Goal: Transaction & Acquisition: Purchase product/service

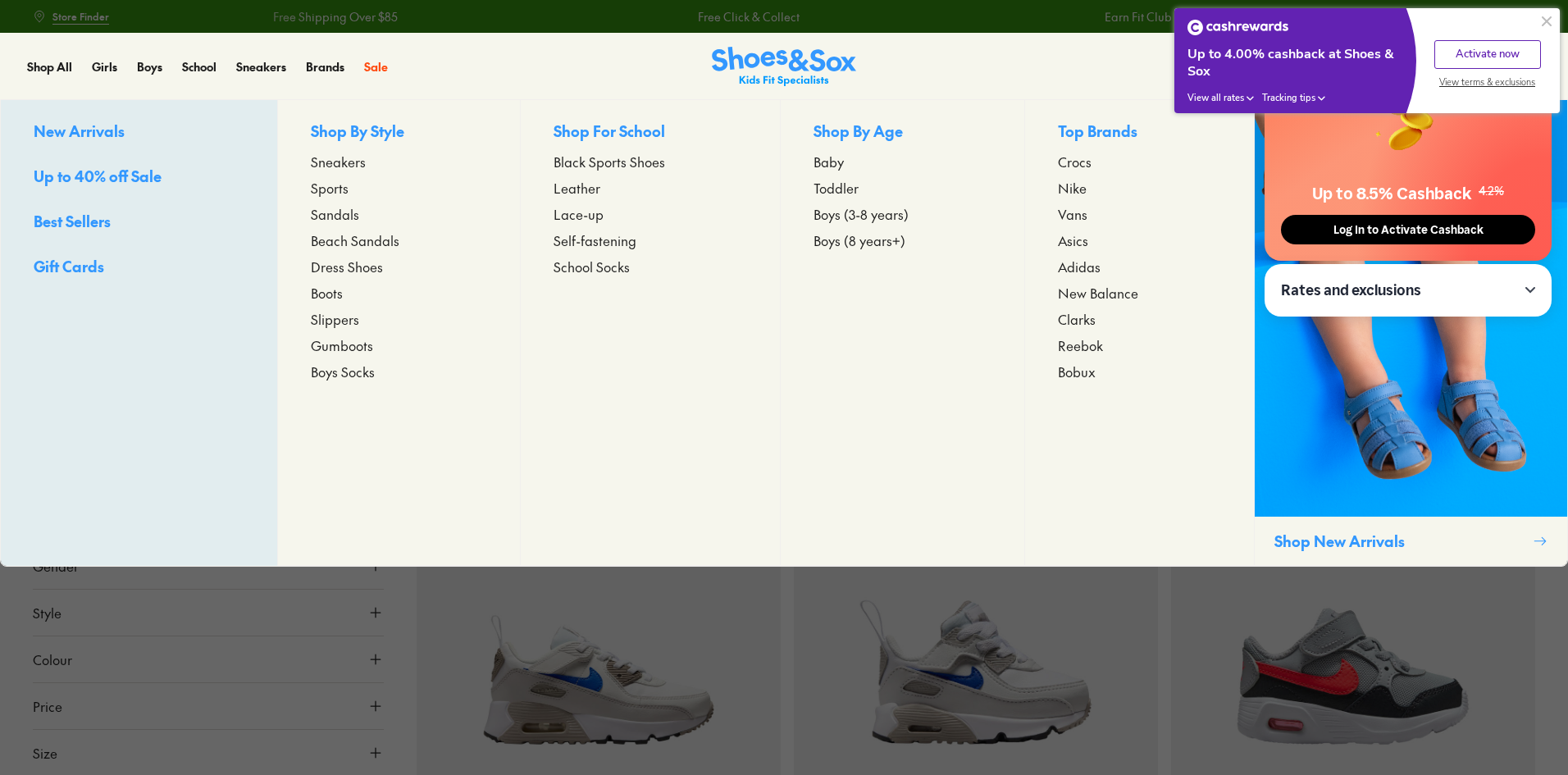
click at [830, 194] on span "Toddler" at bounding box center [836, 188] width 45 height 20
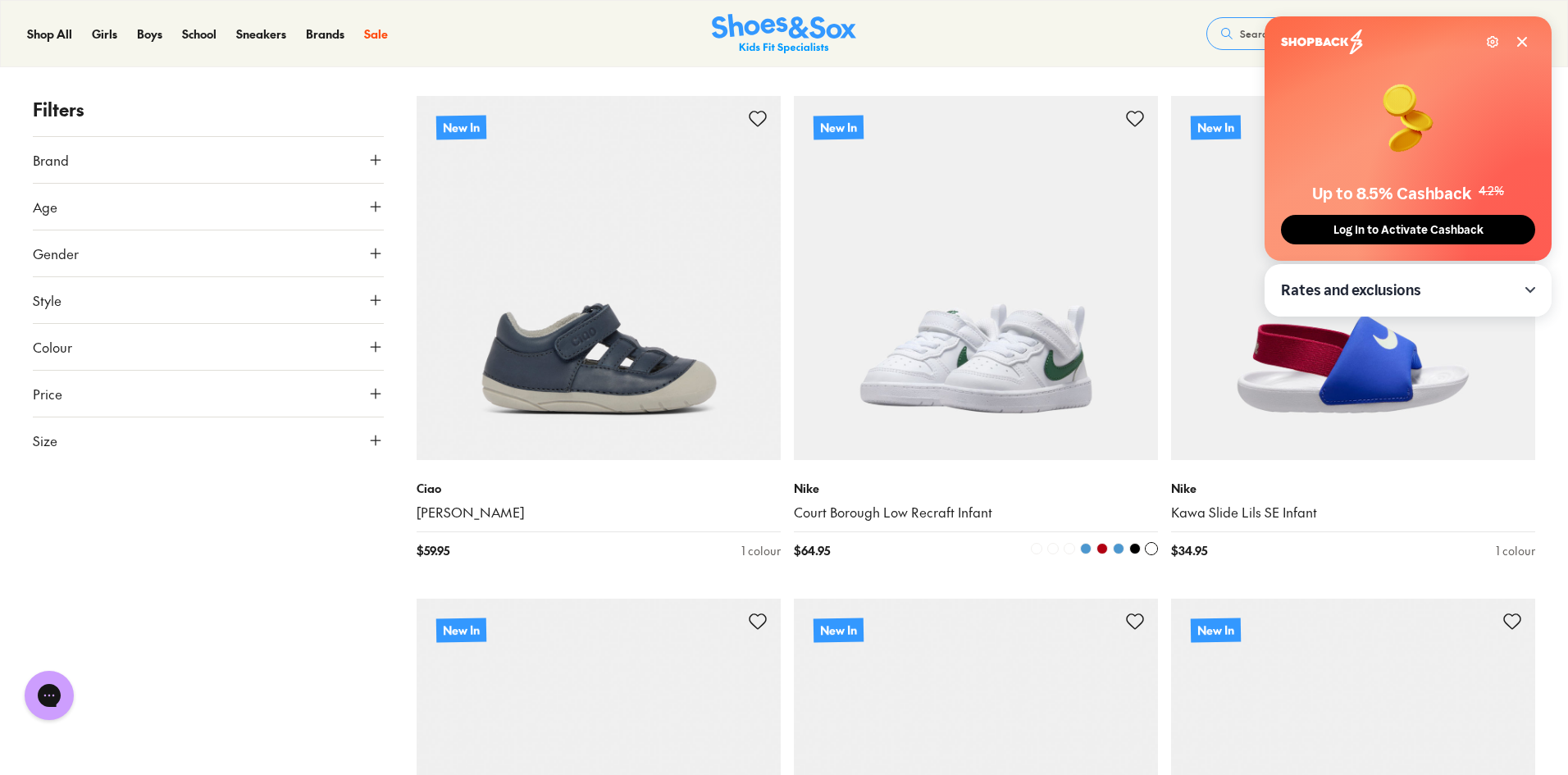
scroll to position [246, 0]
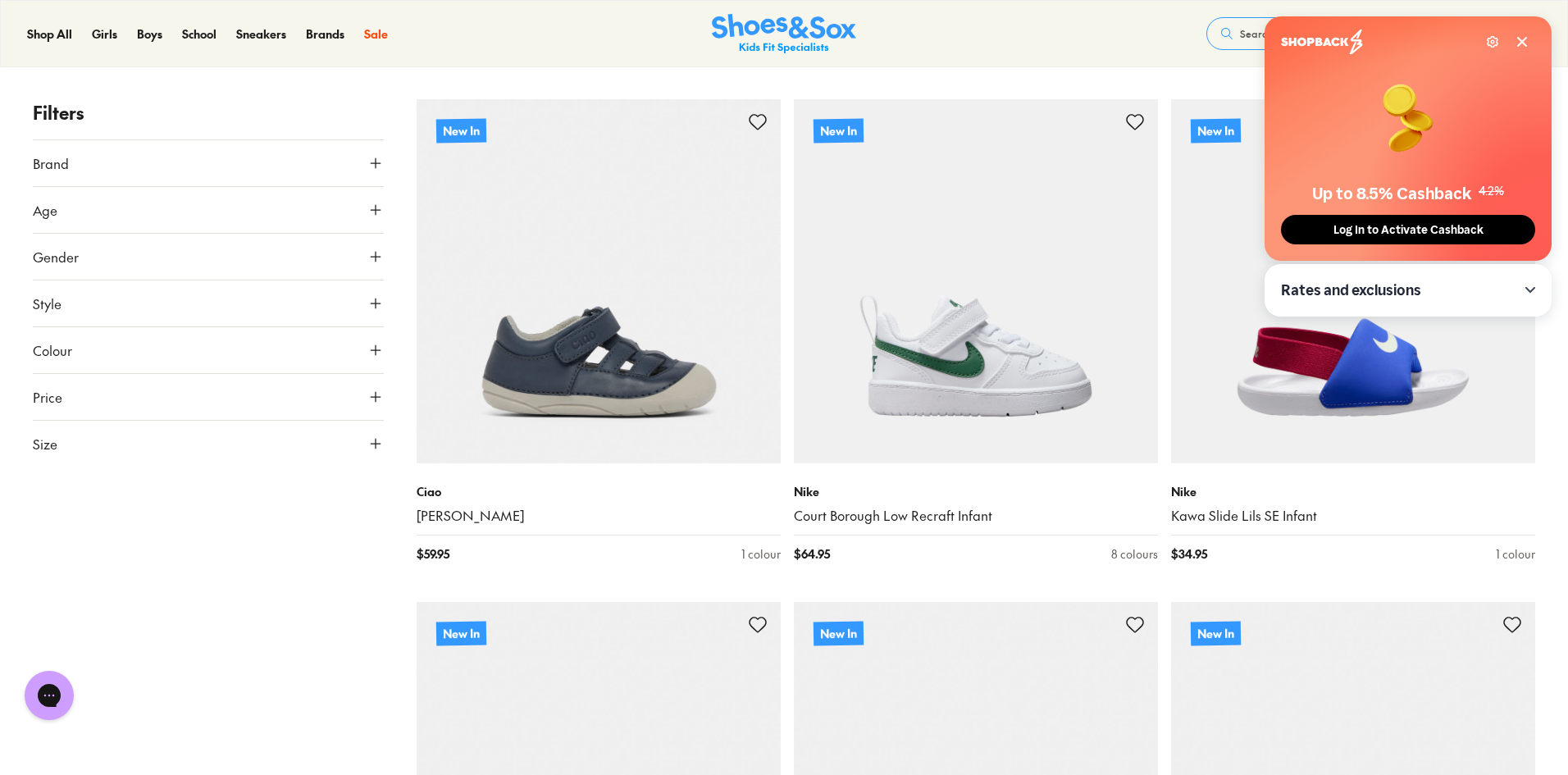
click at [1525, 46] on icon at bounding box center [1522, 42] width 13 height 13
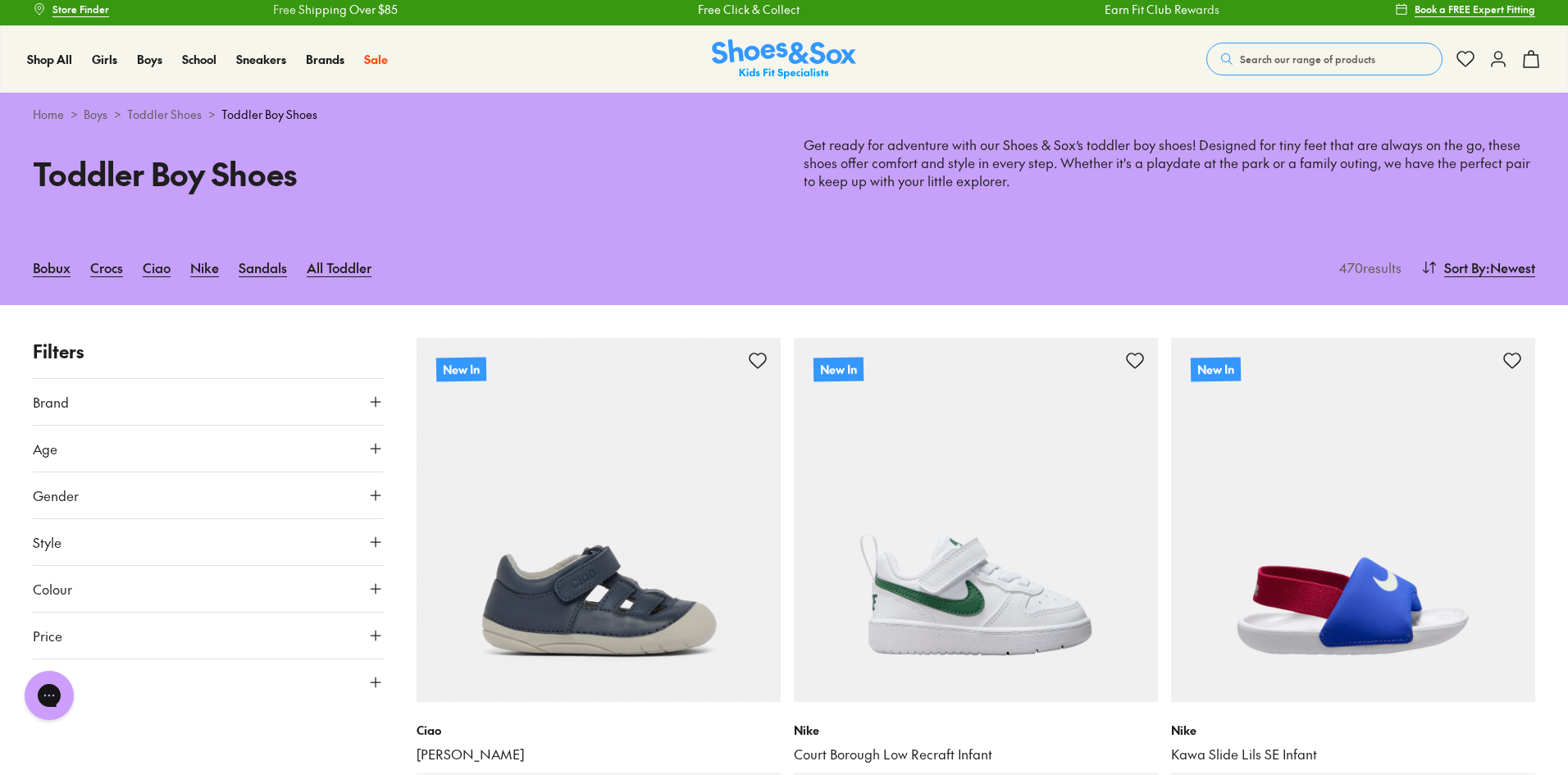
scroll to position [0, 0]
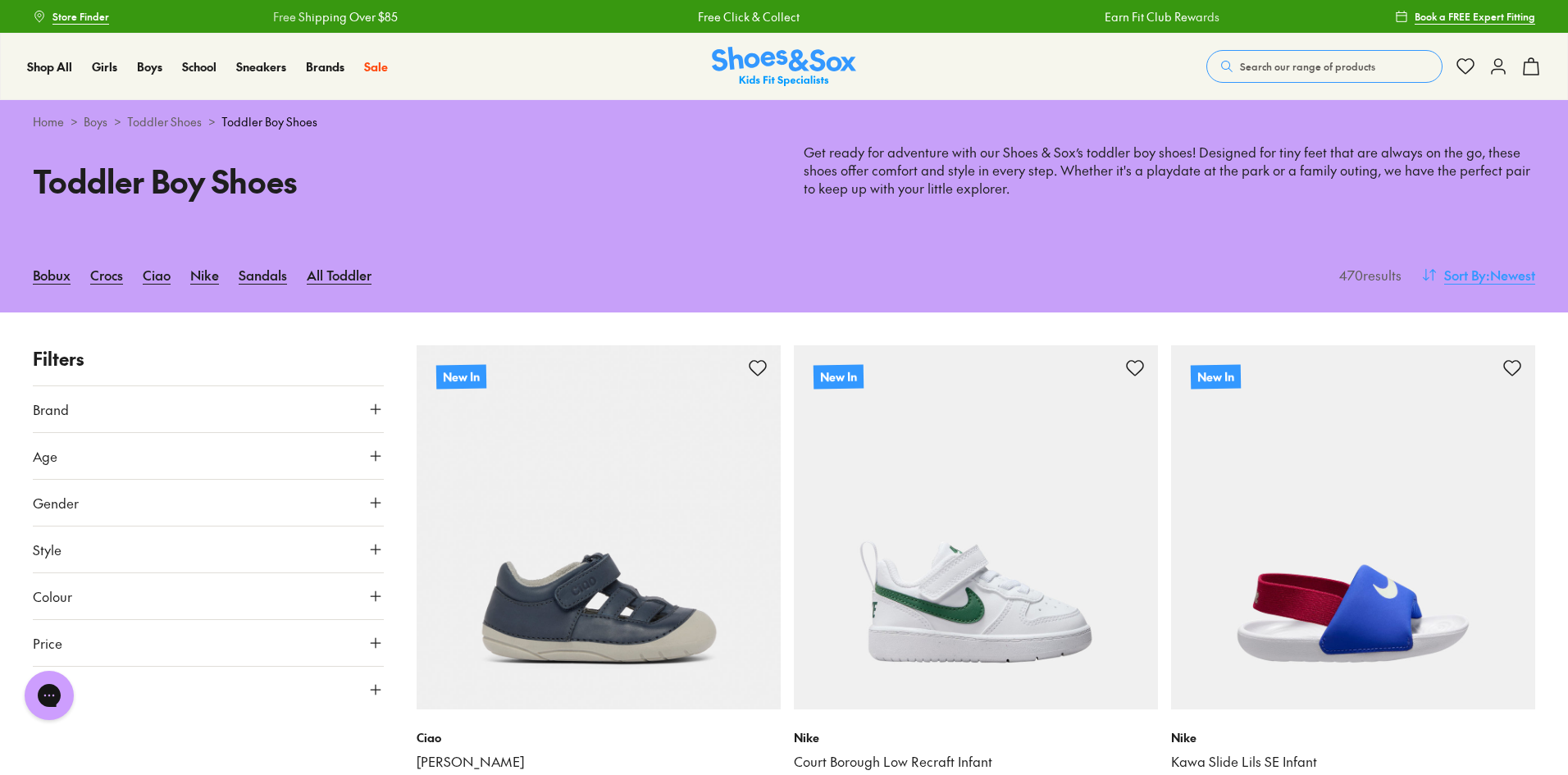
click at [1468, 270] on span "Sort By" at bounding box center [1465, 275] width 42 height 20
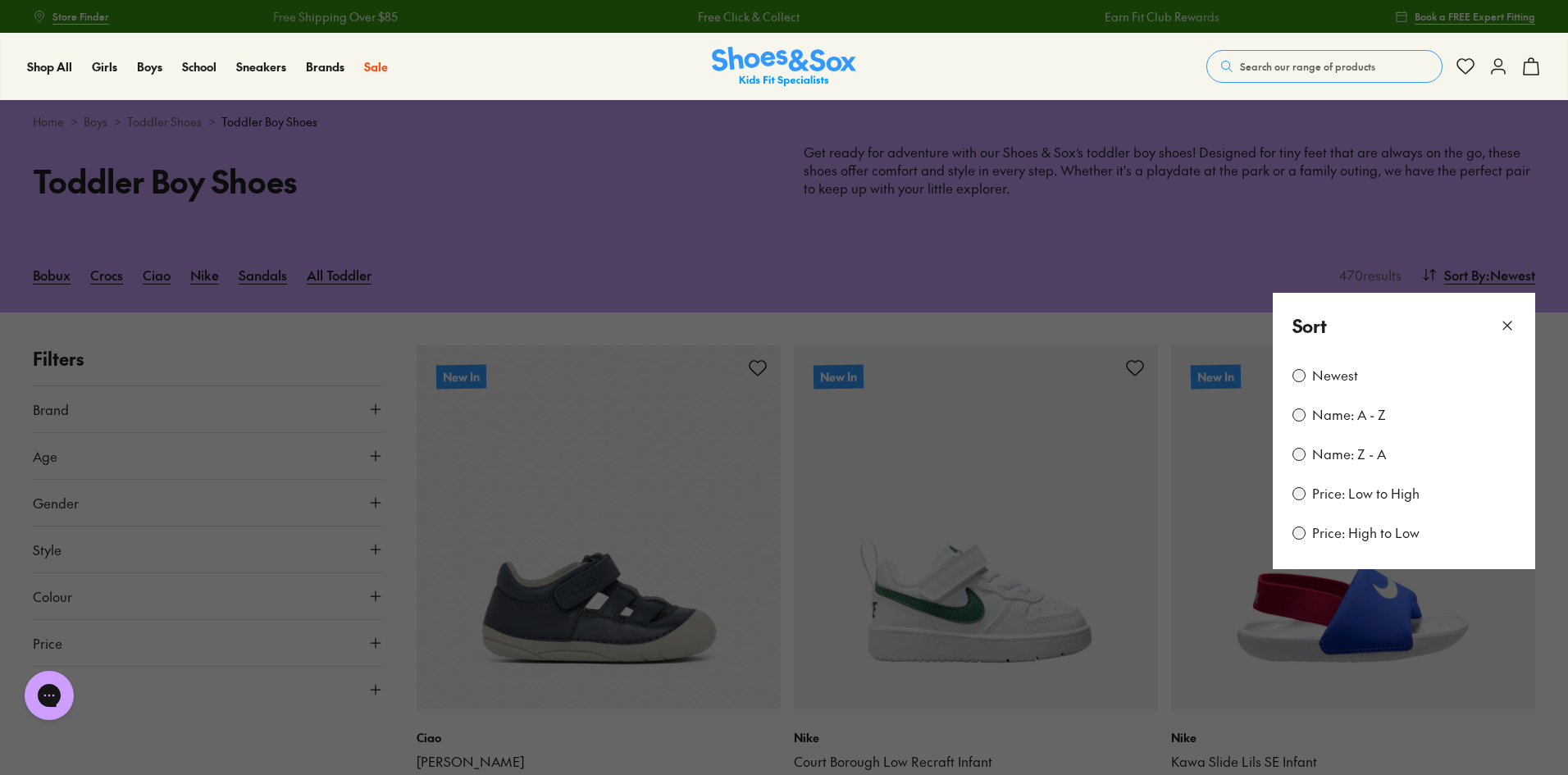
click at [1367, 498] on label "Price: Low to High" at bounding box center [1366, 493] width 107 height 18
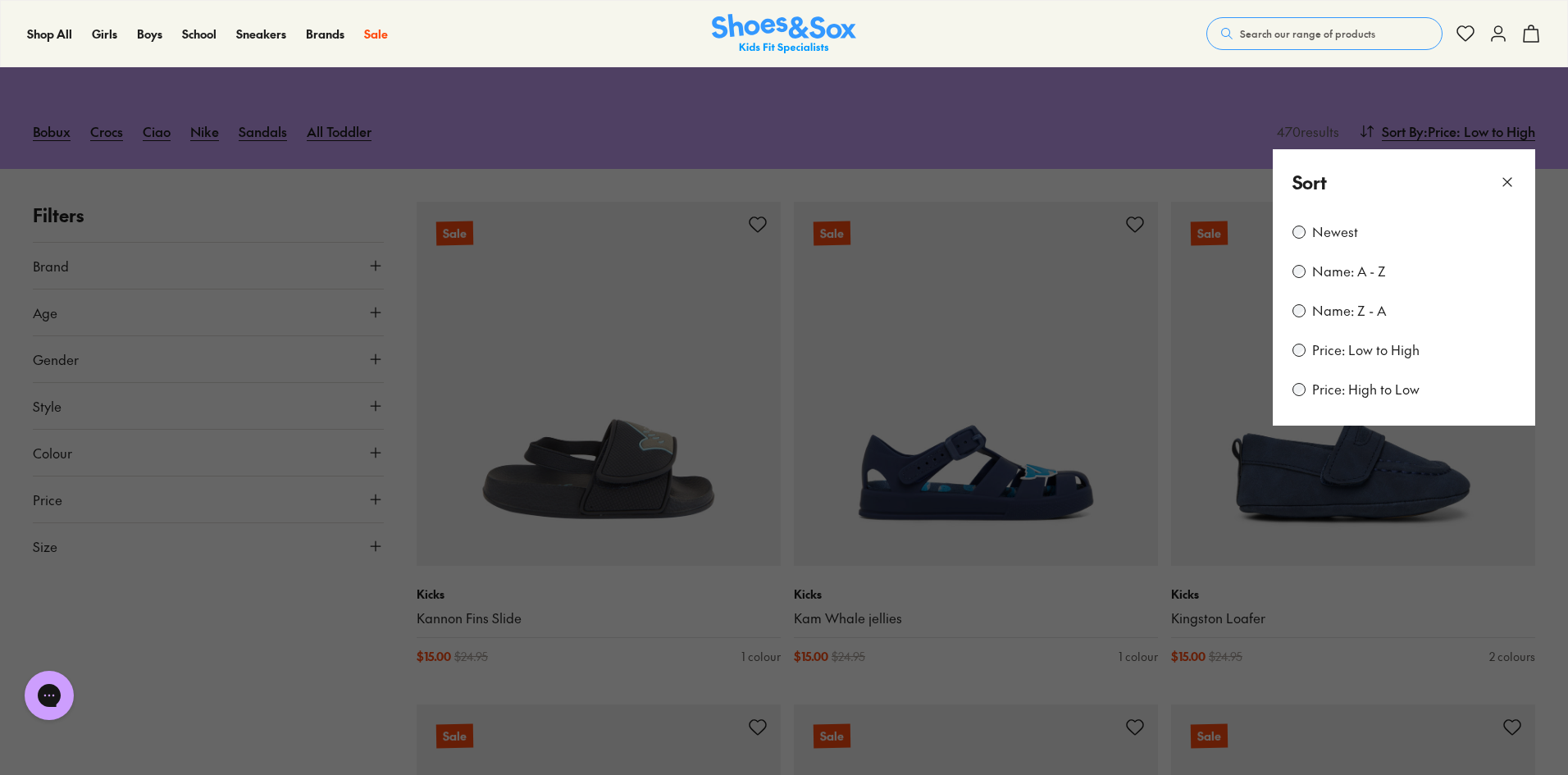
click at [1512, 192] on button at bounding box center [1507, 182] width 16 height 27
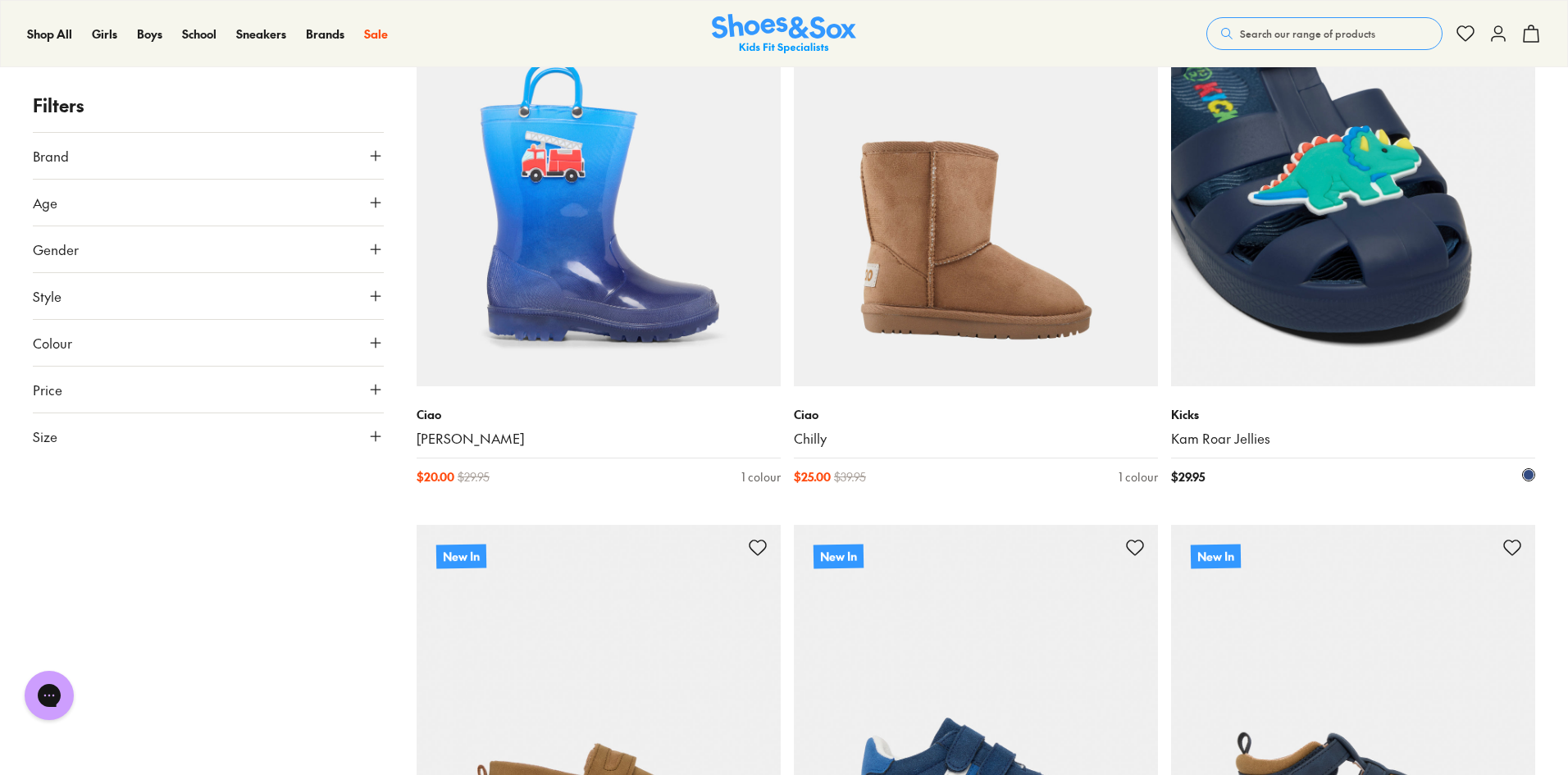
scroll to position [3833, 0]
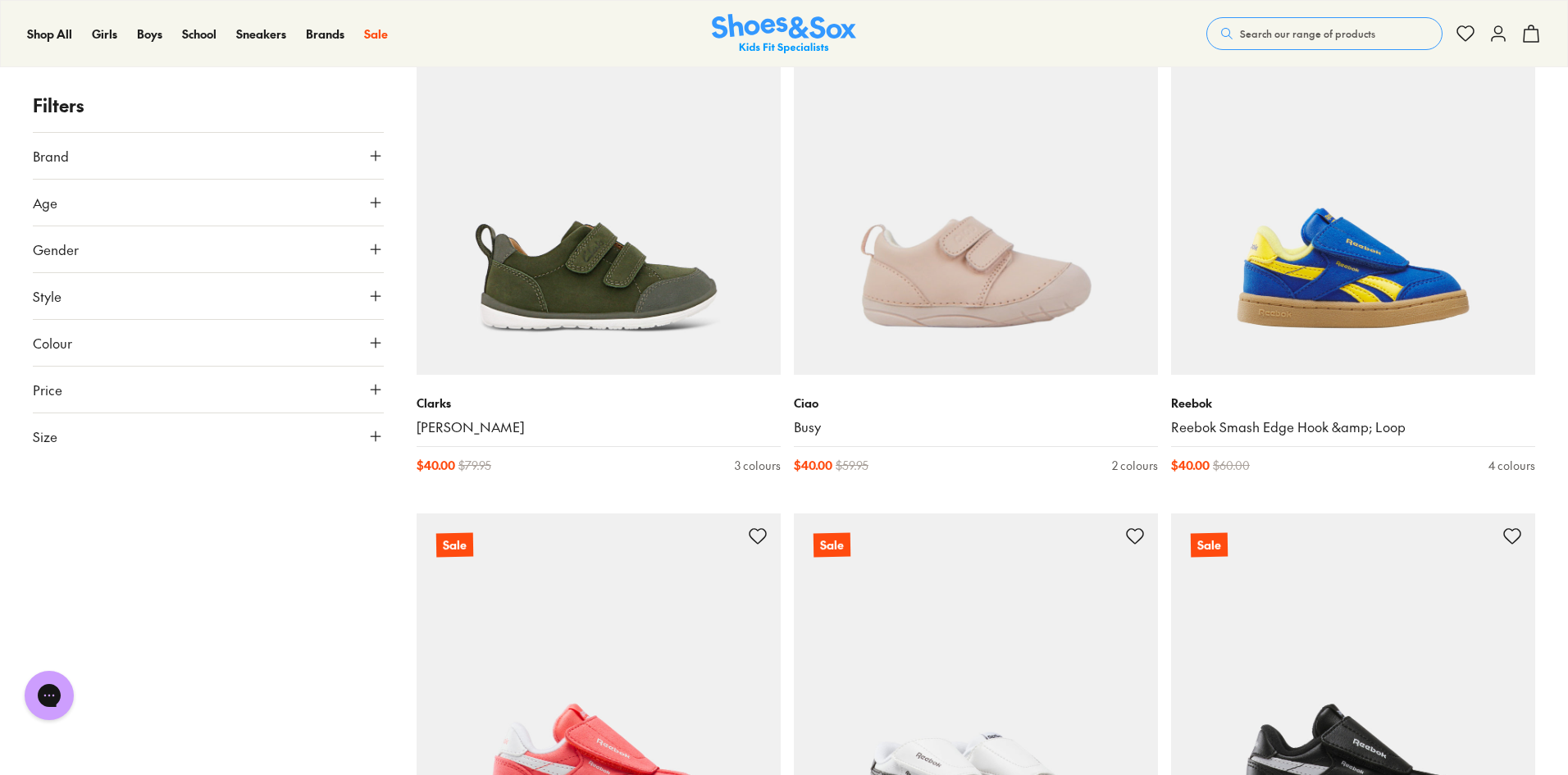
scroll to position [10147, 0]
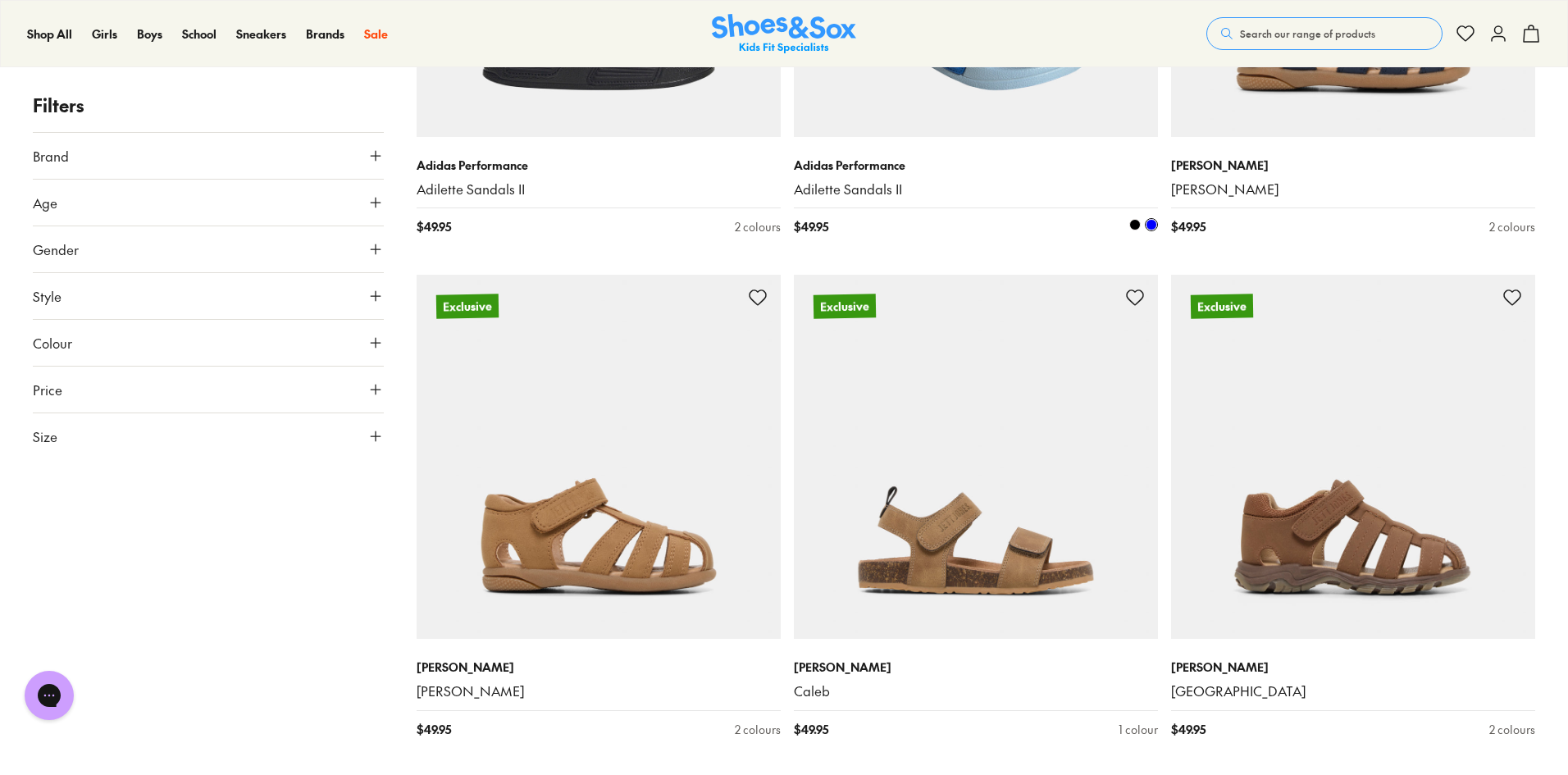
scroll to position [15150, 0]
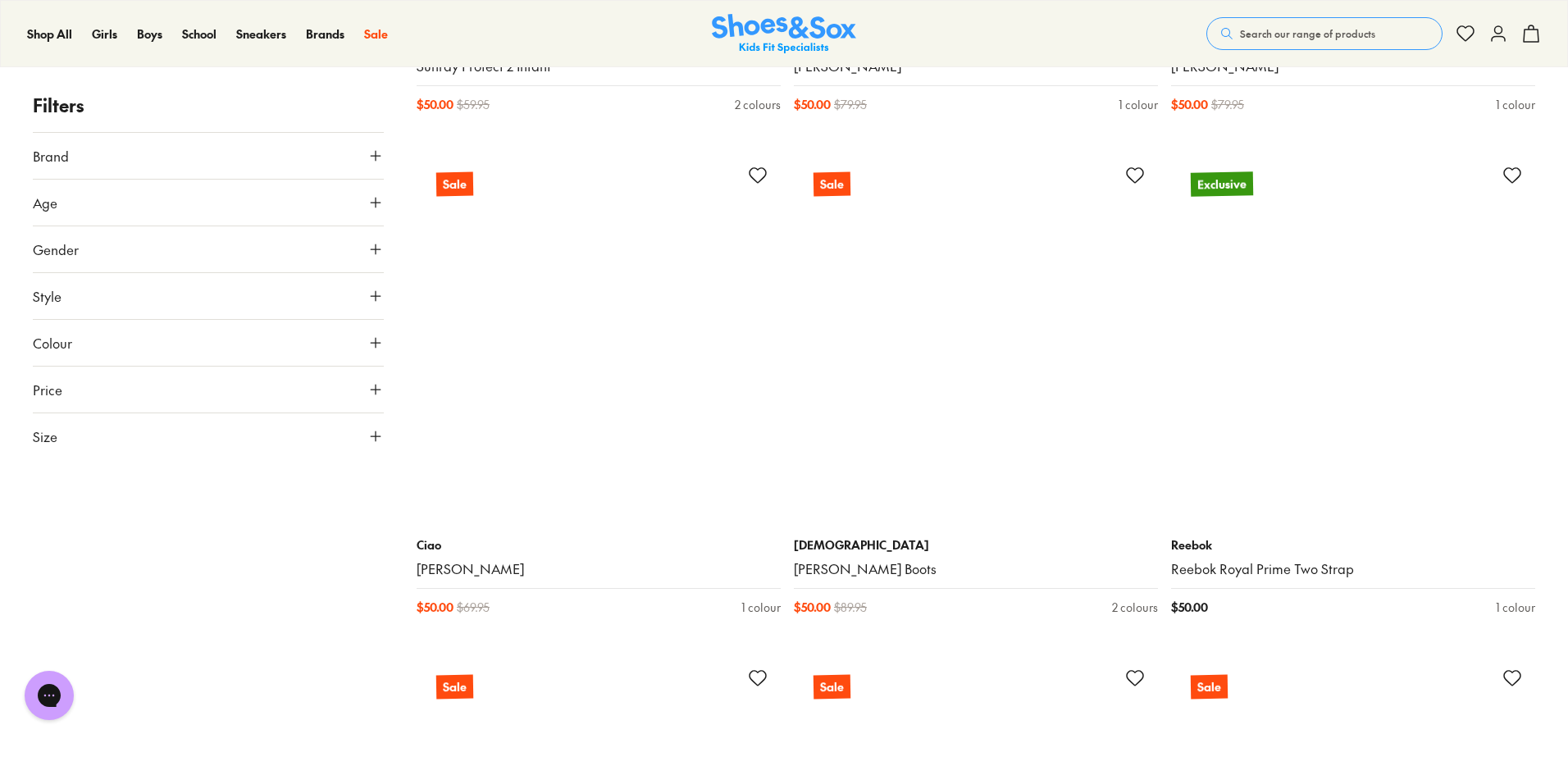
scroll to position [19331, 0]
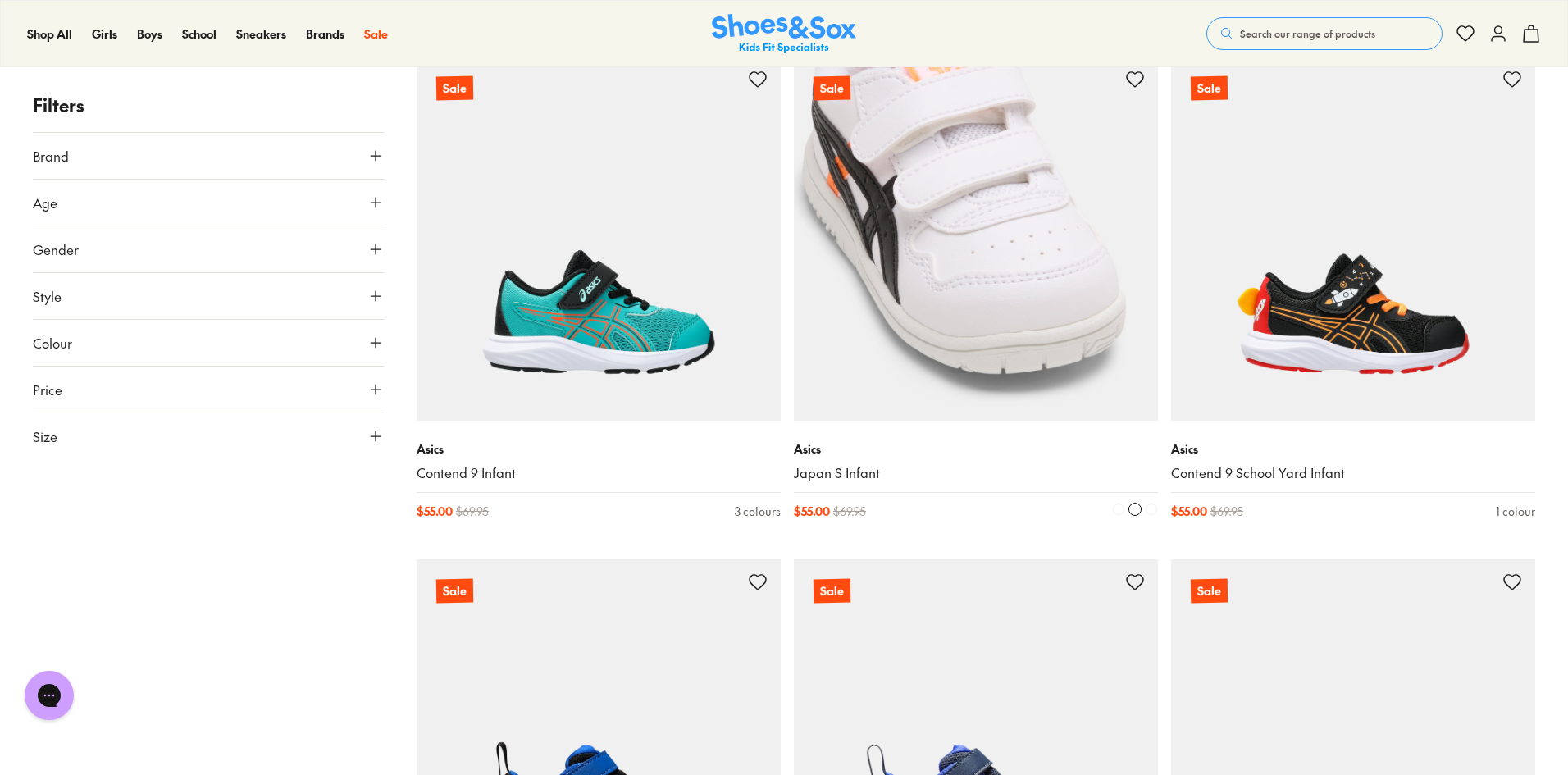
scroll to position [25891, 0]
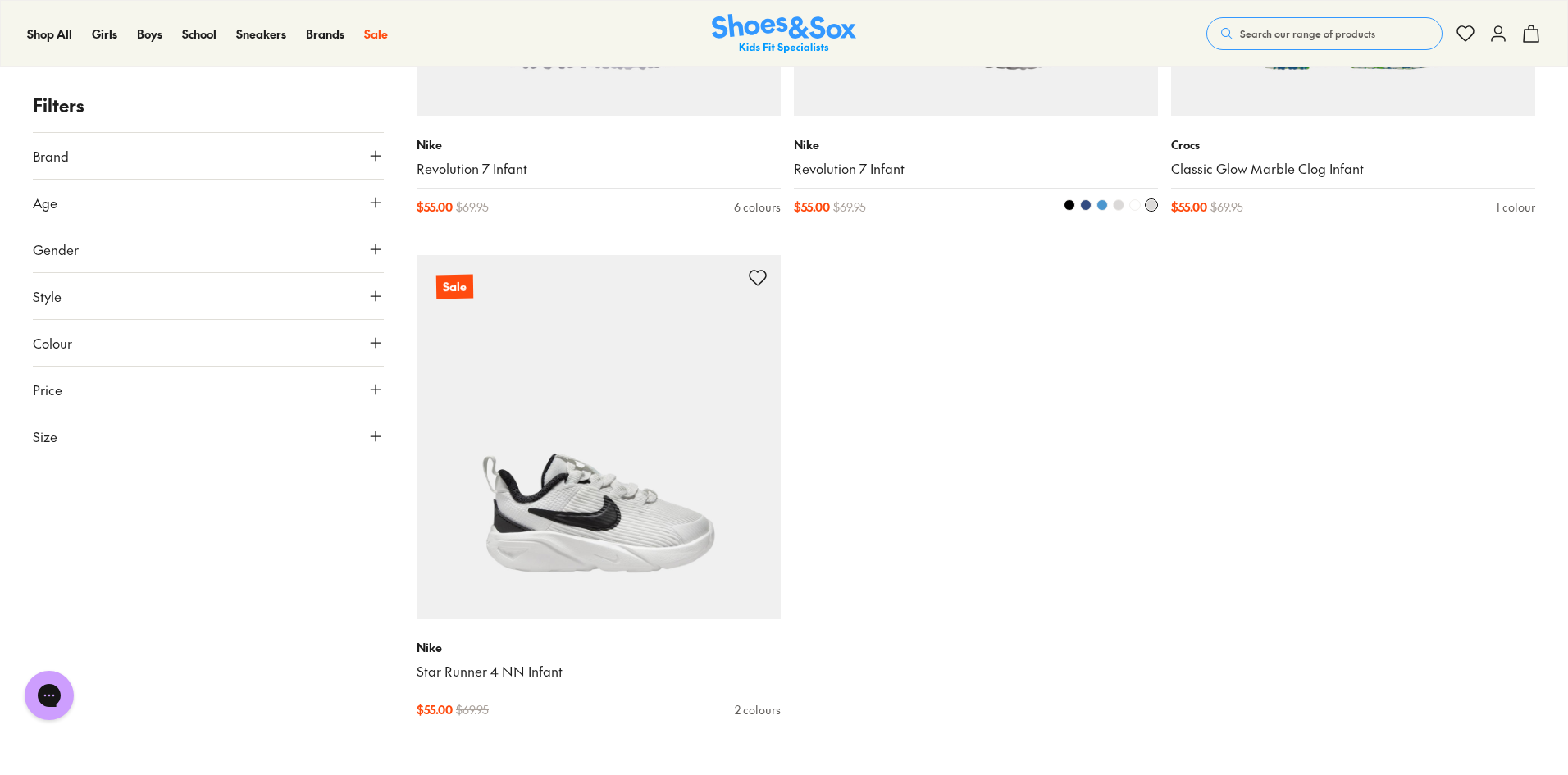
scroll to position [27039, 0]
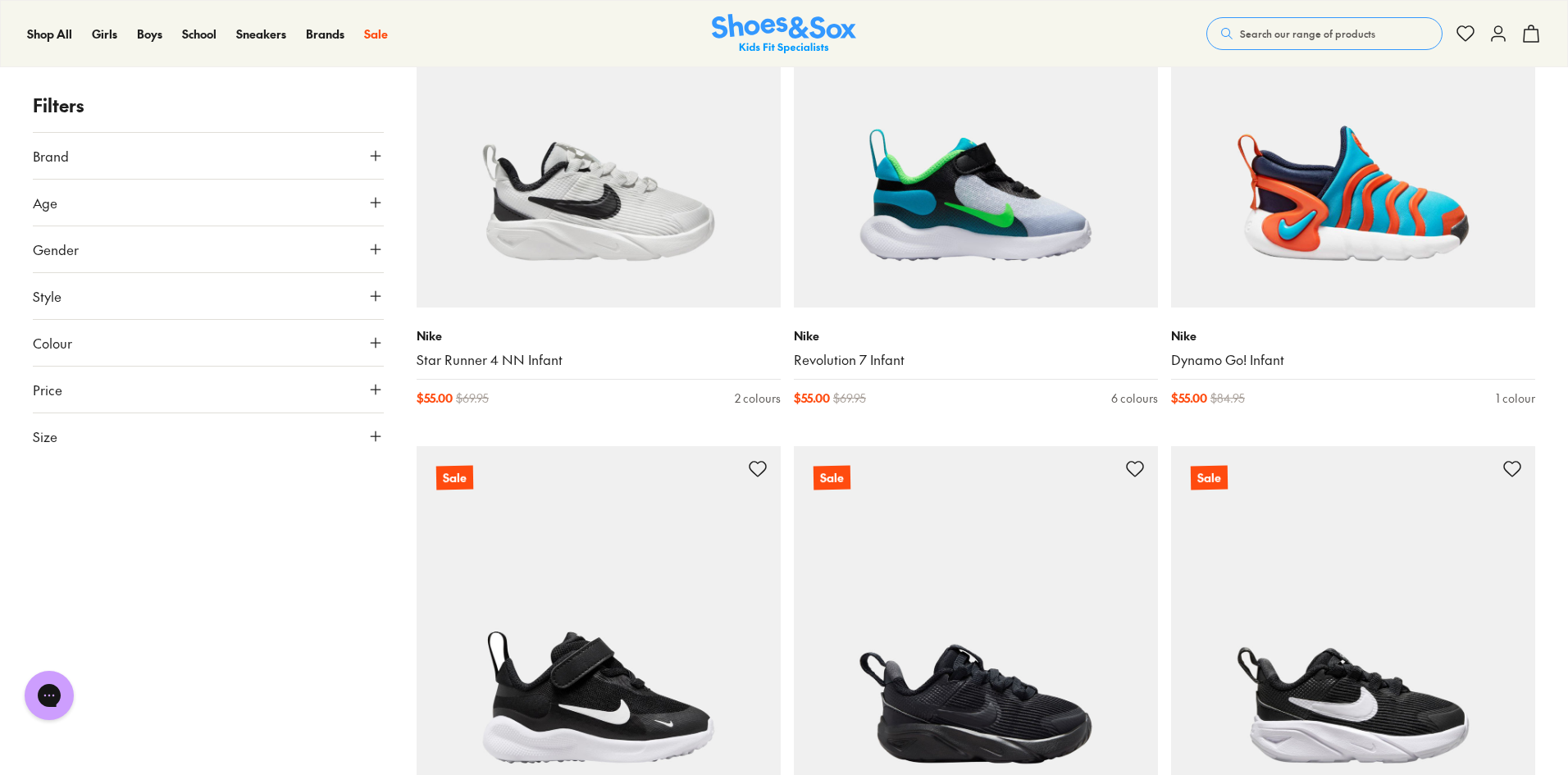
click at [229, 299] on button "Style" at bounding box center [209, 295] width 351 height 45
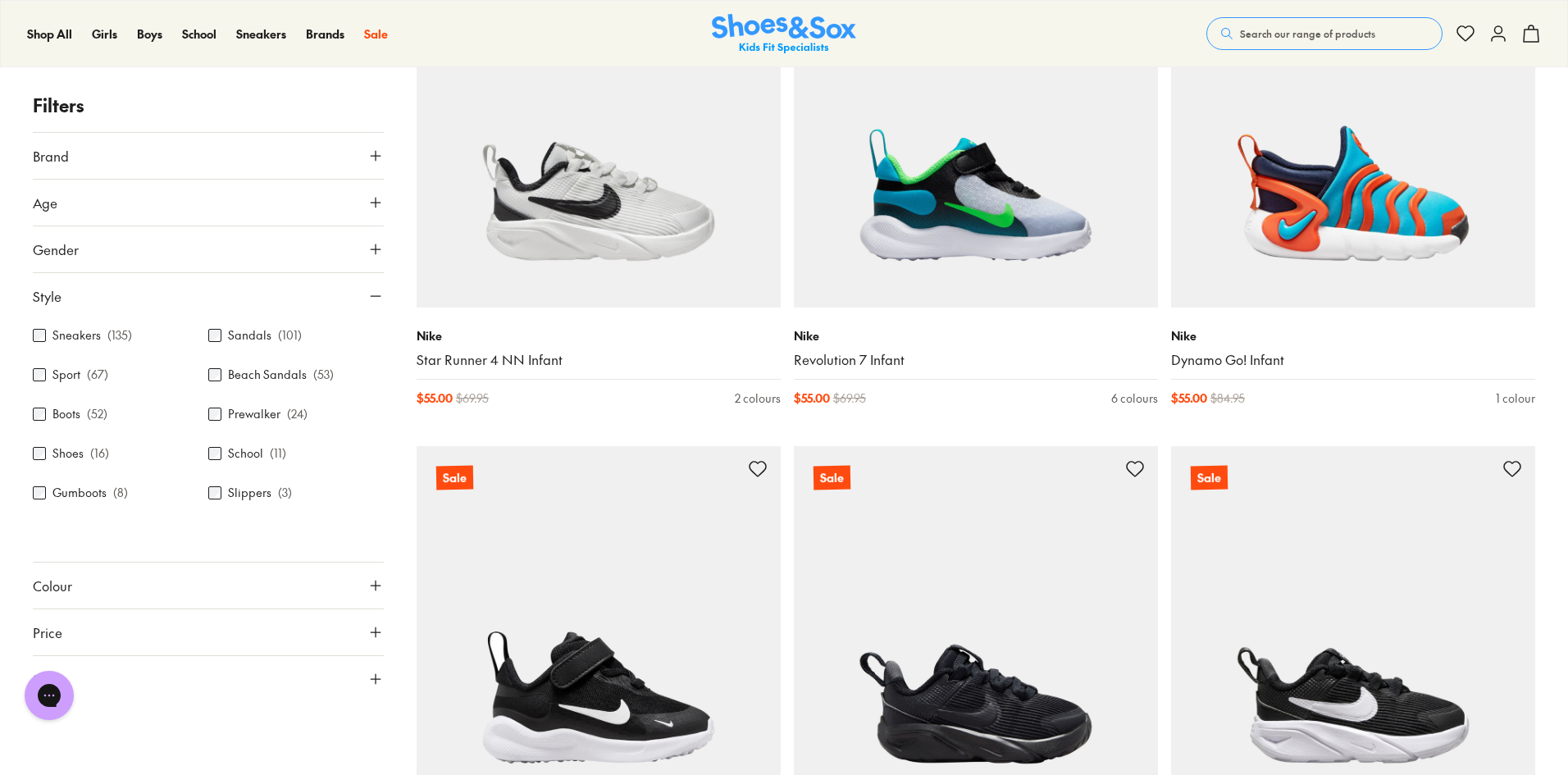
click at [240, 301] on button "Style" at bounding box center [209, 295] width 351 height 45
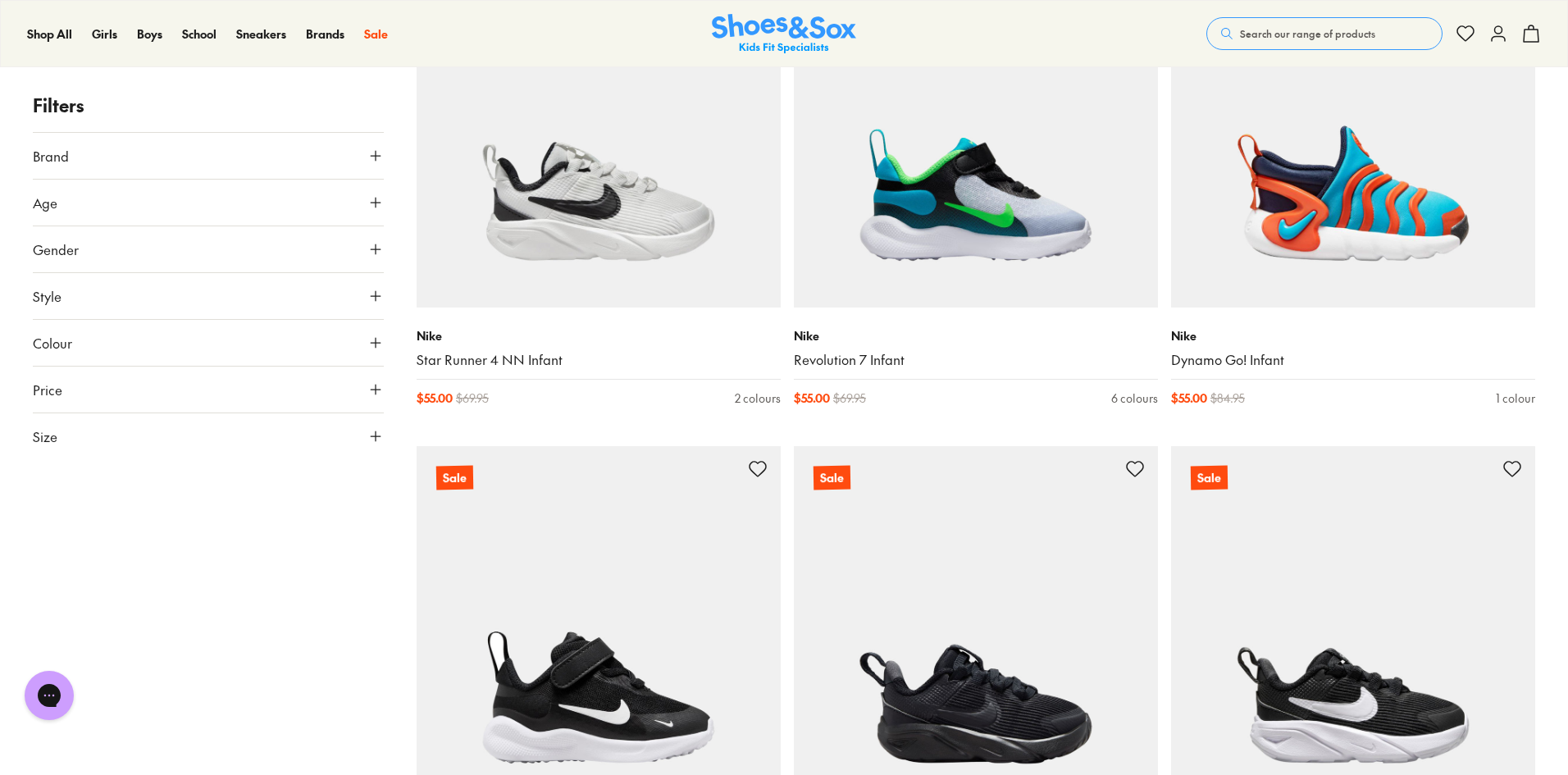
click at [238, 153] on button "Brand" at bounding box center [209, 155] width 351 height 45
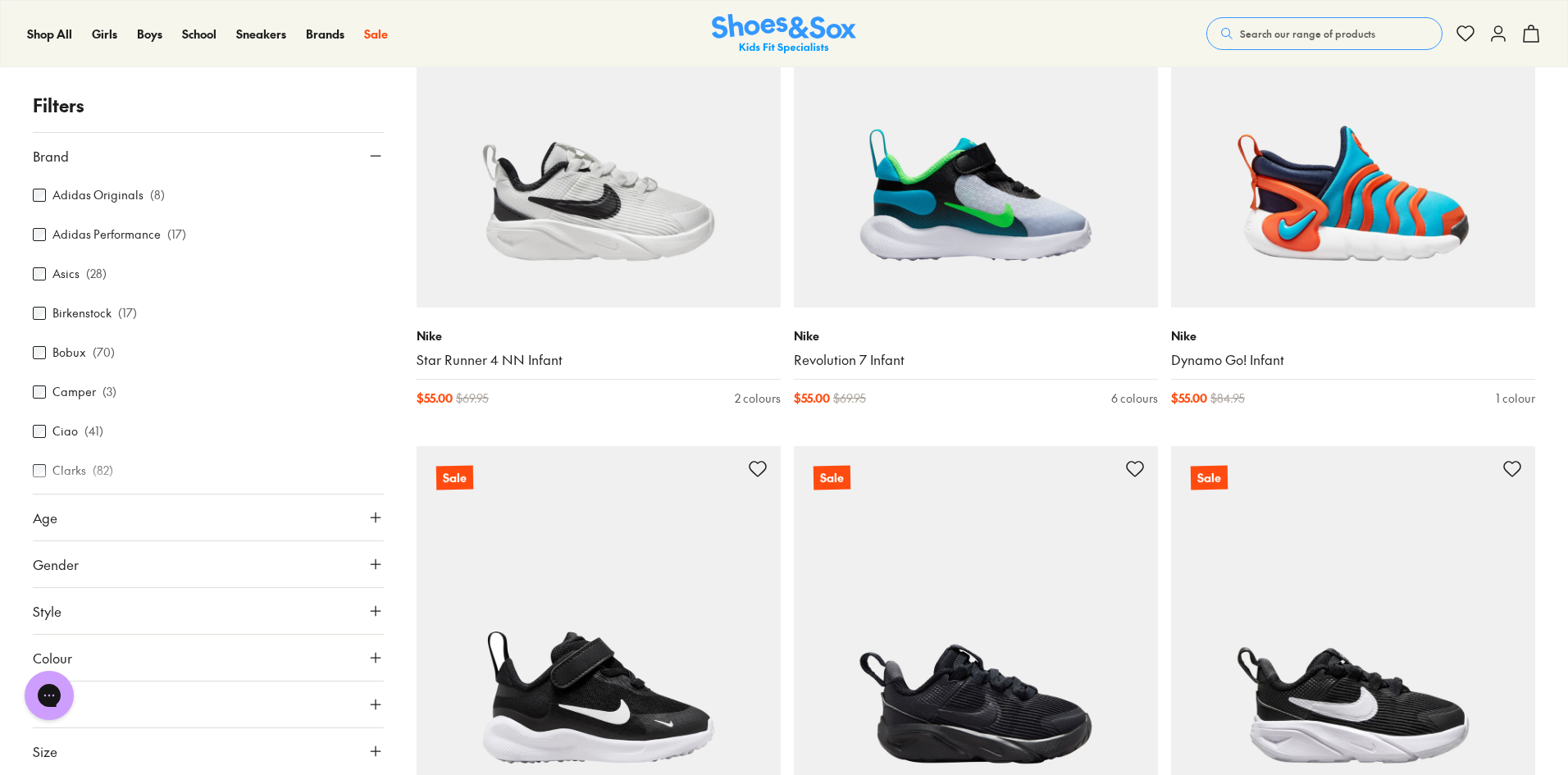
click at [239, 157] on button "Brand" at bounding box center [209, 155] width 351 height 45
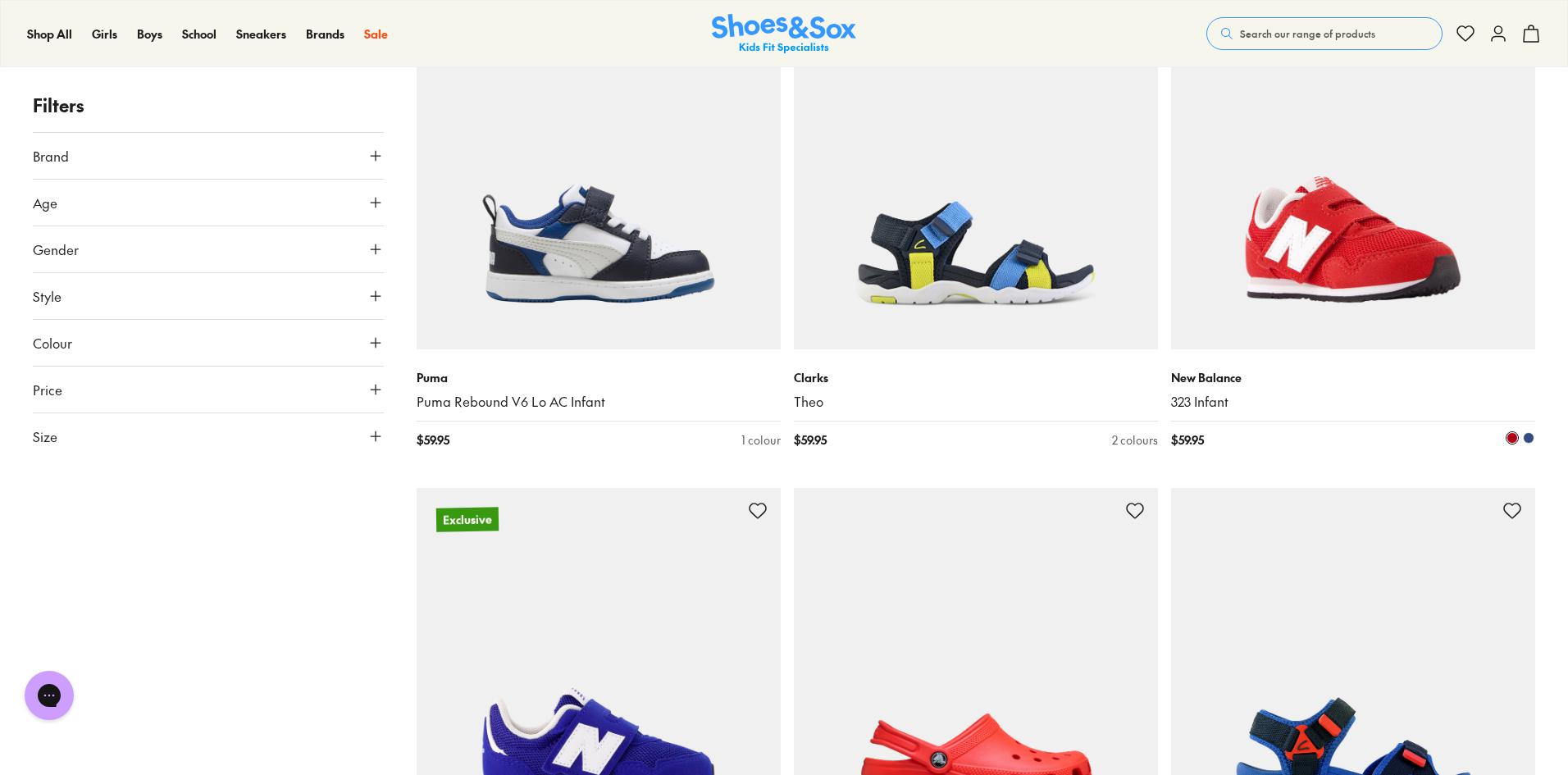
scroll to position [29499, 0]
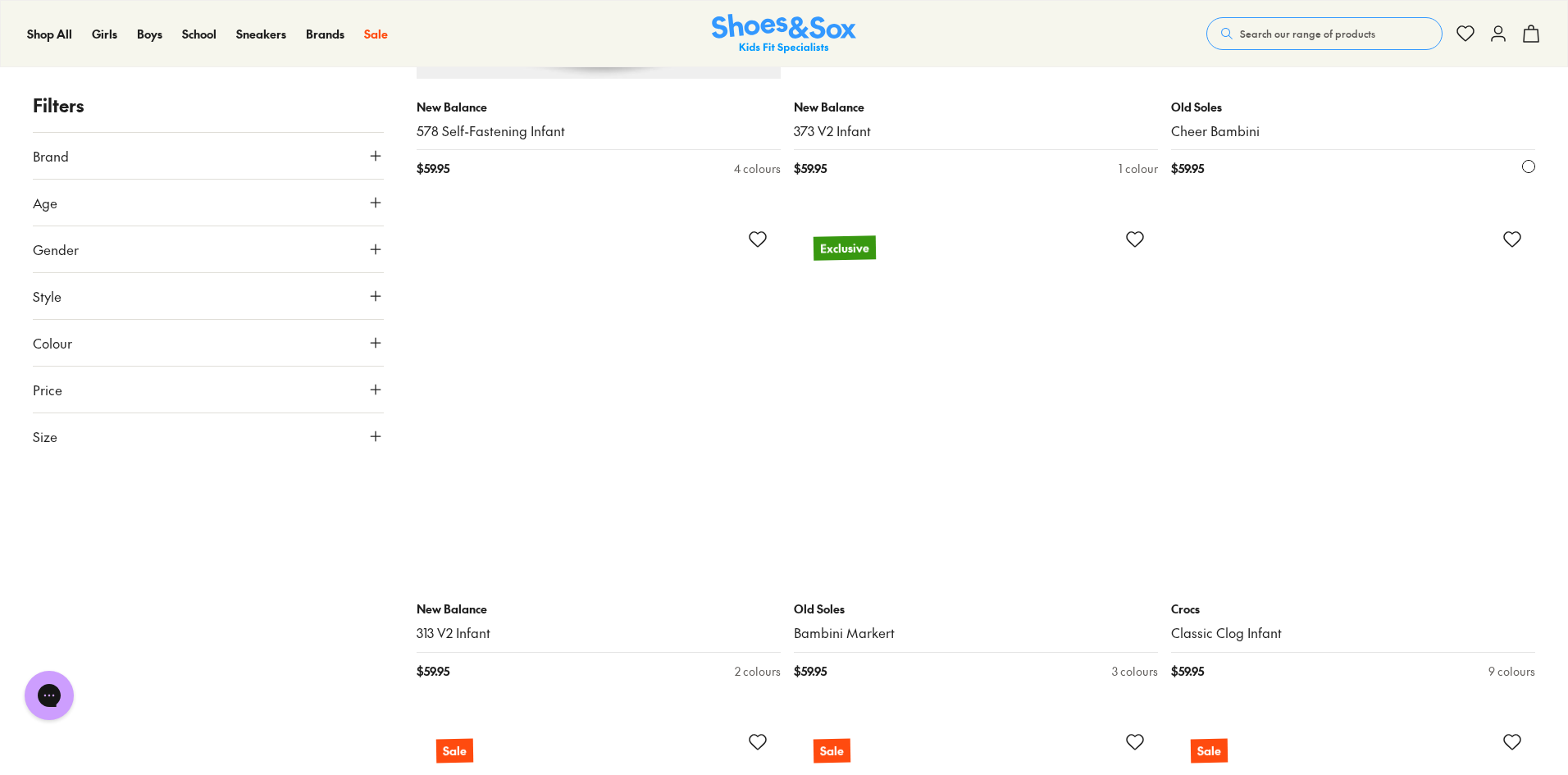
scroll to position [34583, 0]
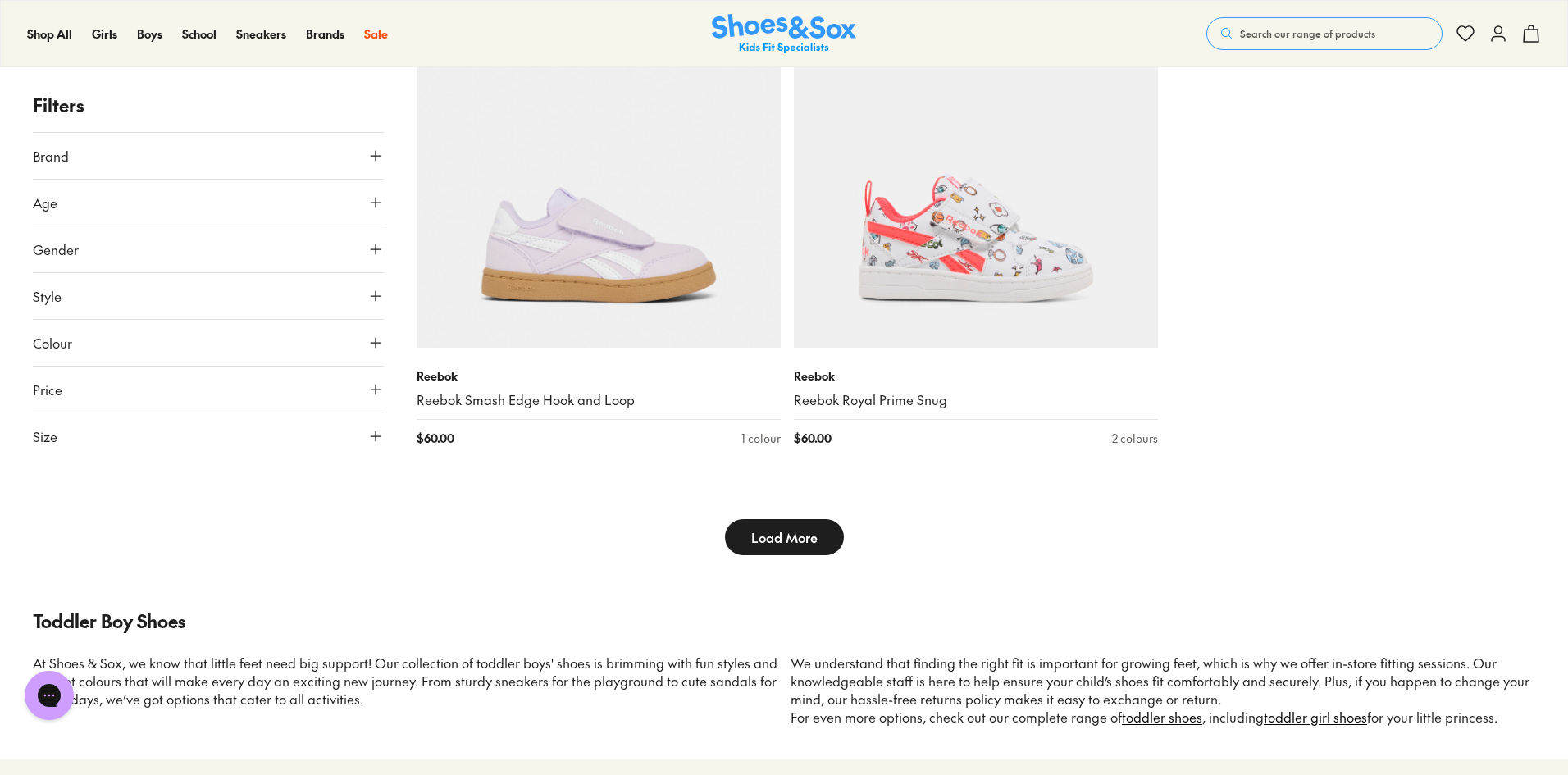
scroll to position [37617, 0]
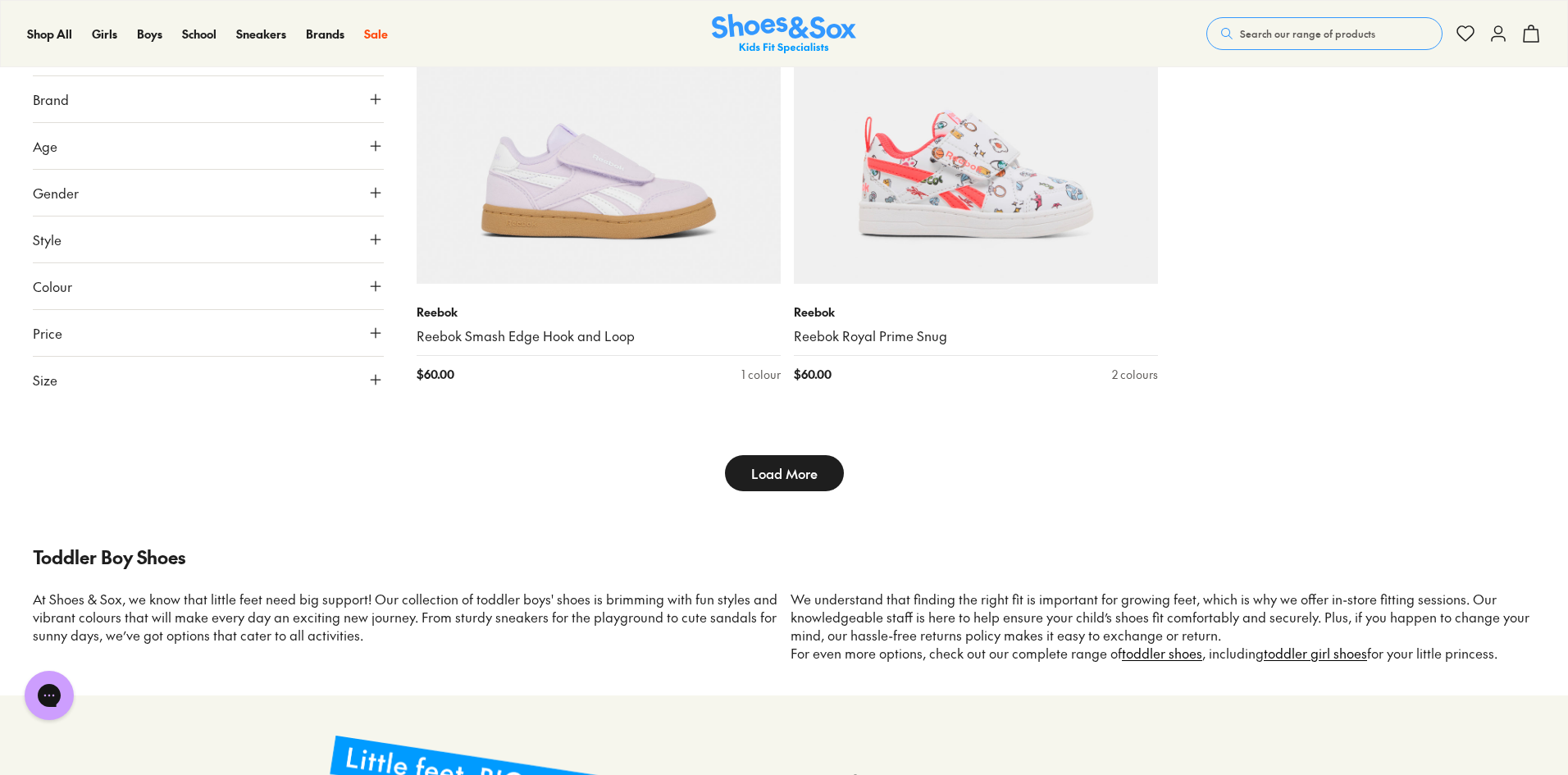
drag, startPoint x: 805, startPoint y: 473, endPoint x: 812, endPoint y: 453, distance: 21.2
click at [805, 471] on span "Load More" at bounding box center [784, 473] width 66 height 20
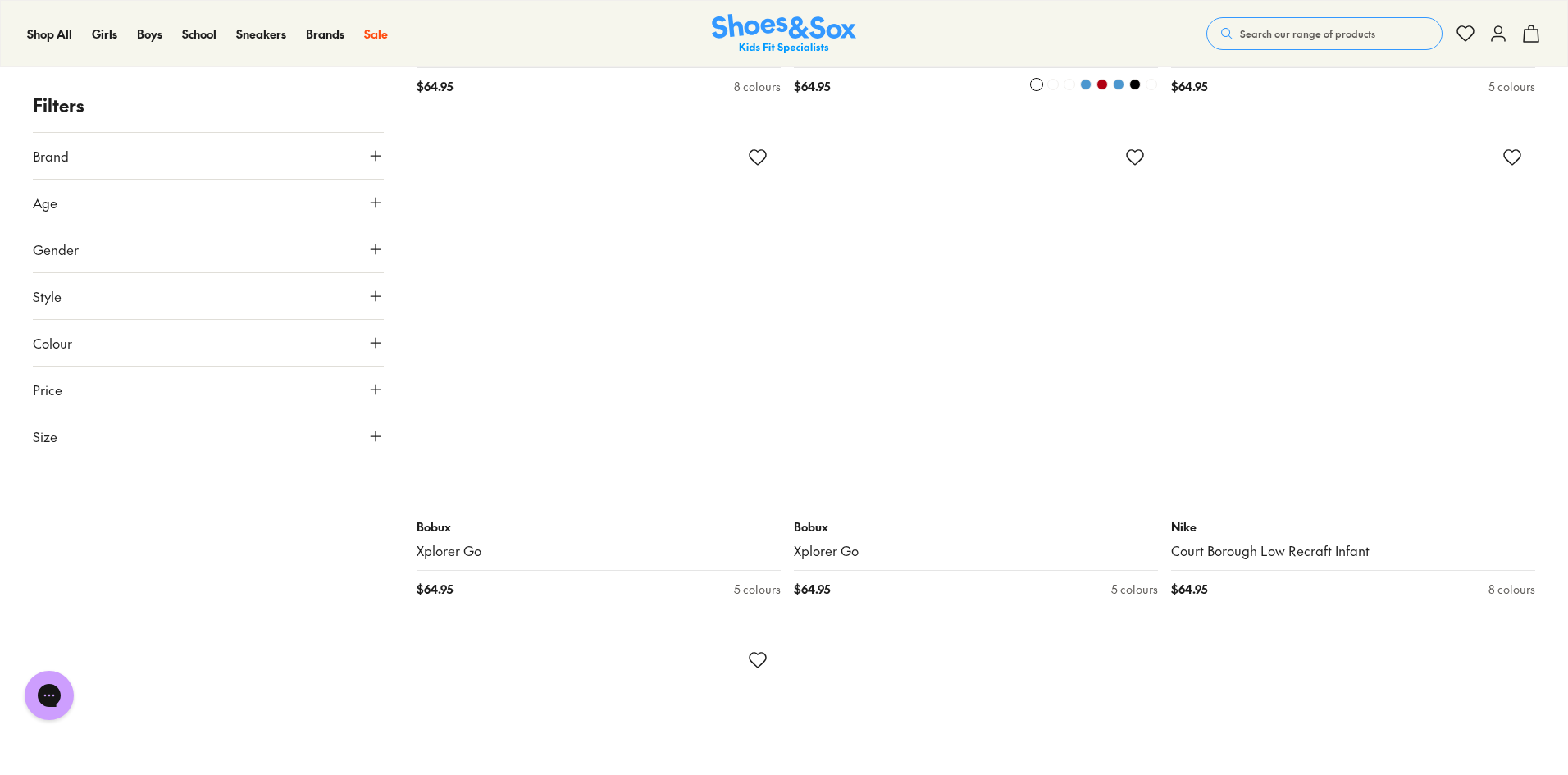
scroll to position [42783, 0]
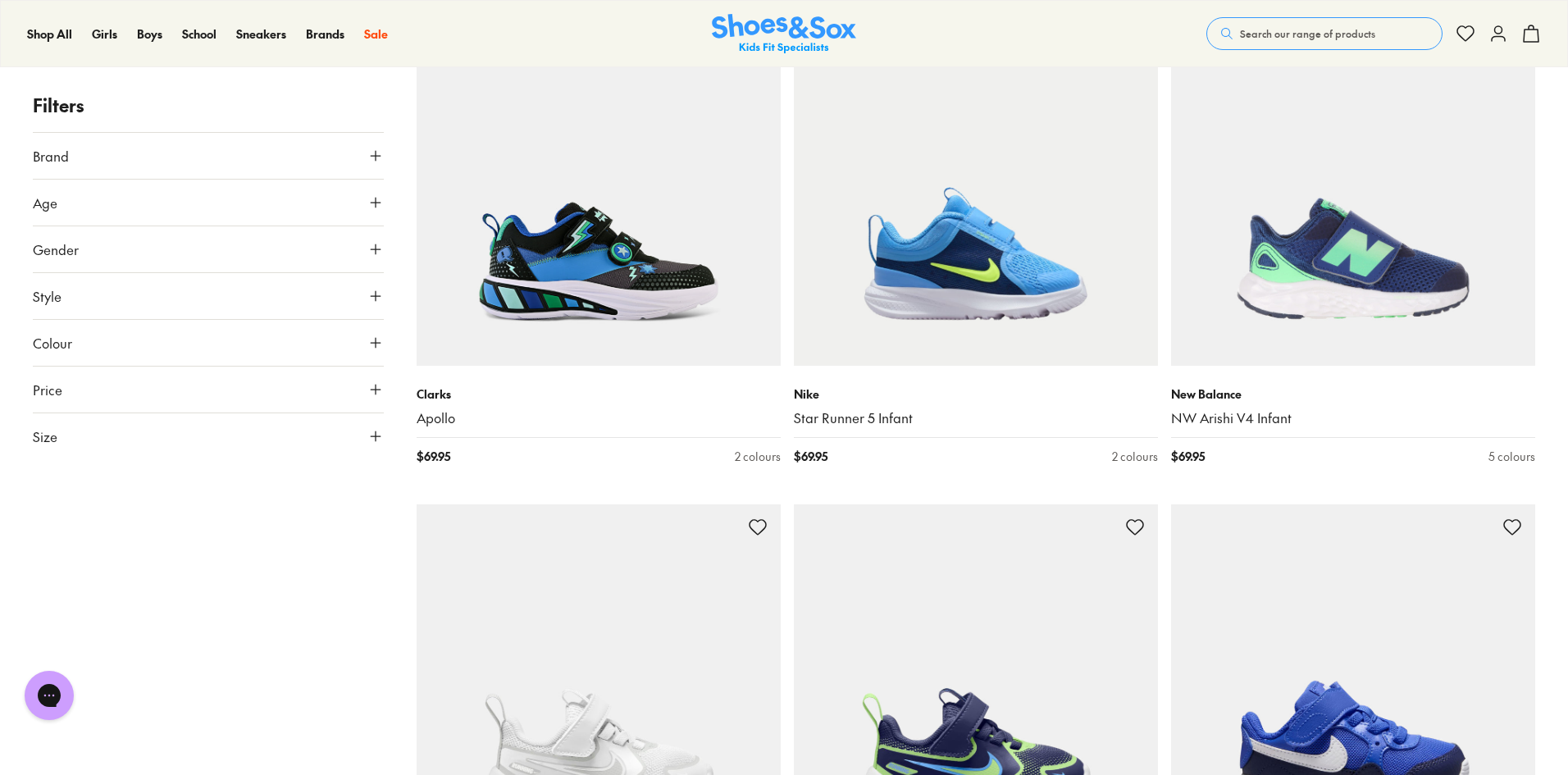
scroll to position [46636, 0]
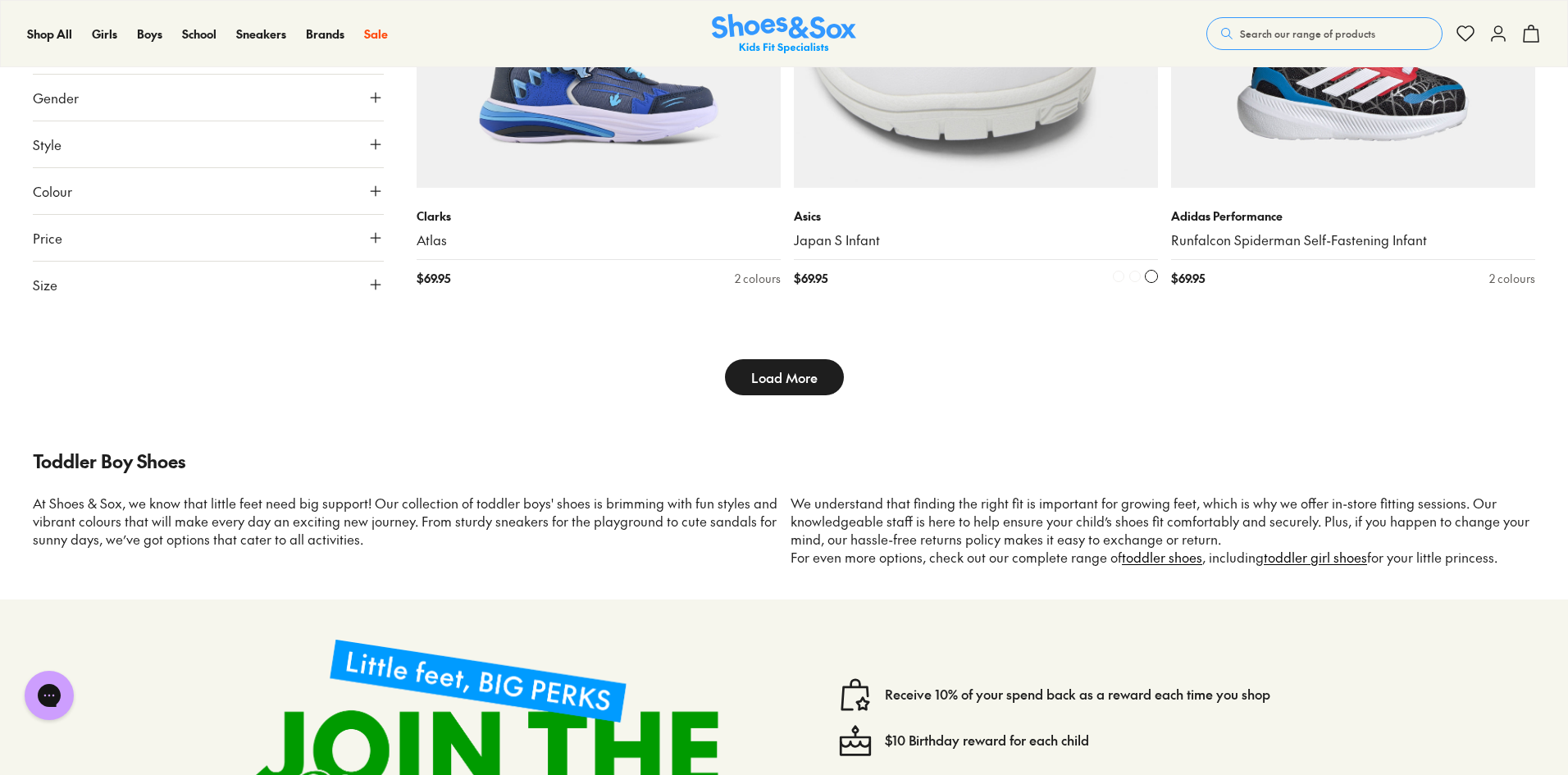
scroll to position [48277, 0]
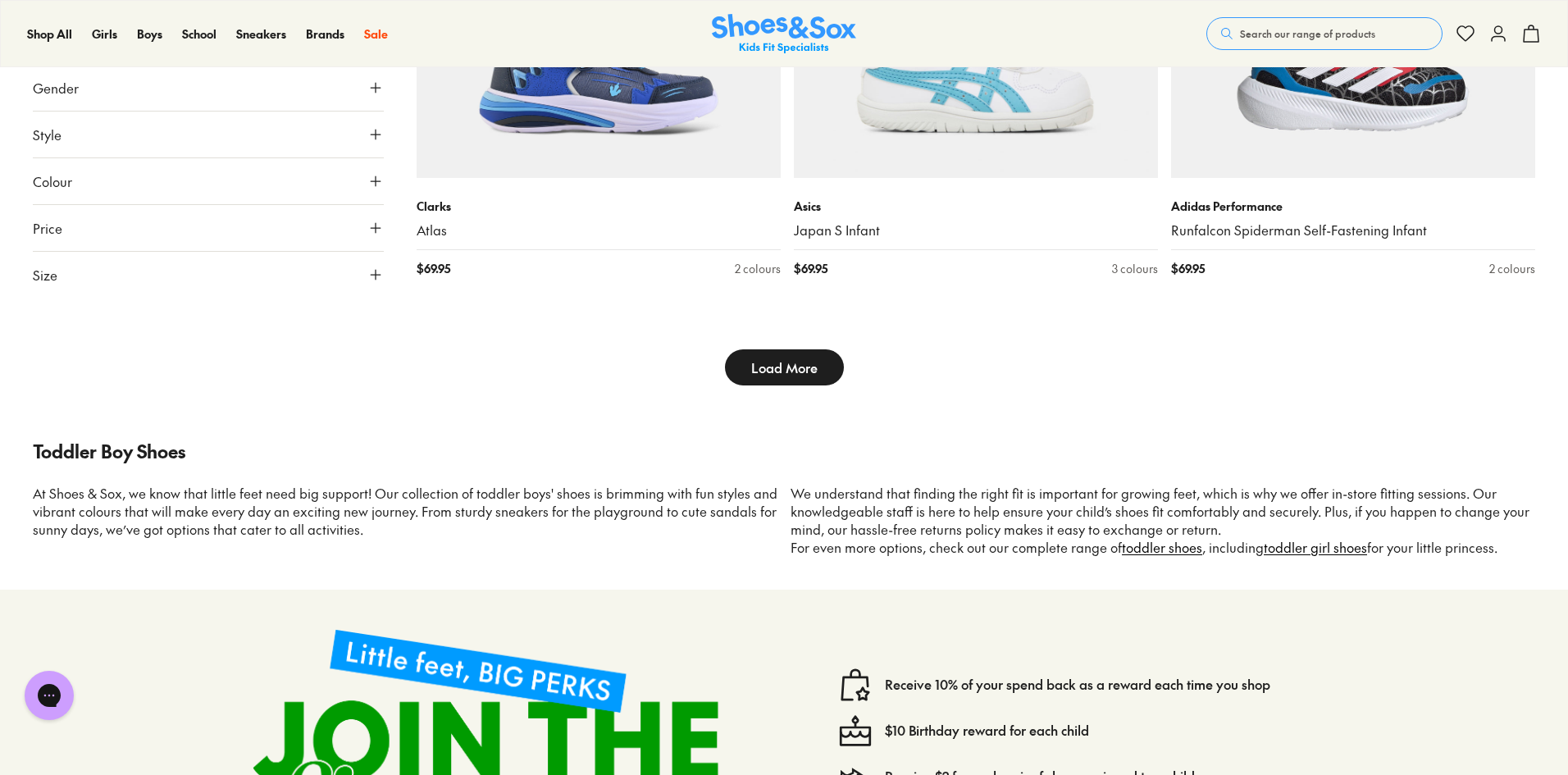
click at [823, 378] on button "Load More" at bounding box center [784, 367] width 119 height 36
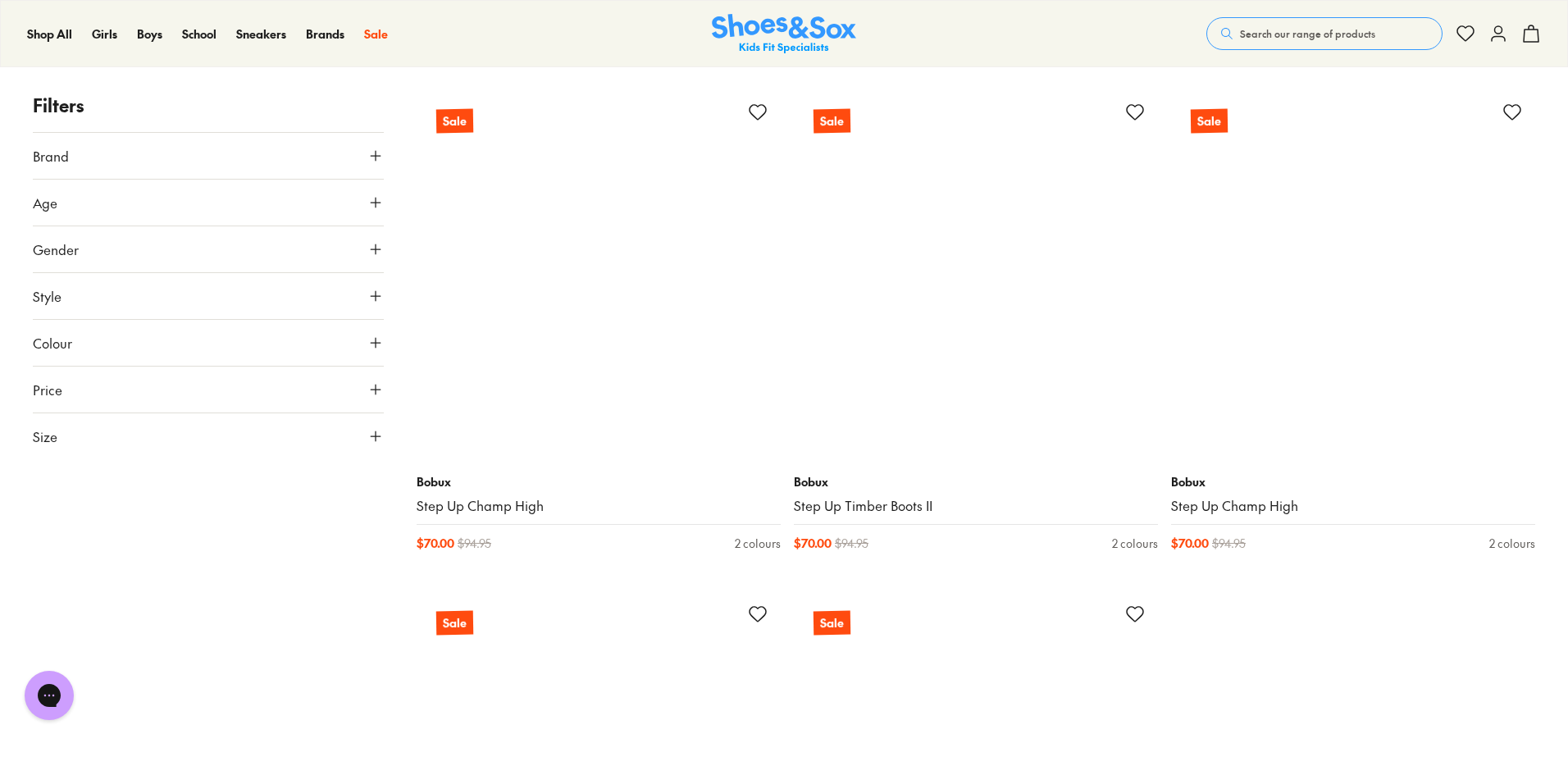
scroll to position [53033, 0]
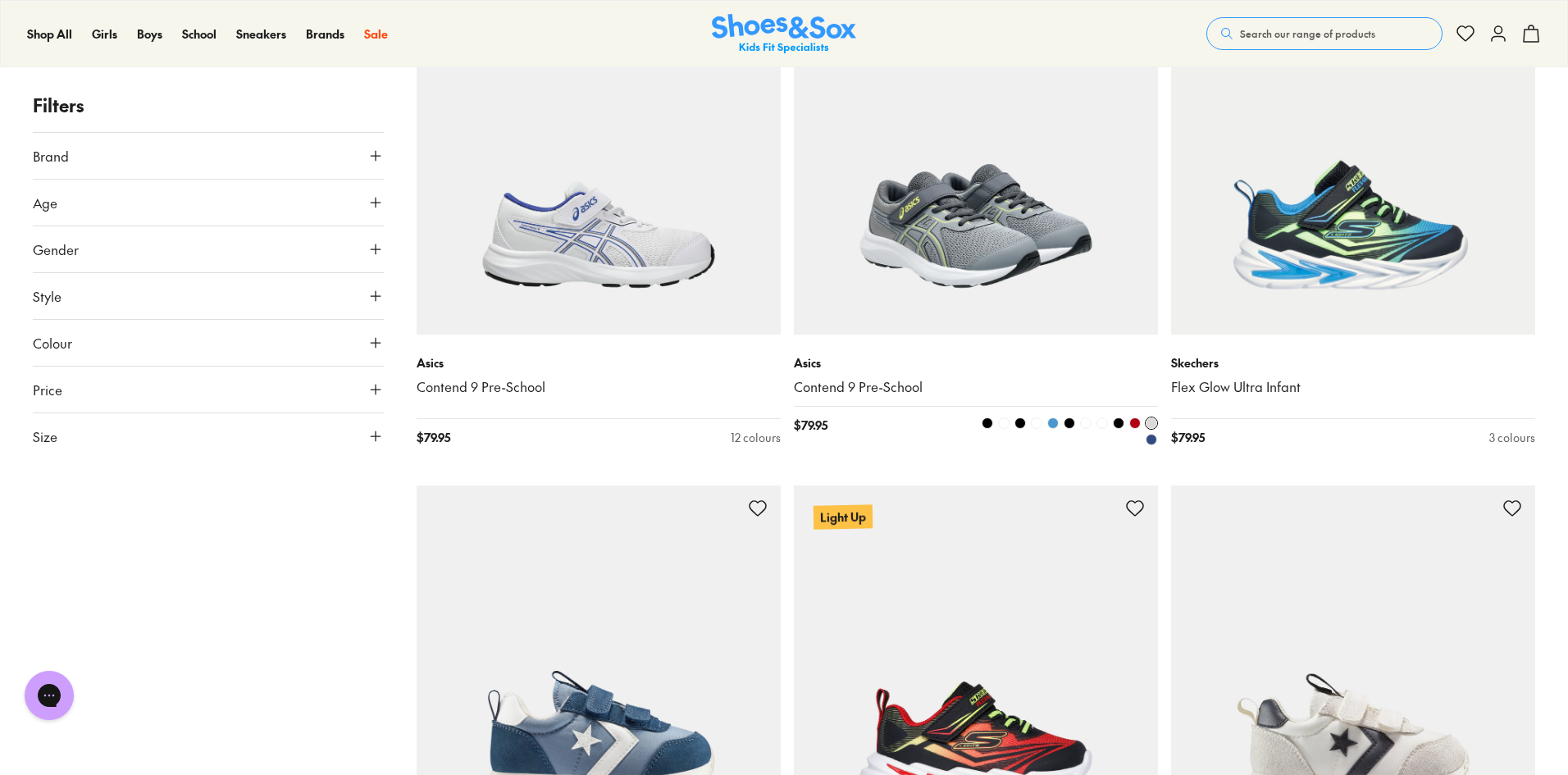
scroll to position [57707, 0]
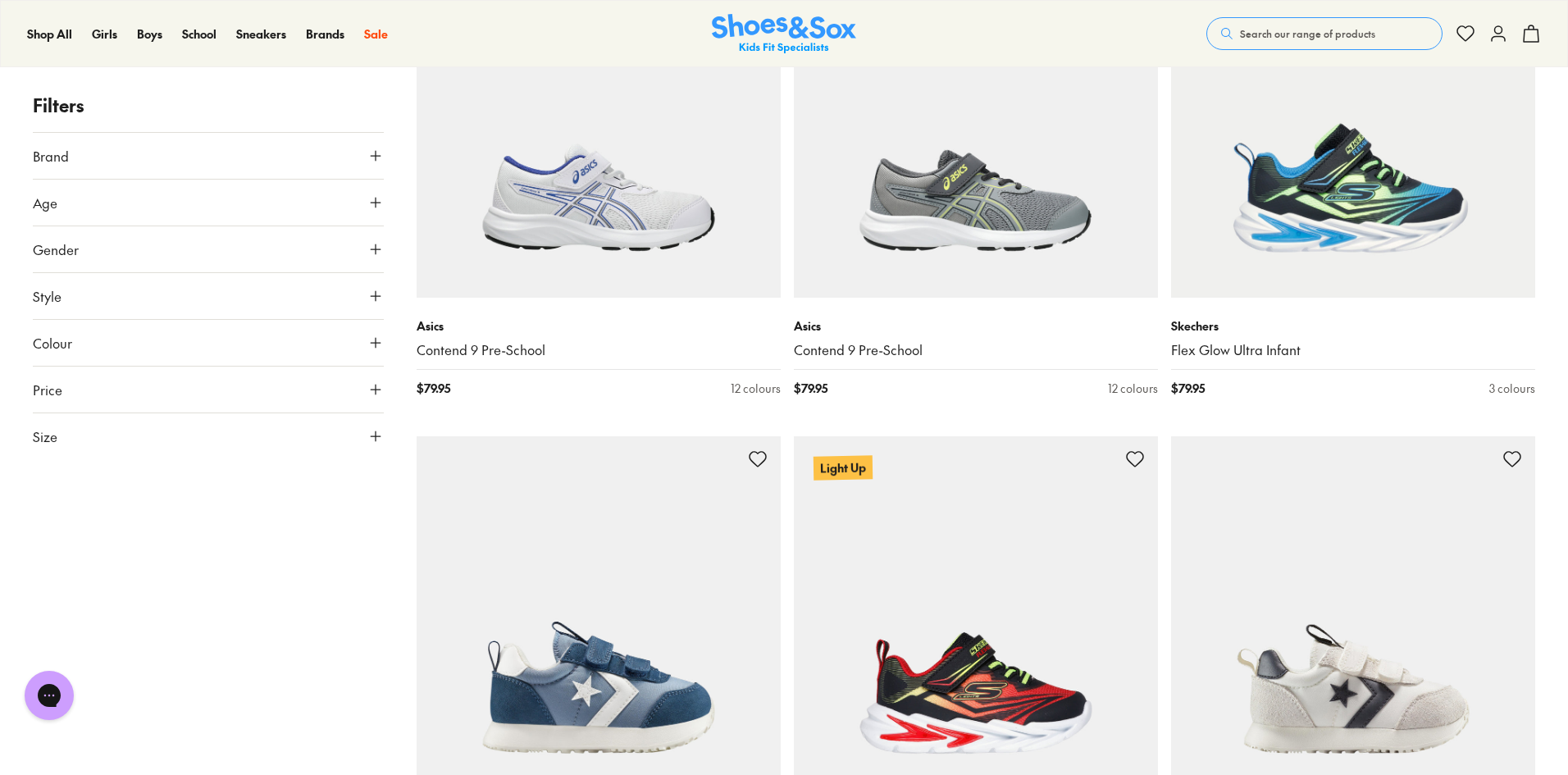
drag, startPoint x: 1135, startPoint y: 240, endPoint x: 345, endPoint y: 460, distance: 820.1
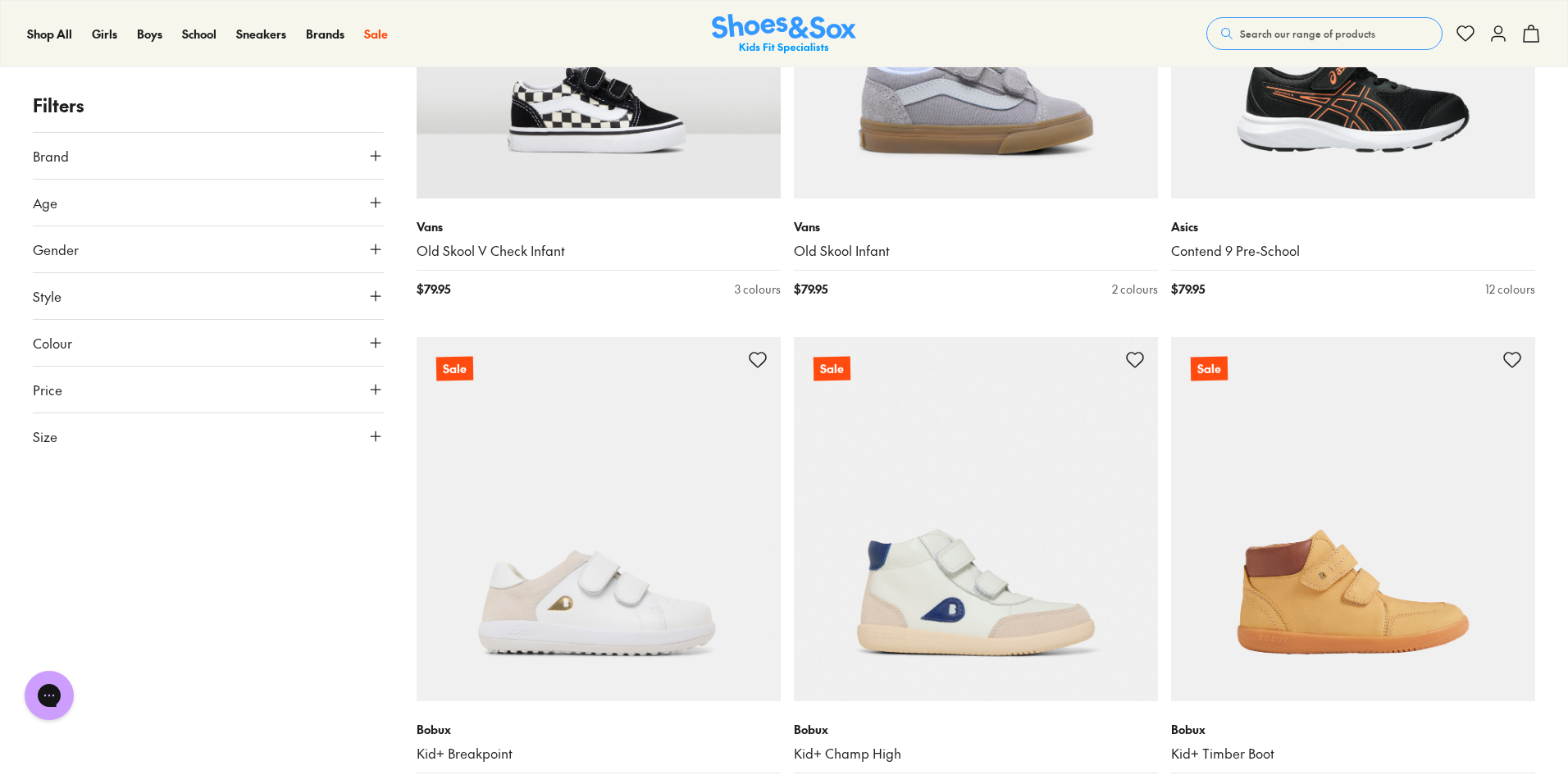
scroll to position [62954, 0]
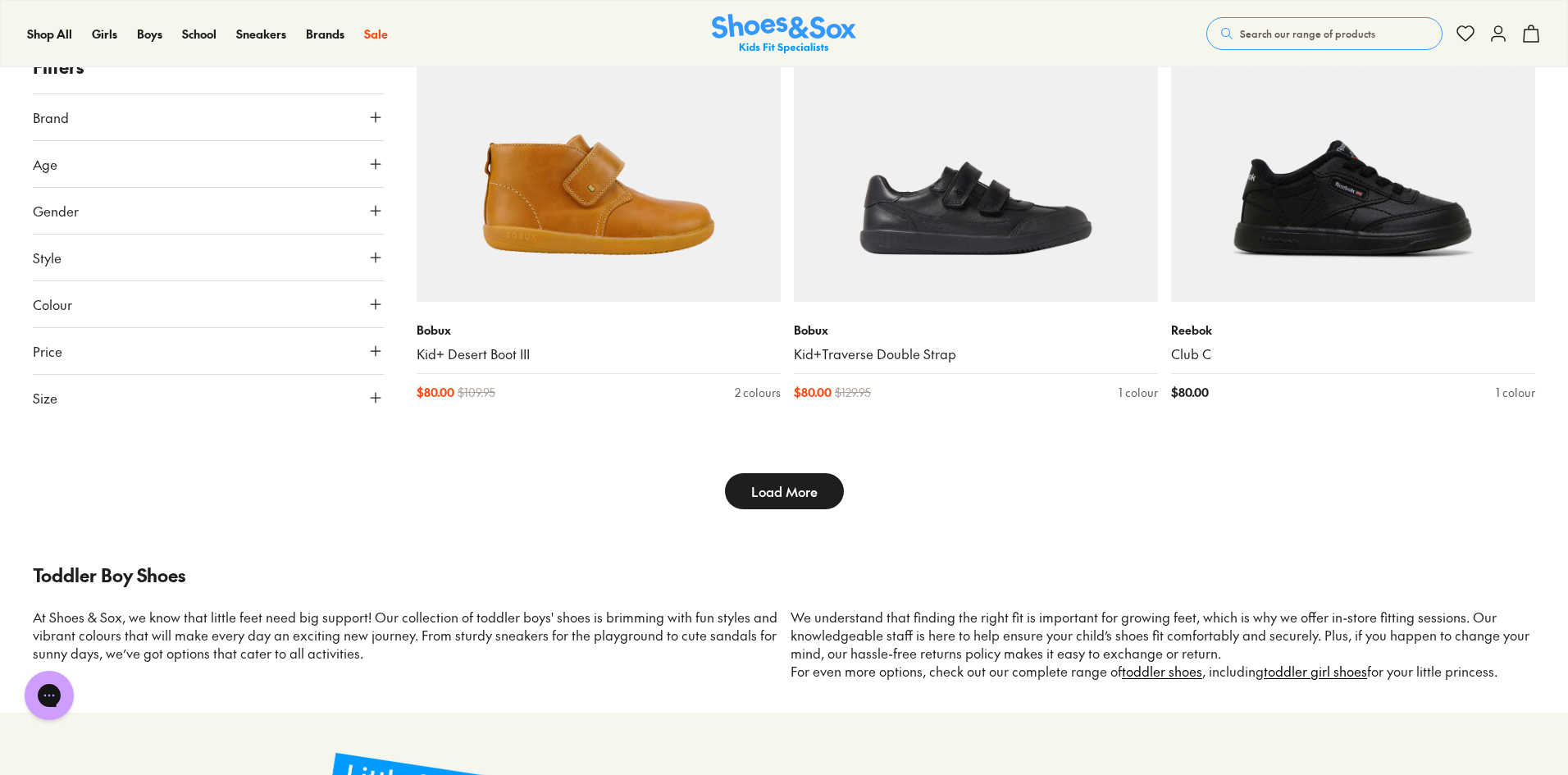
scroll to position [64349, 0]
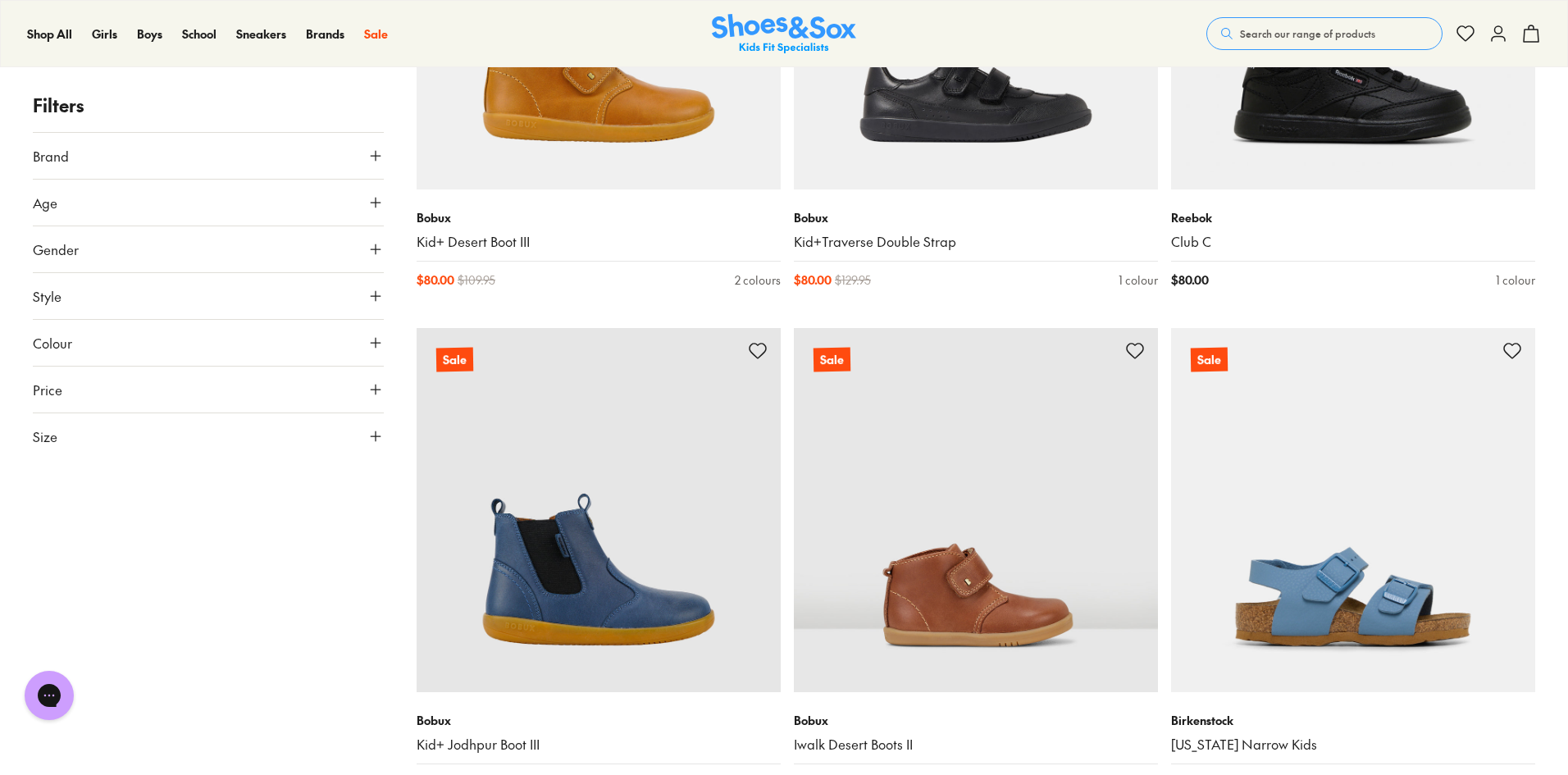
click at [806, 374] on img at bounding box center [976, 510] width 364 height 364
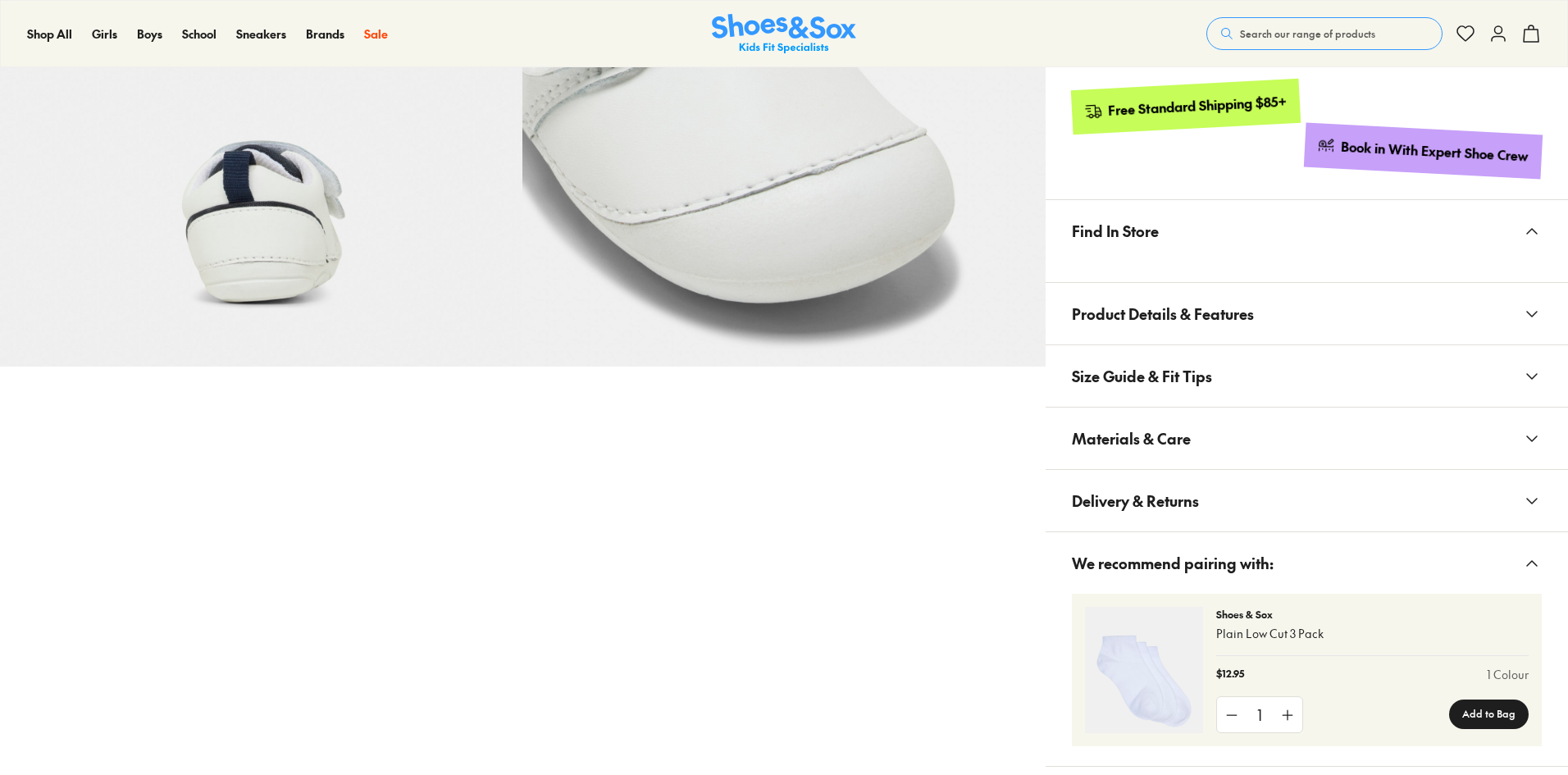
scroll to position [820, 0]
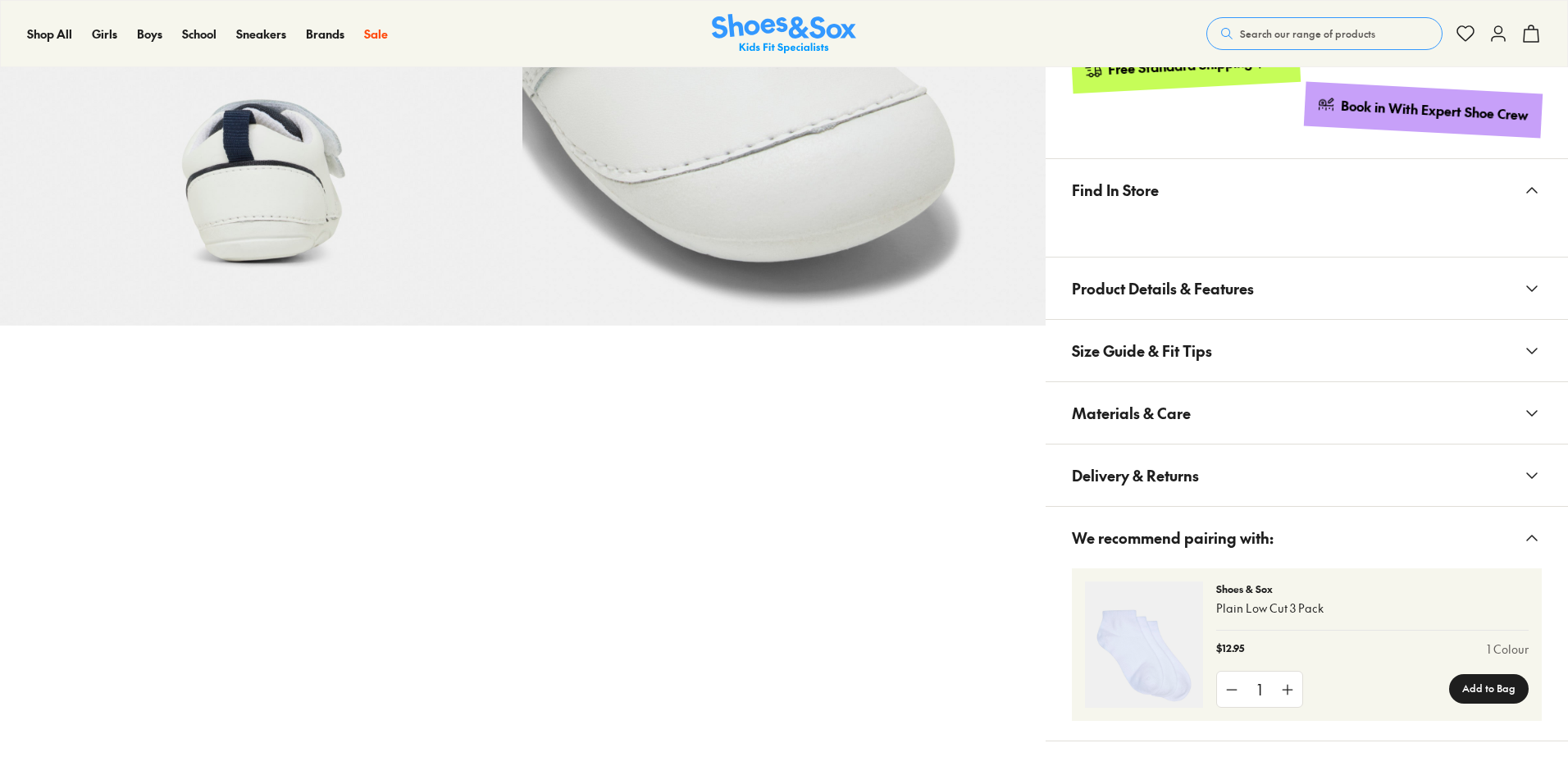
click at [1098, 296] on span "Product Details & Features" at bounding box center [1163, 288] width 182 height 48
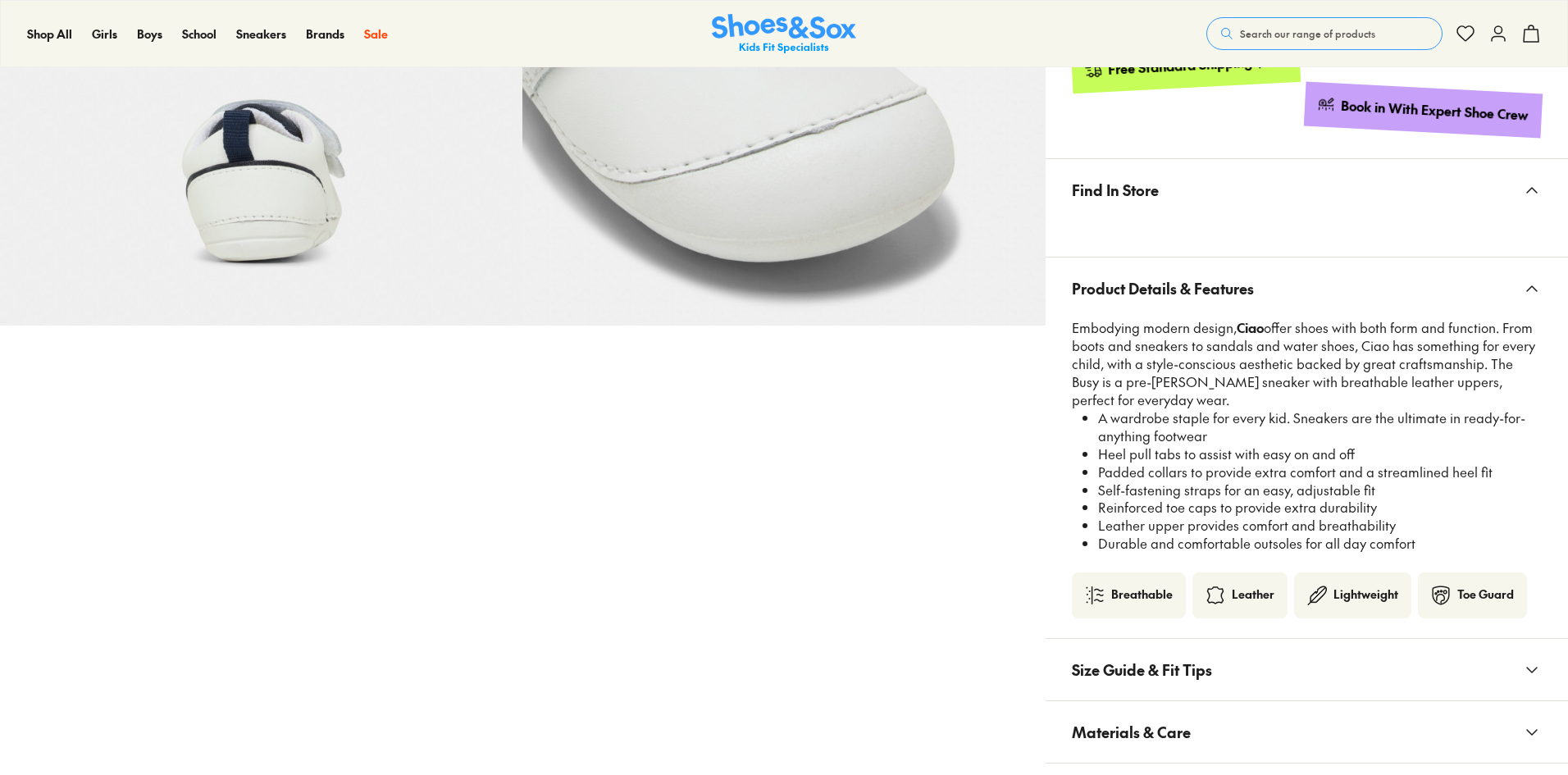
select select "*"
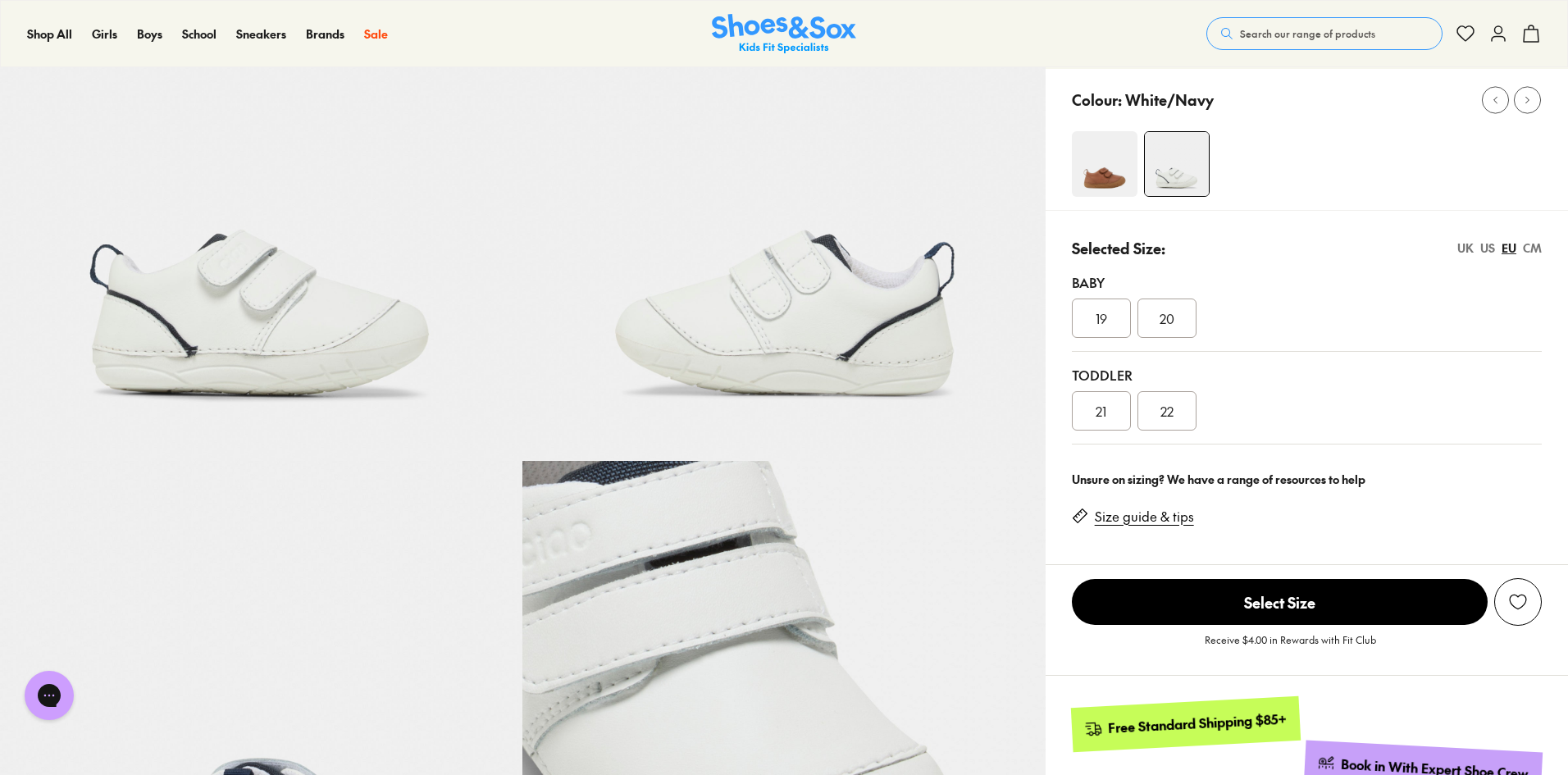
scroll to position [0, 0]
click at [1174, 328] on div "20" at bounding box center [1167, 318] width 59 height 39
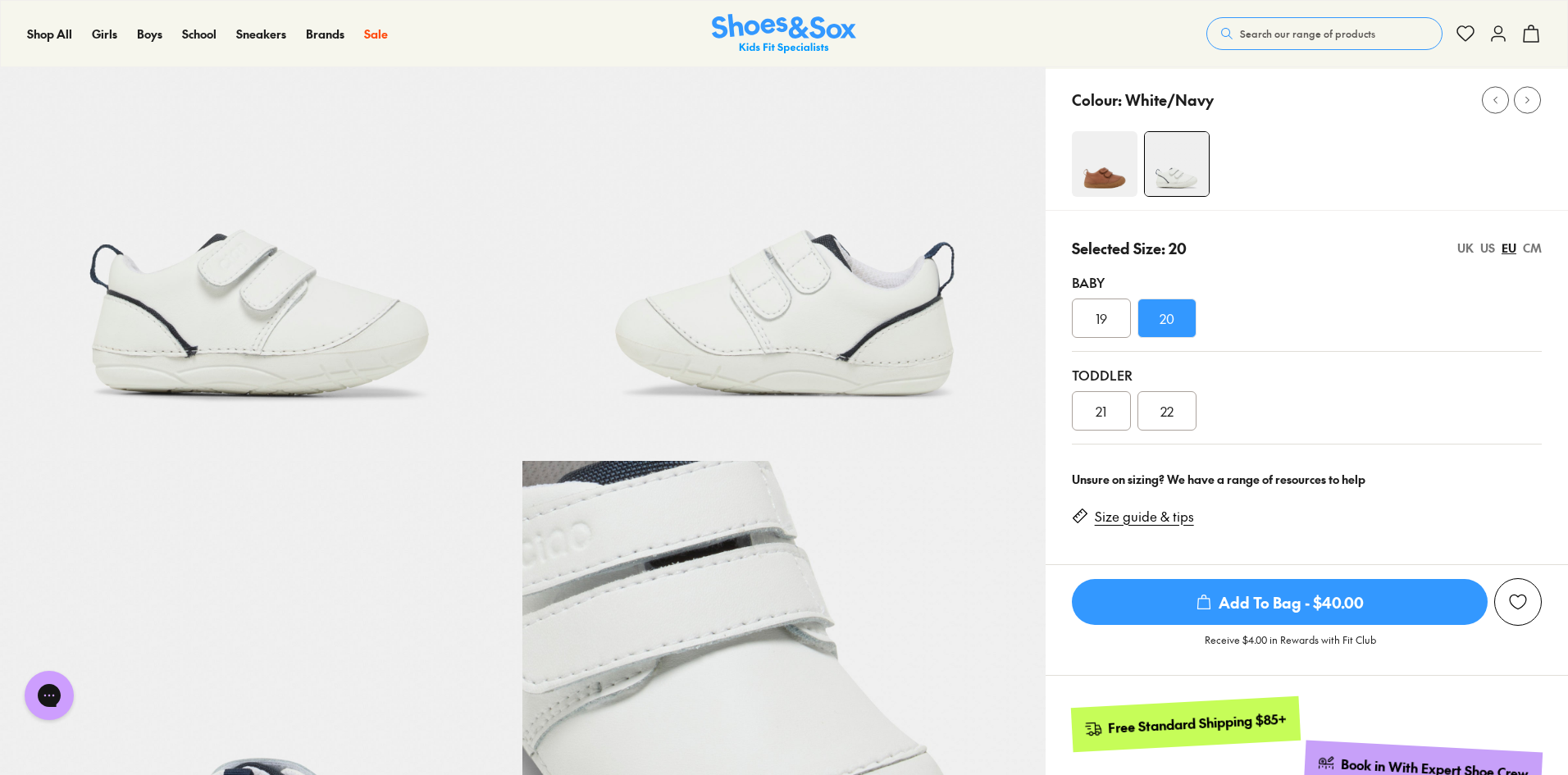
click at [1103, 390] on div "Toddler 21 22" at bounding box center [1307, 398] width 470 height 93
click at [1099, 411] on span "21" at bounding box center [1101, 411] width 11 height 20
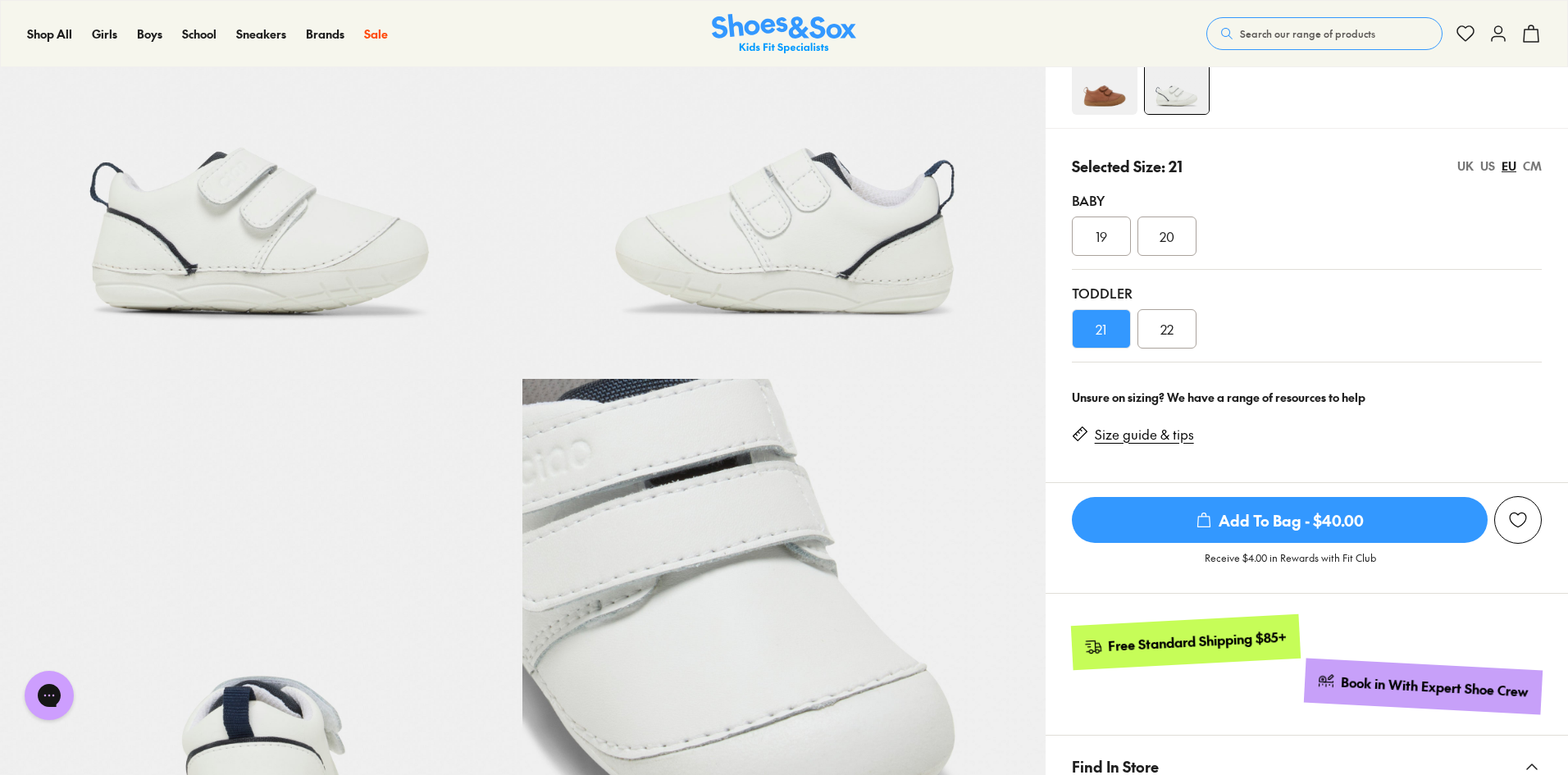
click at [1158, 441] on link "Size guide & tips" at bounding box center [1143, 434] width 99 height 18
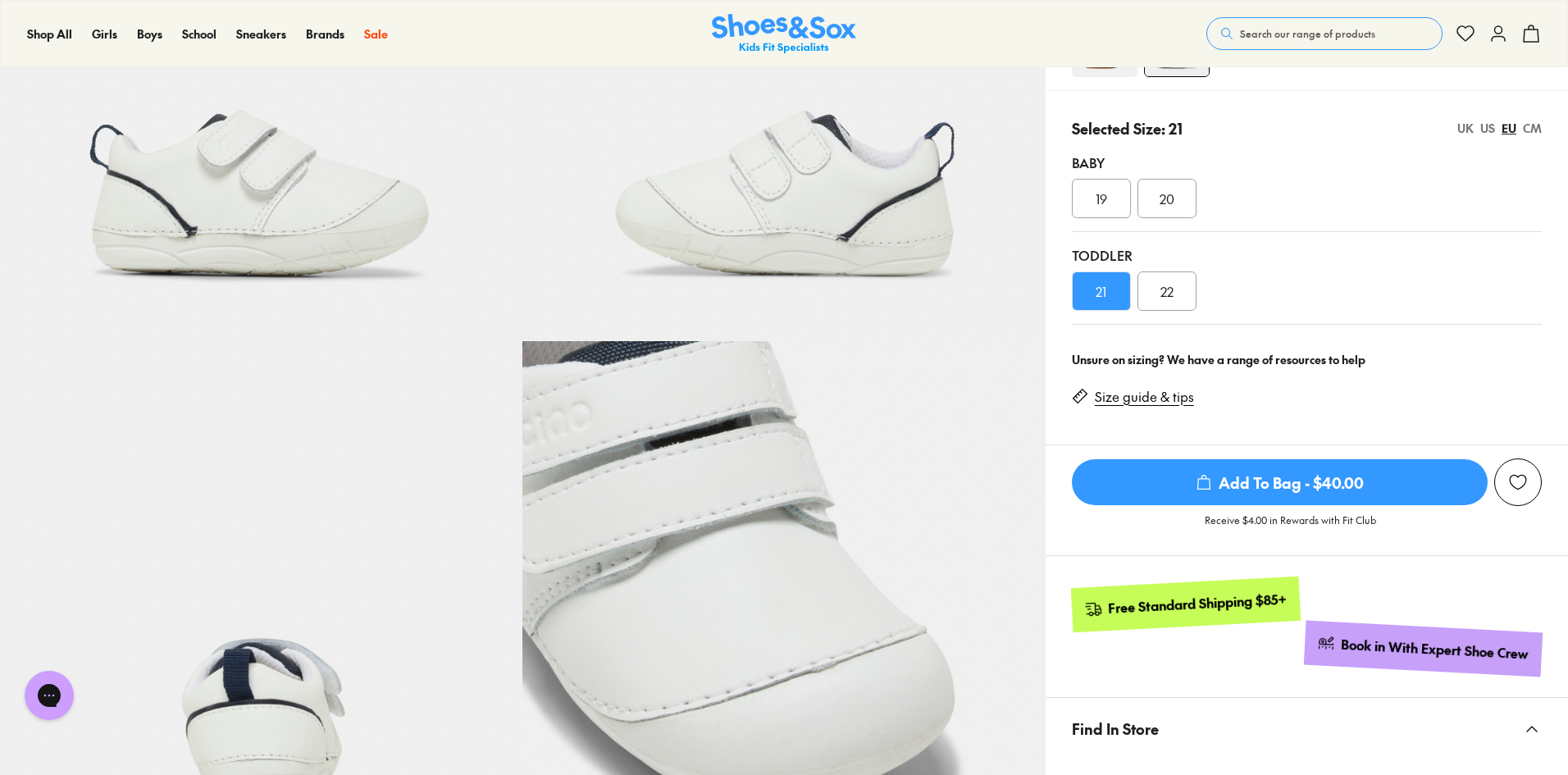
scroll to position [147, 0]
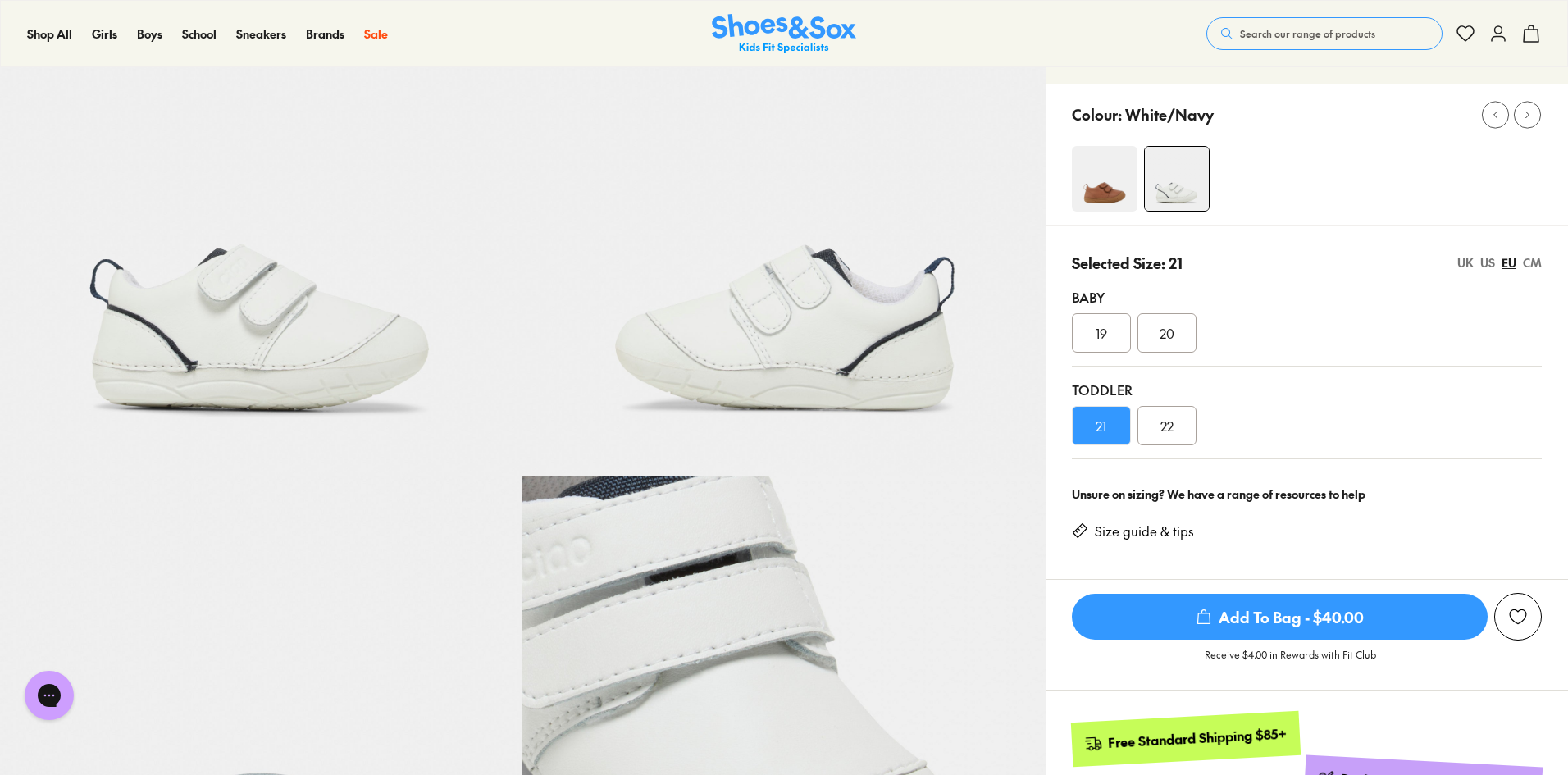
click at [1165, 335] on span "20" at bounding box center [1167, 333] width 15 height 20
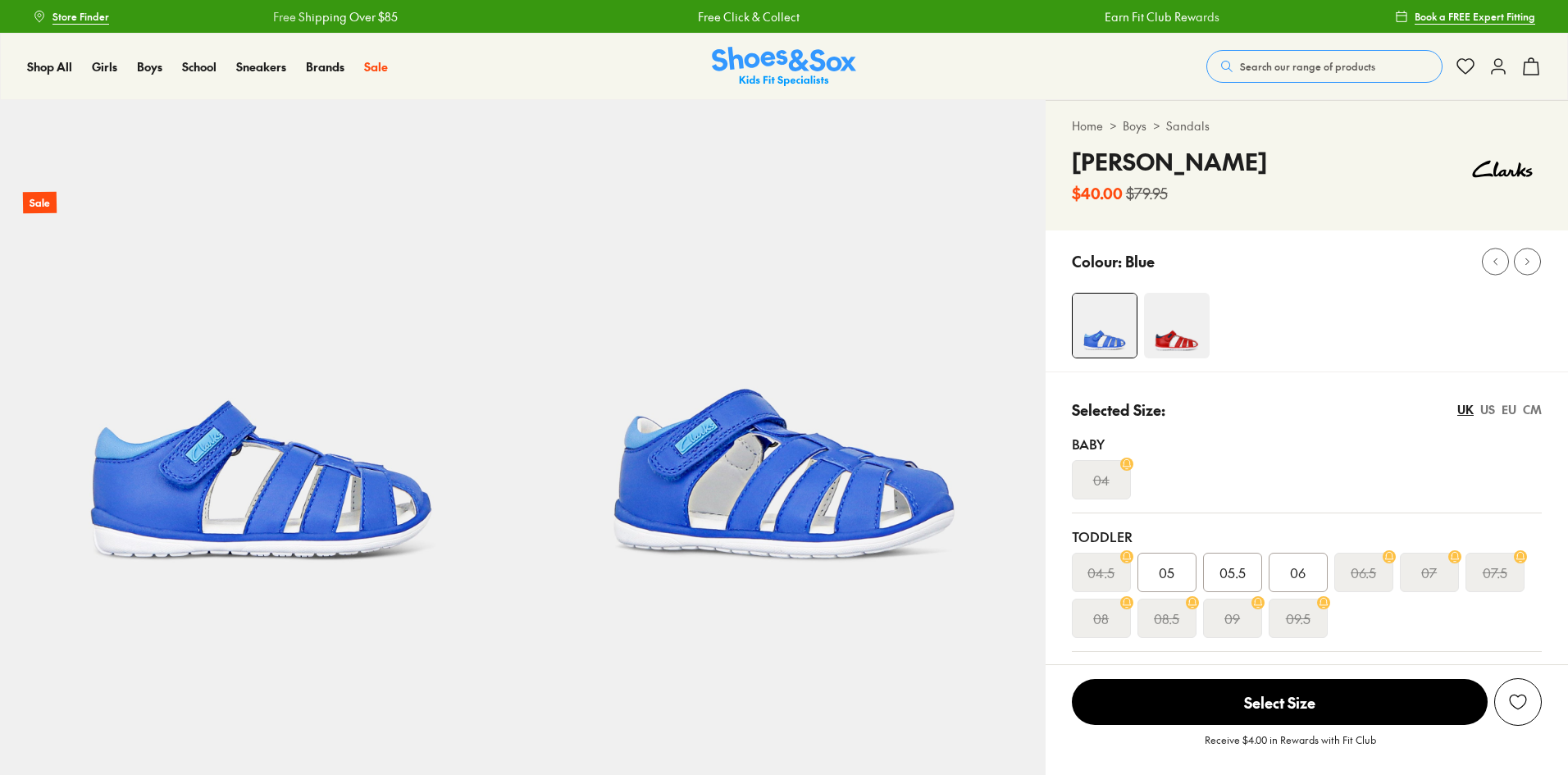
select select "*"
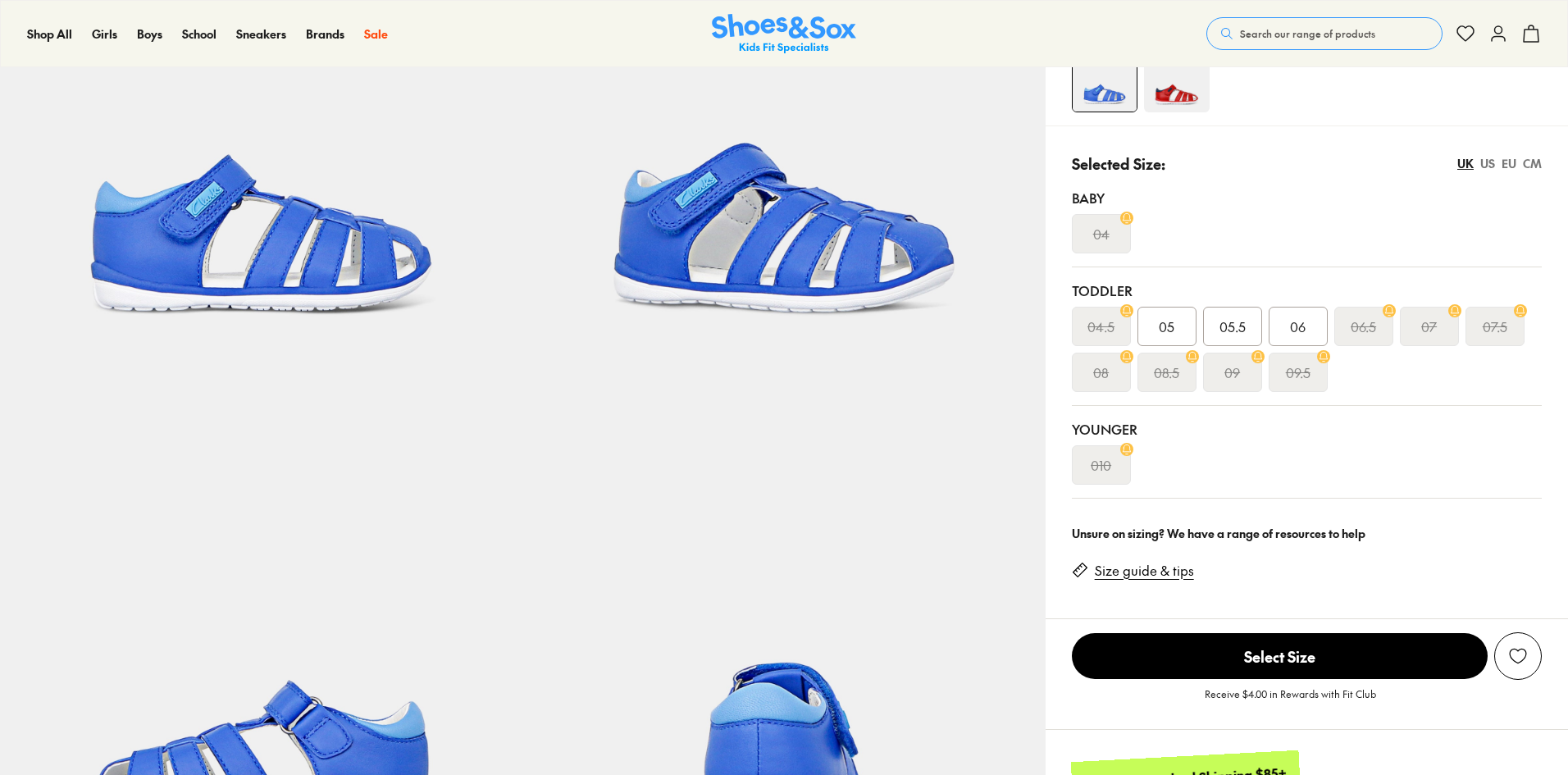
click at [1173, 564] on link "Size guide & tips" at bounding box center [1143, 571] width 99 height 18
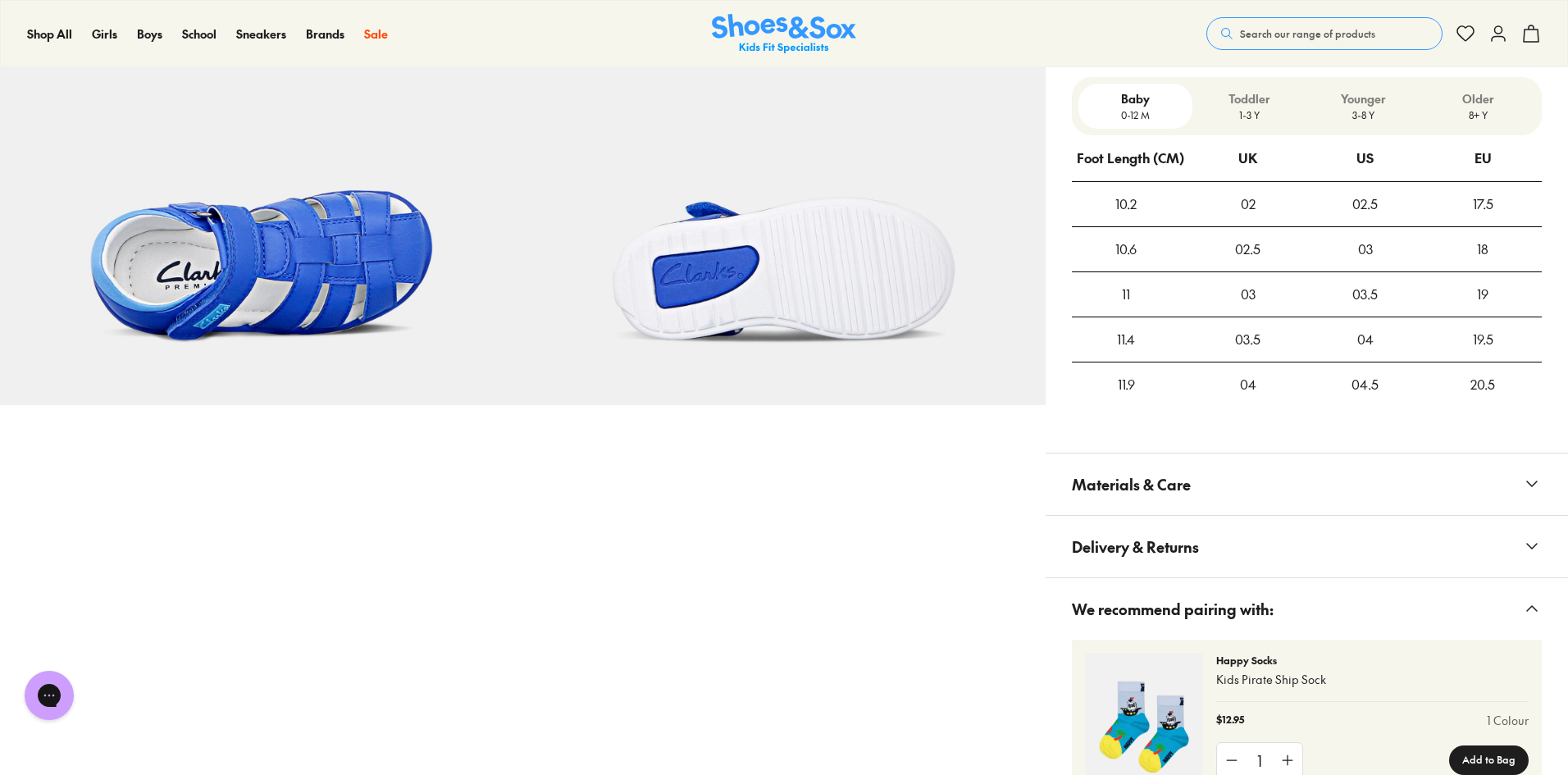
click at [1140, 347] on div "11.4" at bounding box center [1126, 340] width 109 height 45
click at [1135, 347] on div "11.4" at bounding box center [1126, 340] width 109 height 45
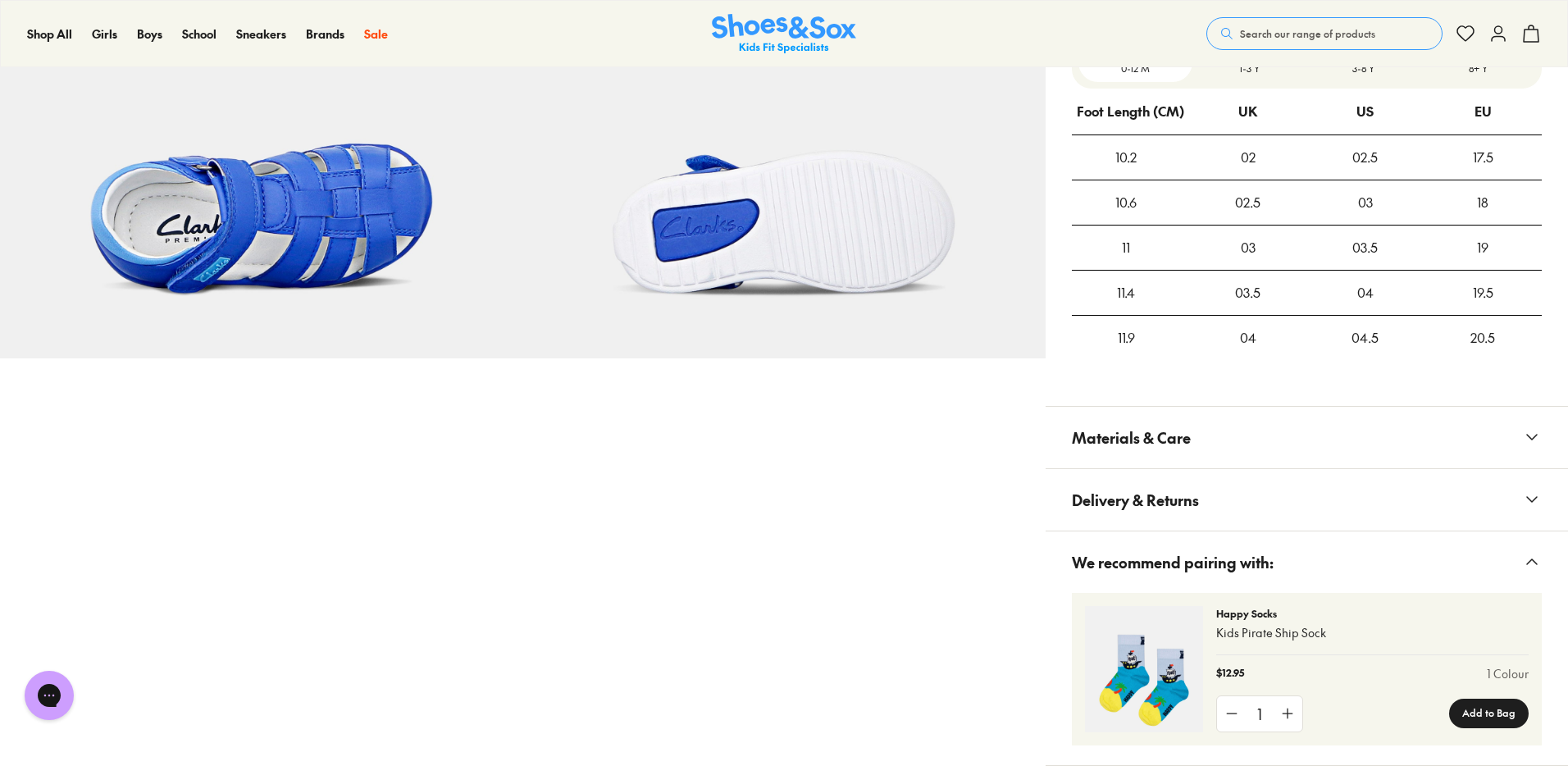
scroll to position [1345, 0]
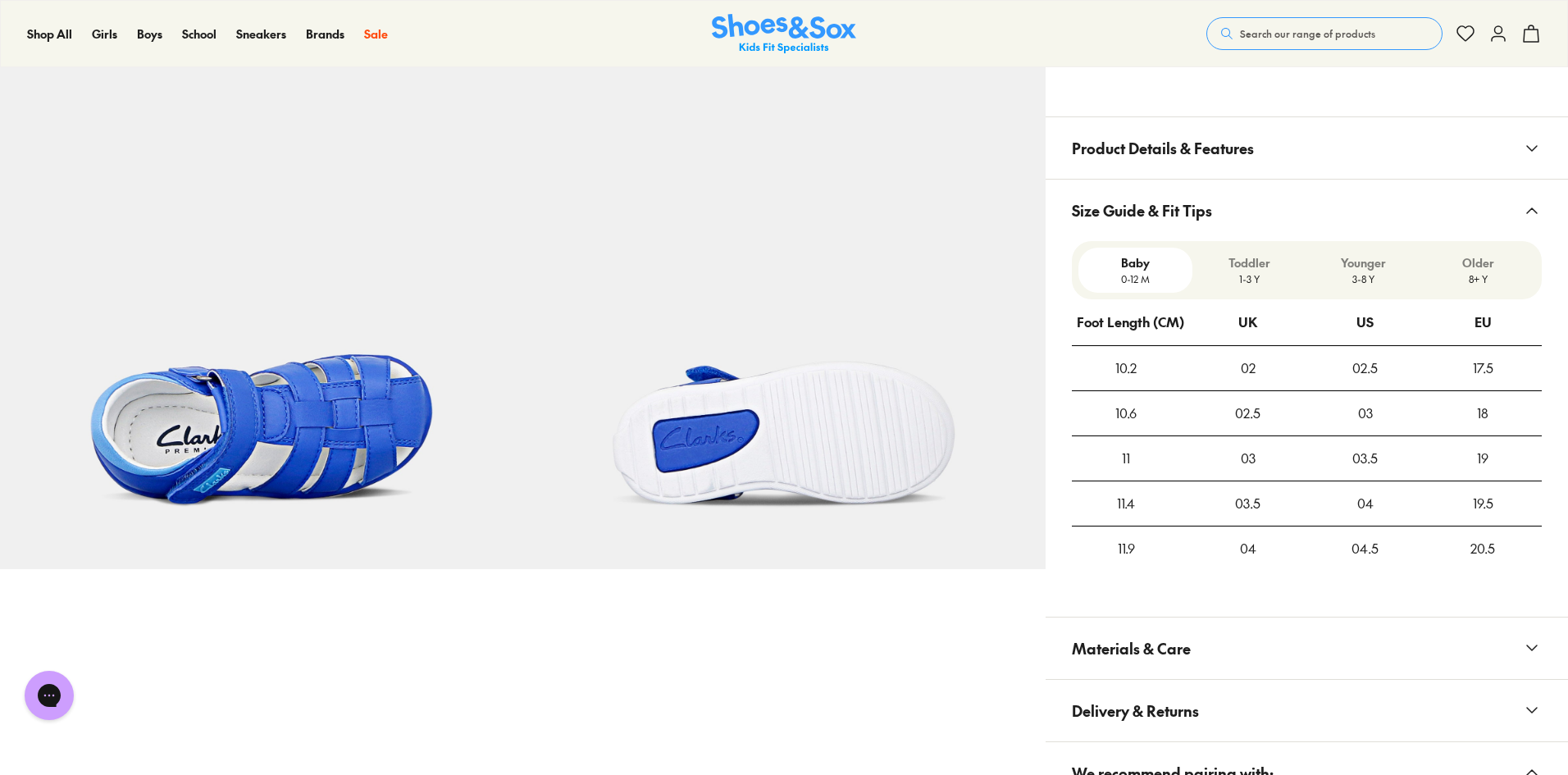
click at [1322, 411] on div "03" at bounding box center [1365, 414] width 117 height 45
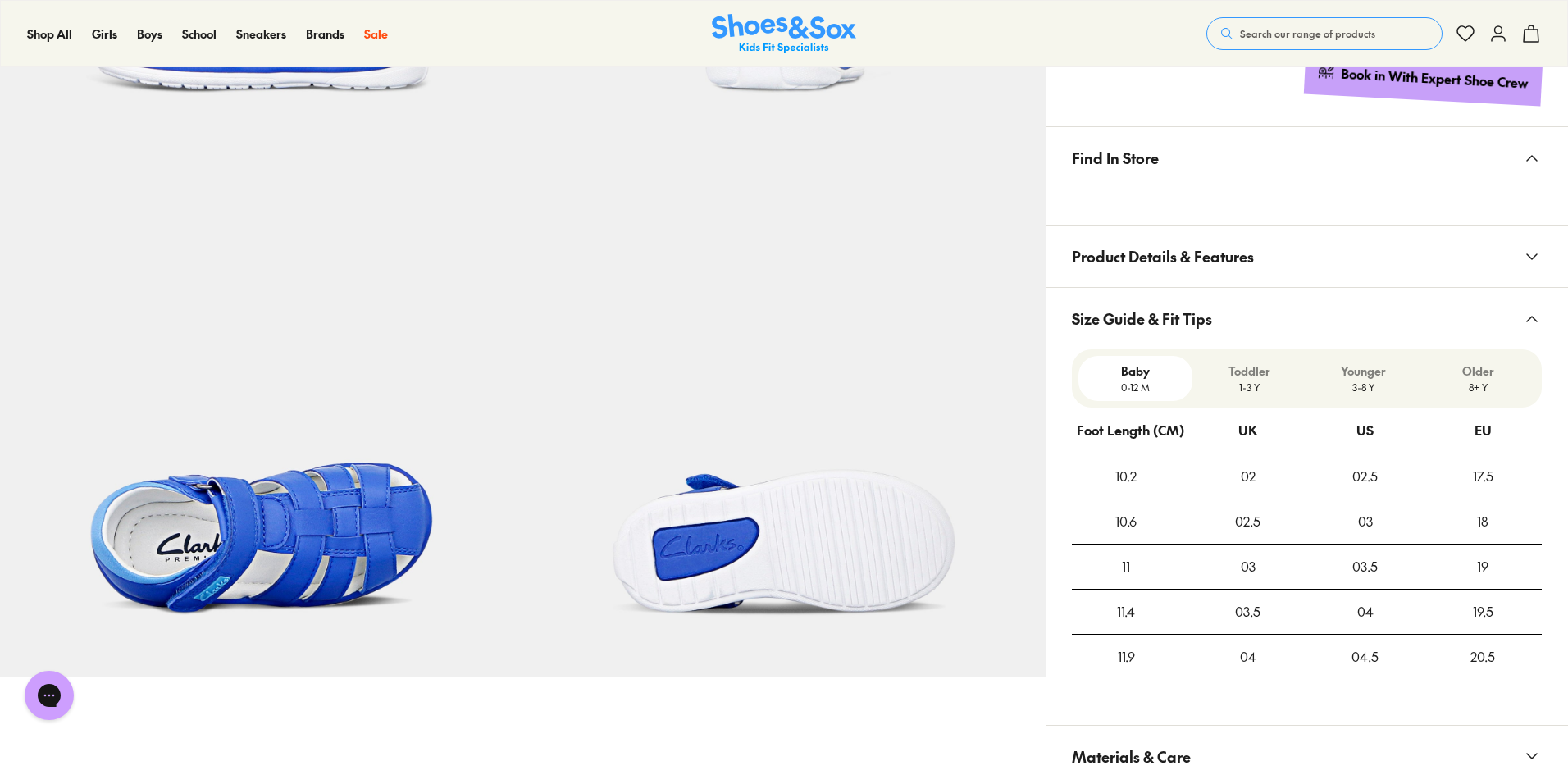
scroll to position [688, 0]
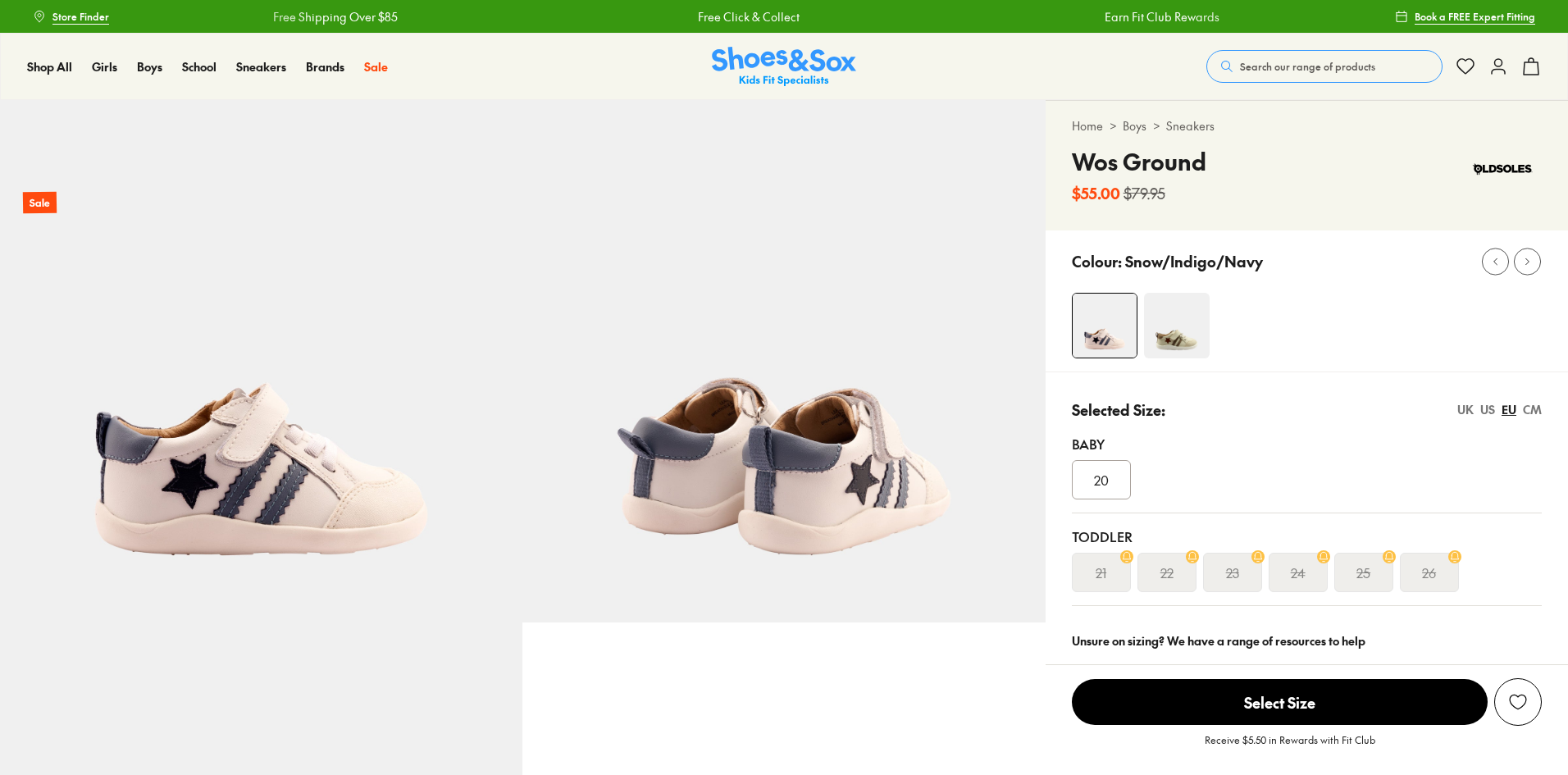
click at [1116, 474] on div "20" at bounding box center [1102, 480] width 59 height 39
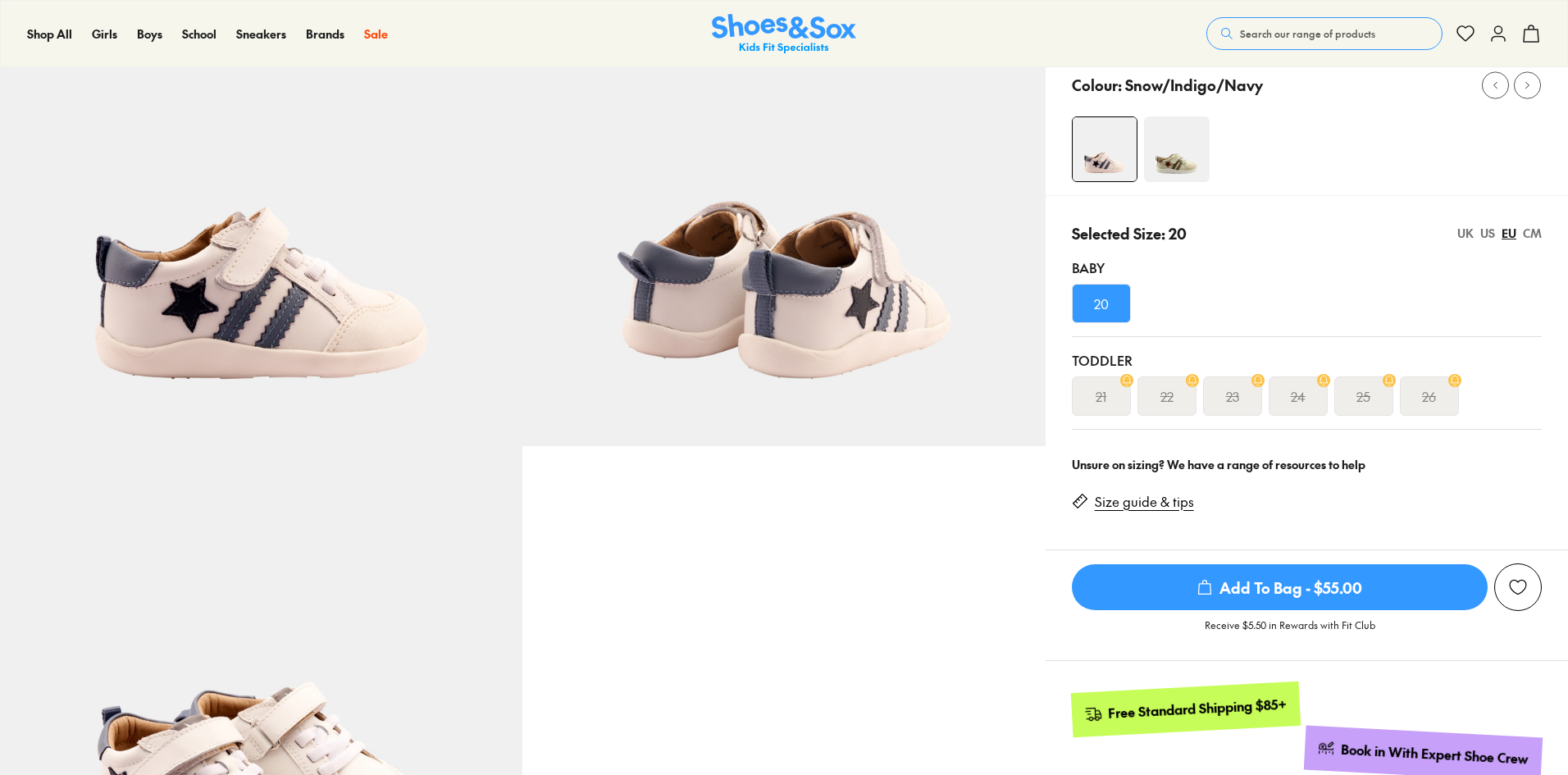
scroll to position [492, 0]
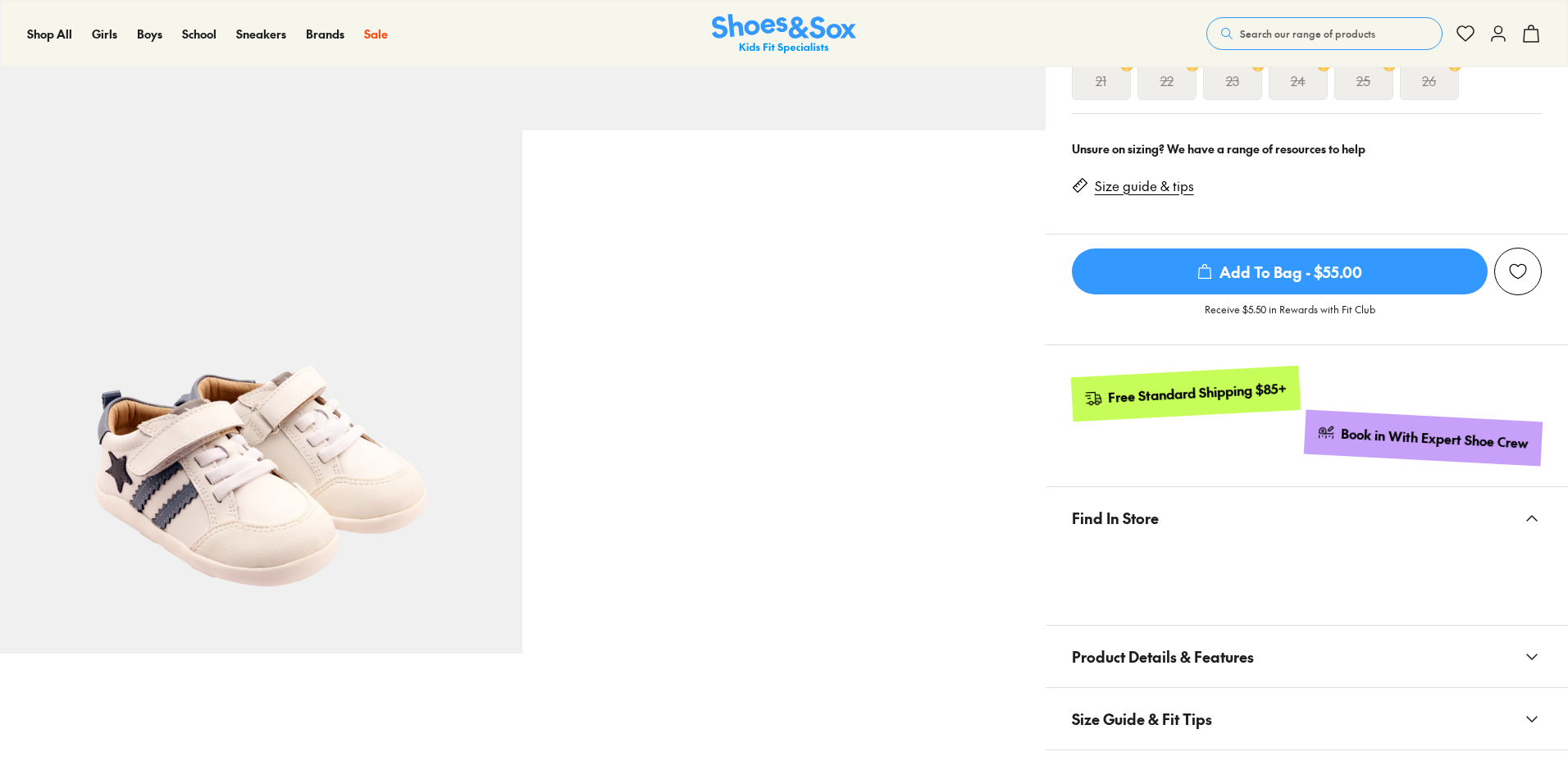
select select "*"
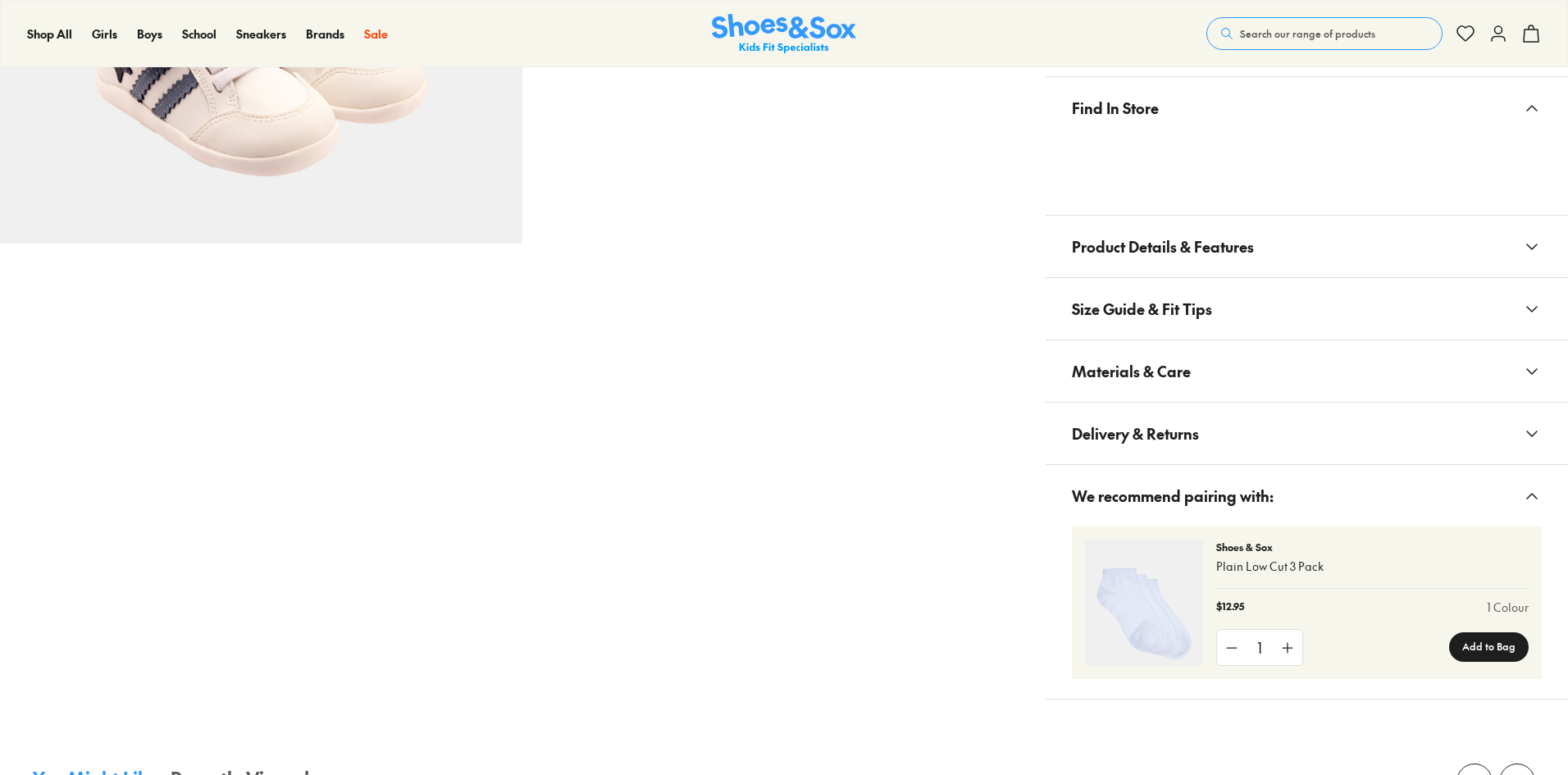
click at [1141, 238] on span "Product Details & Features" at bounding box center [1163, 246] width 182 height 48
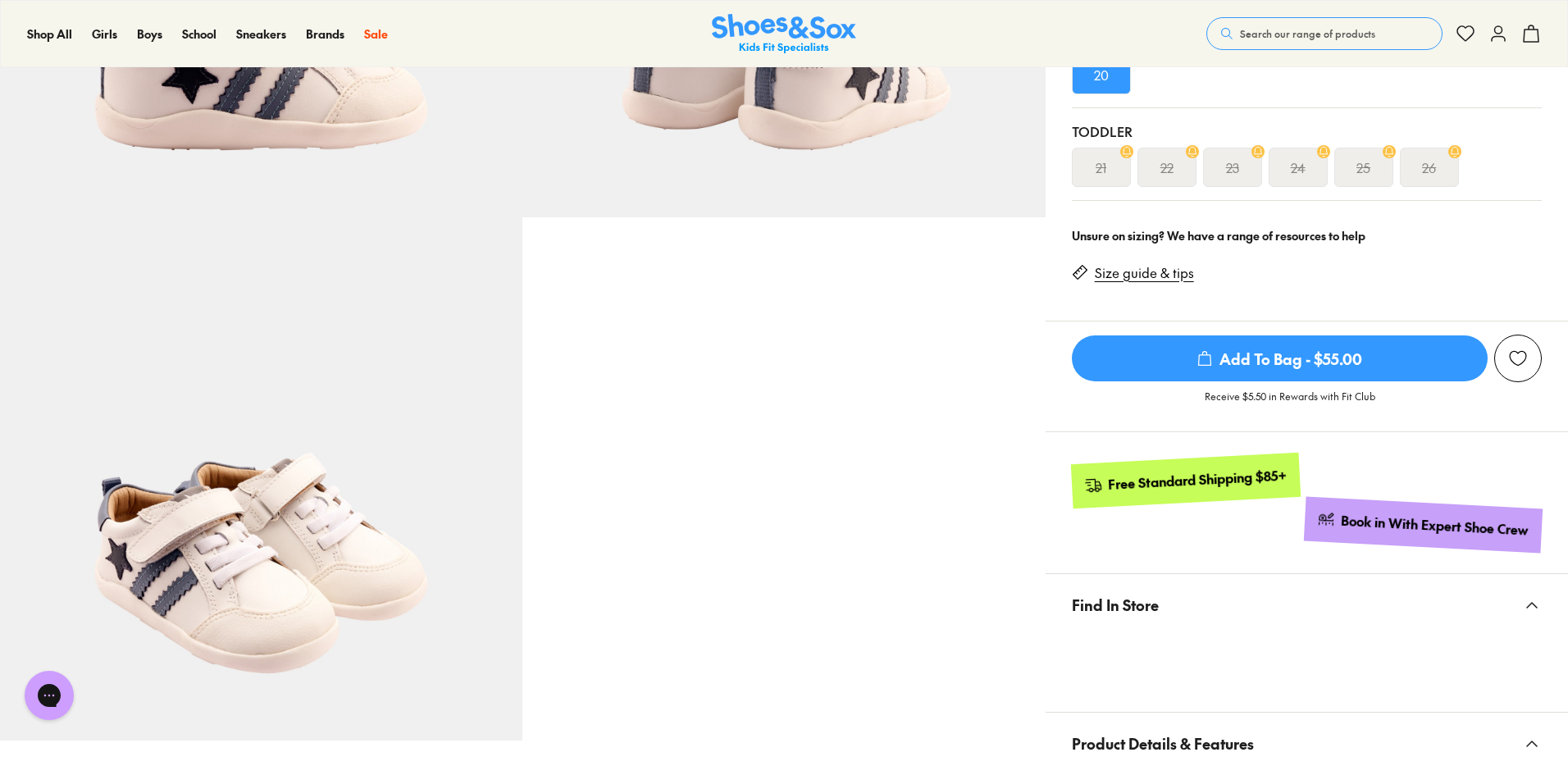
scroll to position [82, 0]
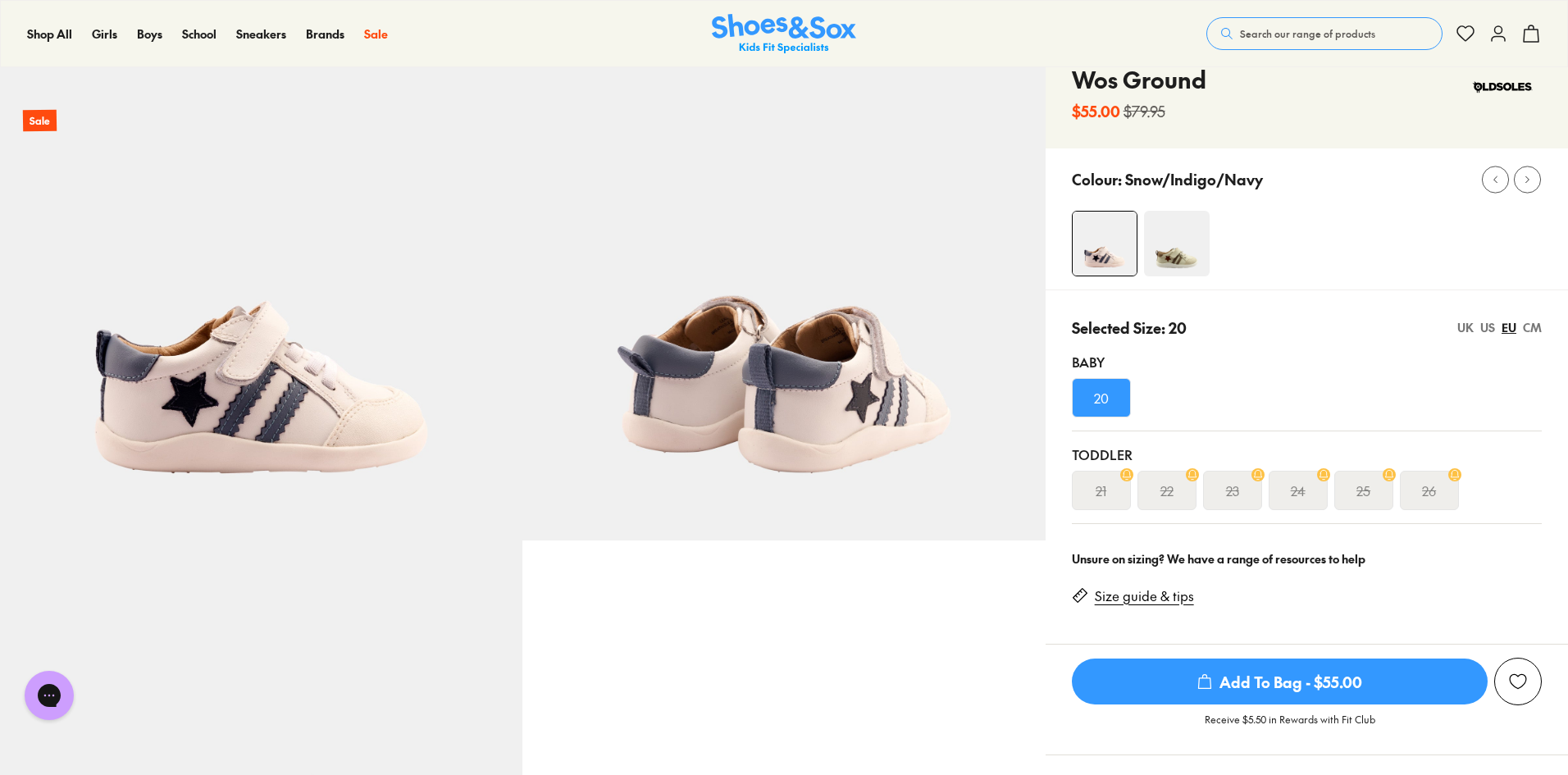
click at [1180, 235] on img at bounding box center [1177, 243] width 66 height 66
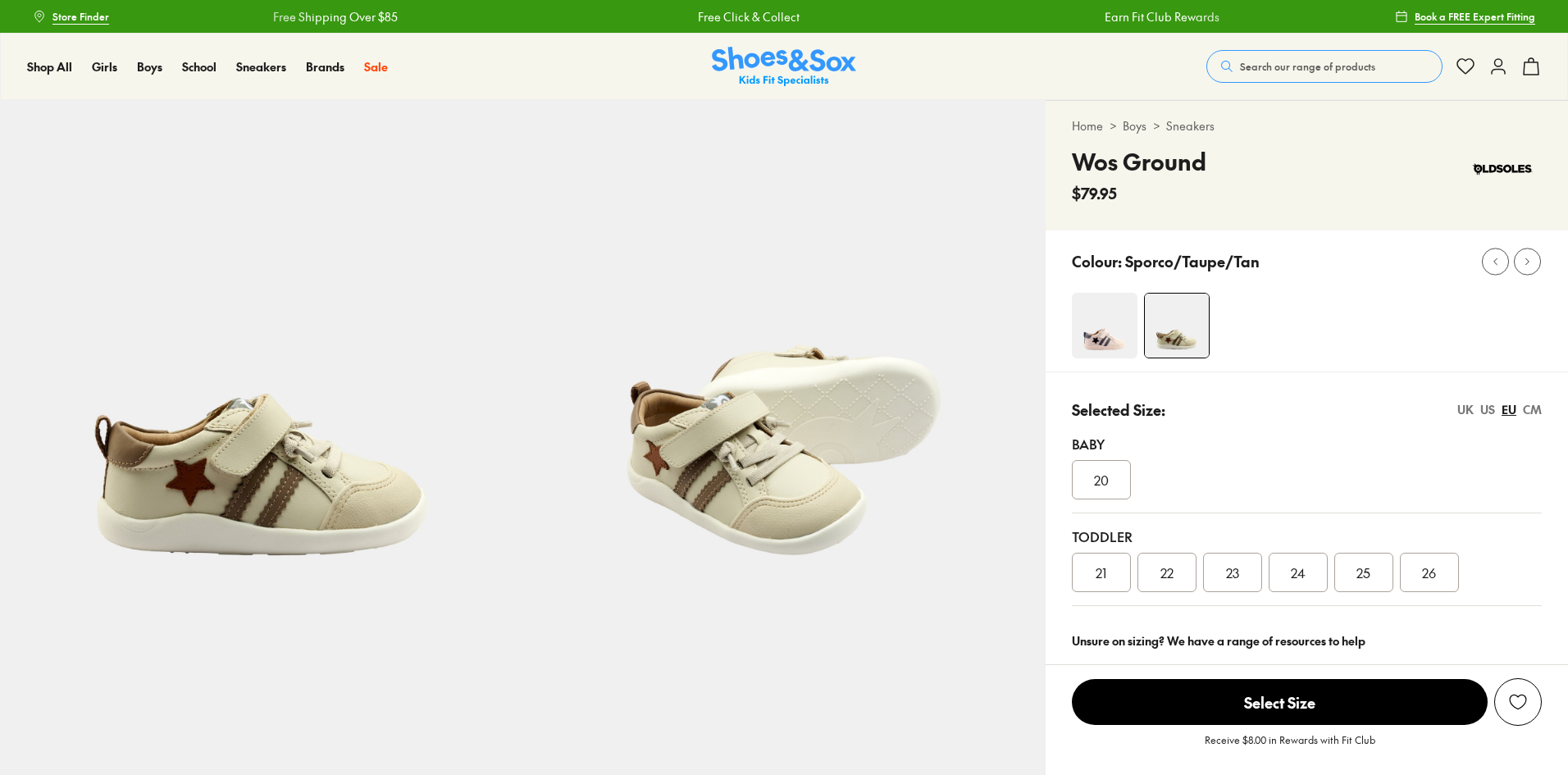
click at [1108, 320] on img at bounding box center [1105, 326] width 66 height 66
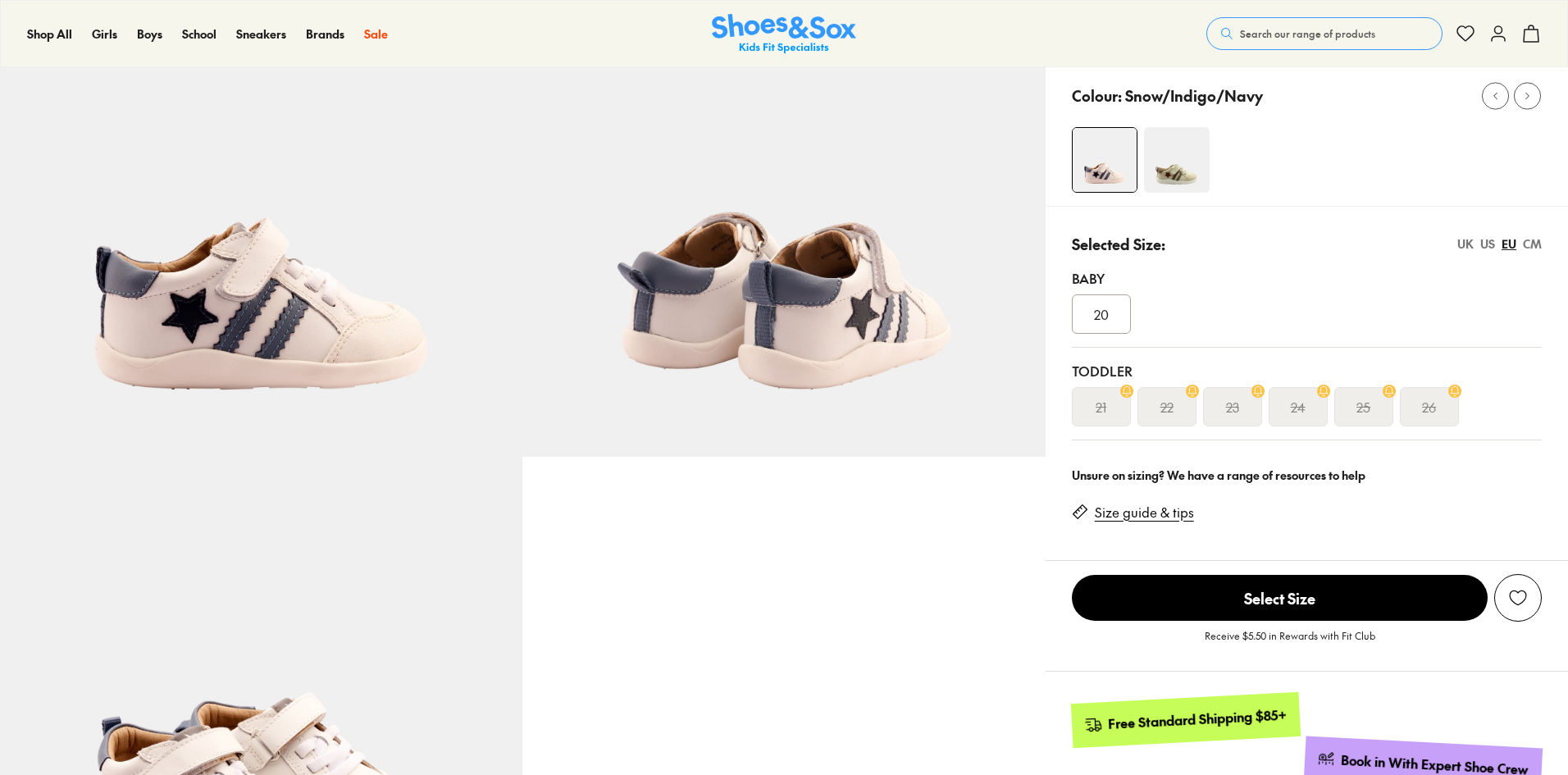
scroll to position [164, 0]
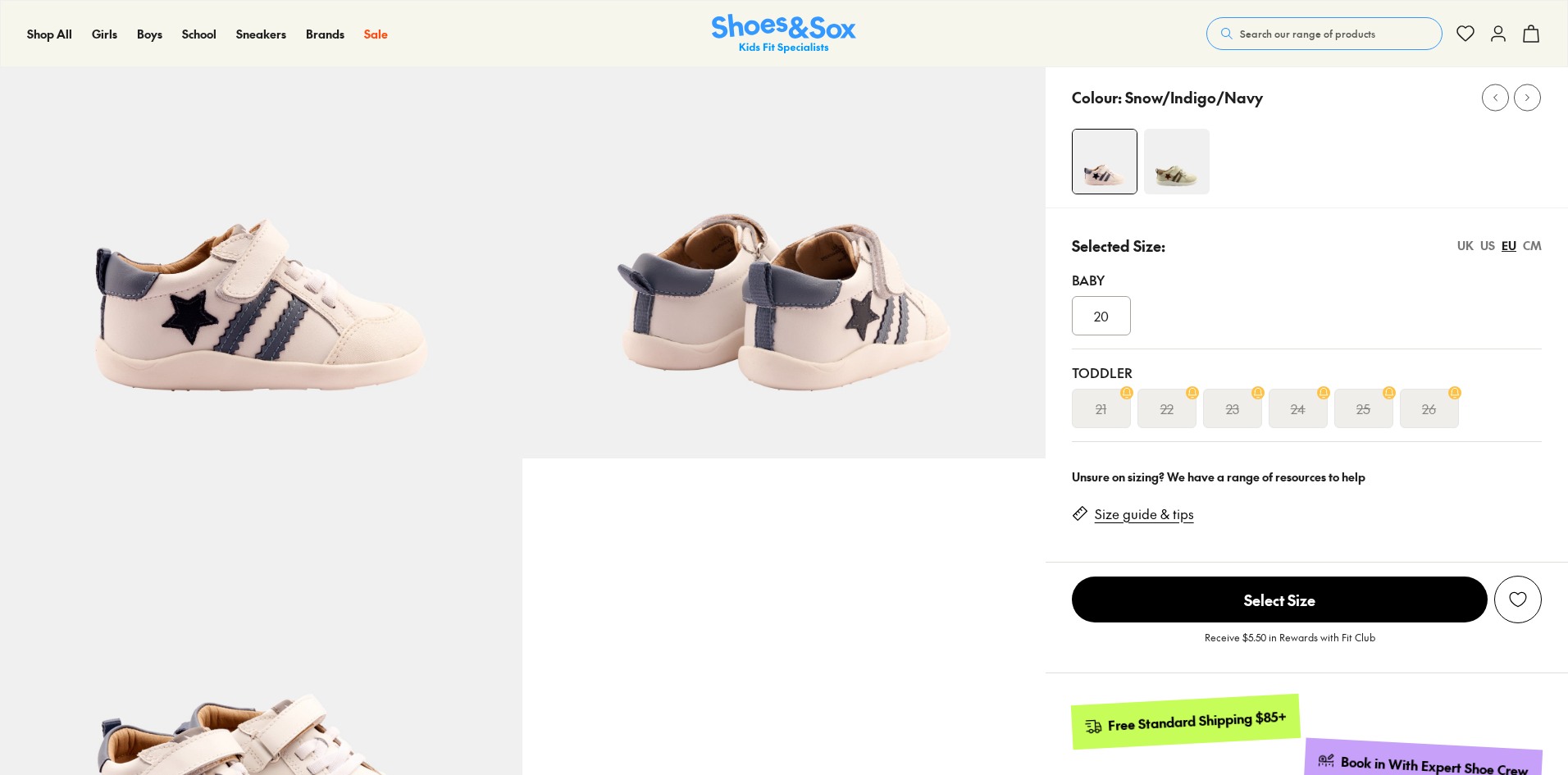
click at [1125, 301] on div "20" at bounding box center [1102, 316] width 59 height 39
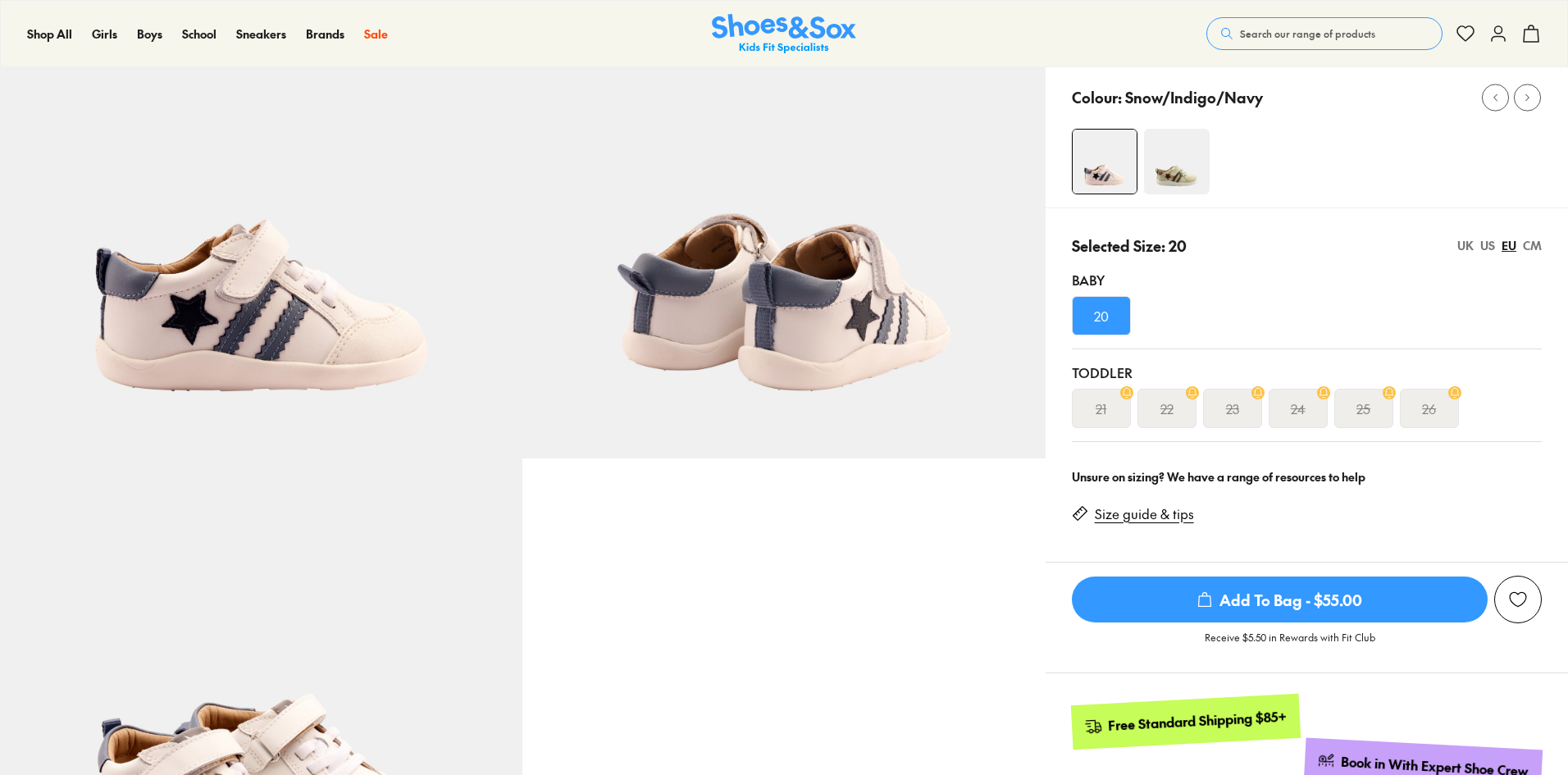
select select "*"
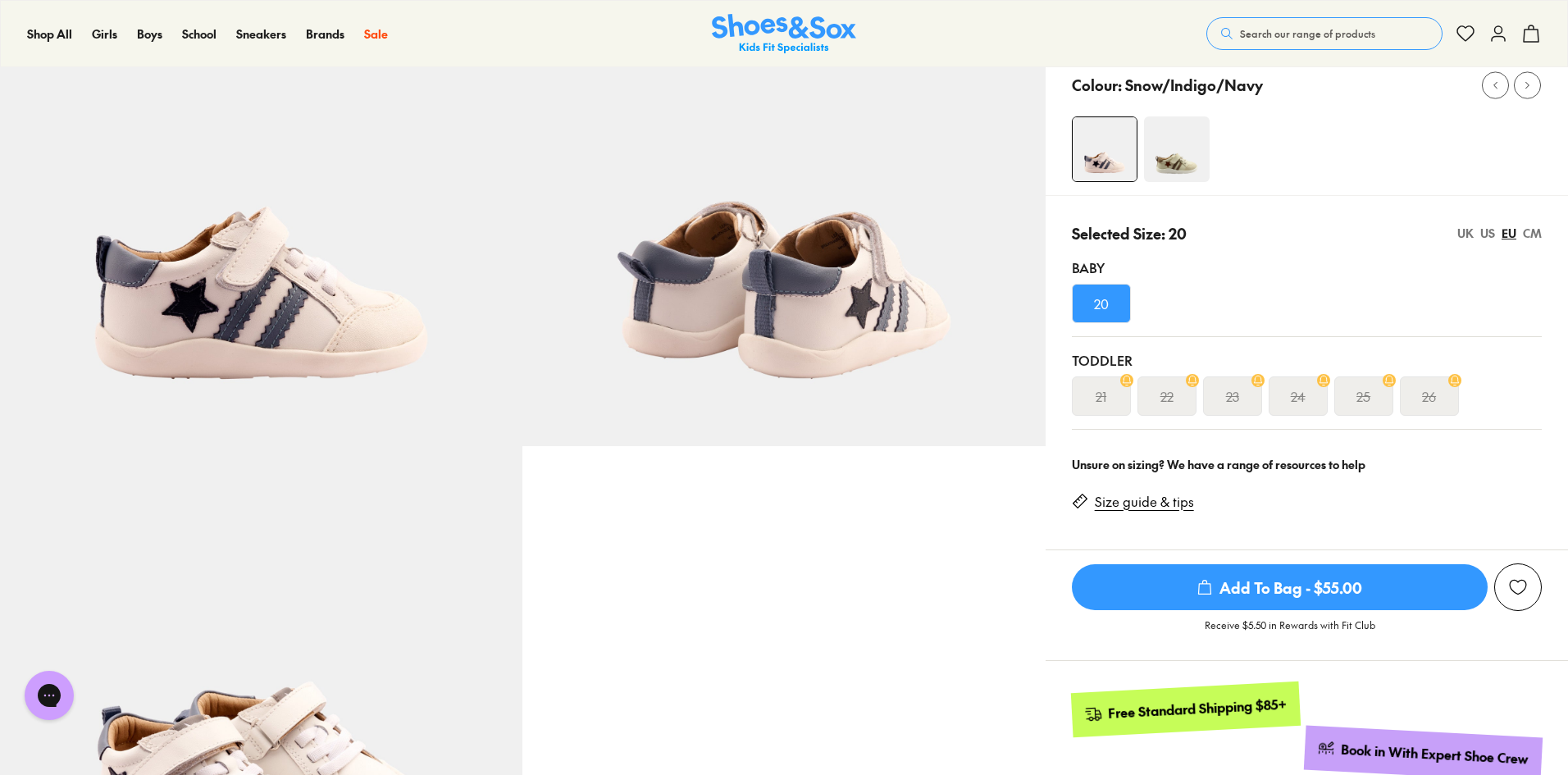
scroll to position [82, 0]
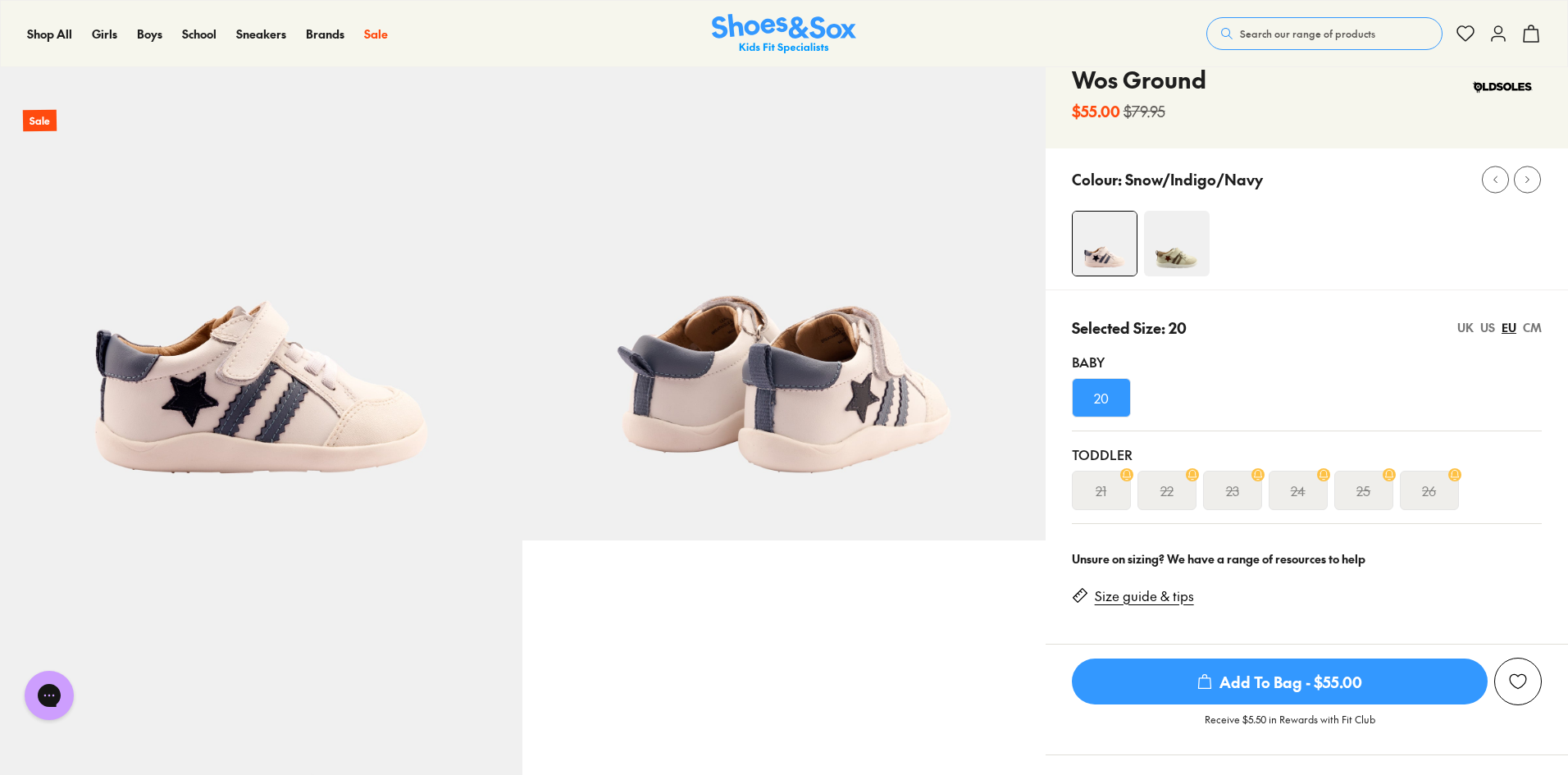
click at [1283, 672] on span "Add To Bag - $55.00" at bounding box center [1280, 680] width 416 height 45
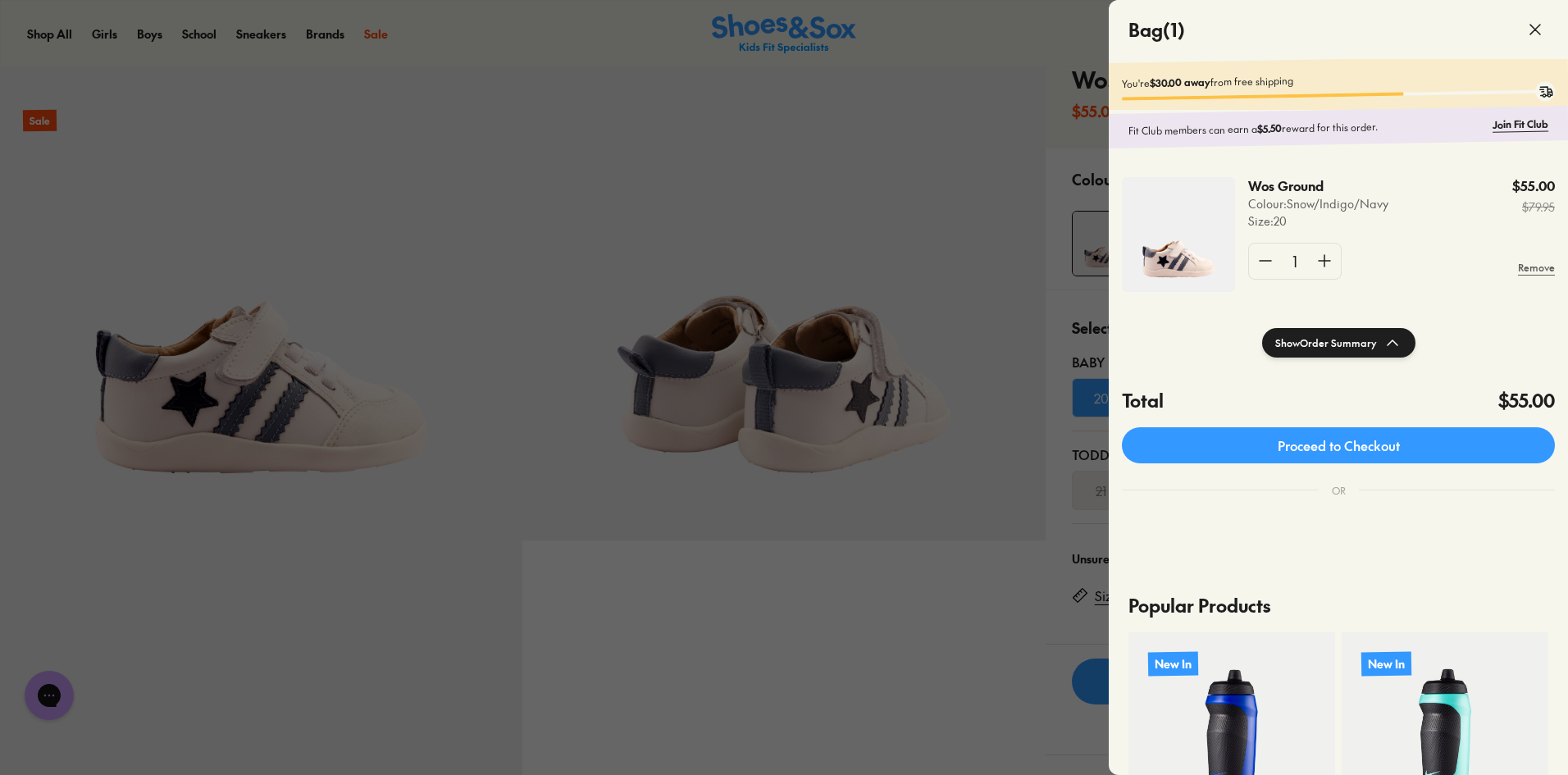
click at [1537, 30] on use at bounding box center [1535, 29] width 10 height 10
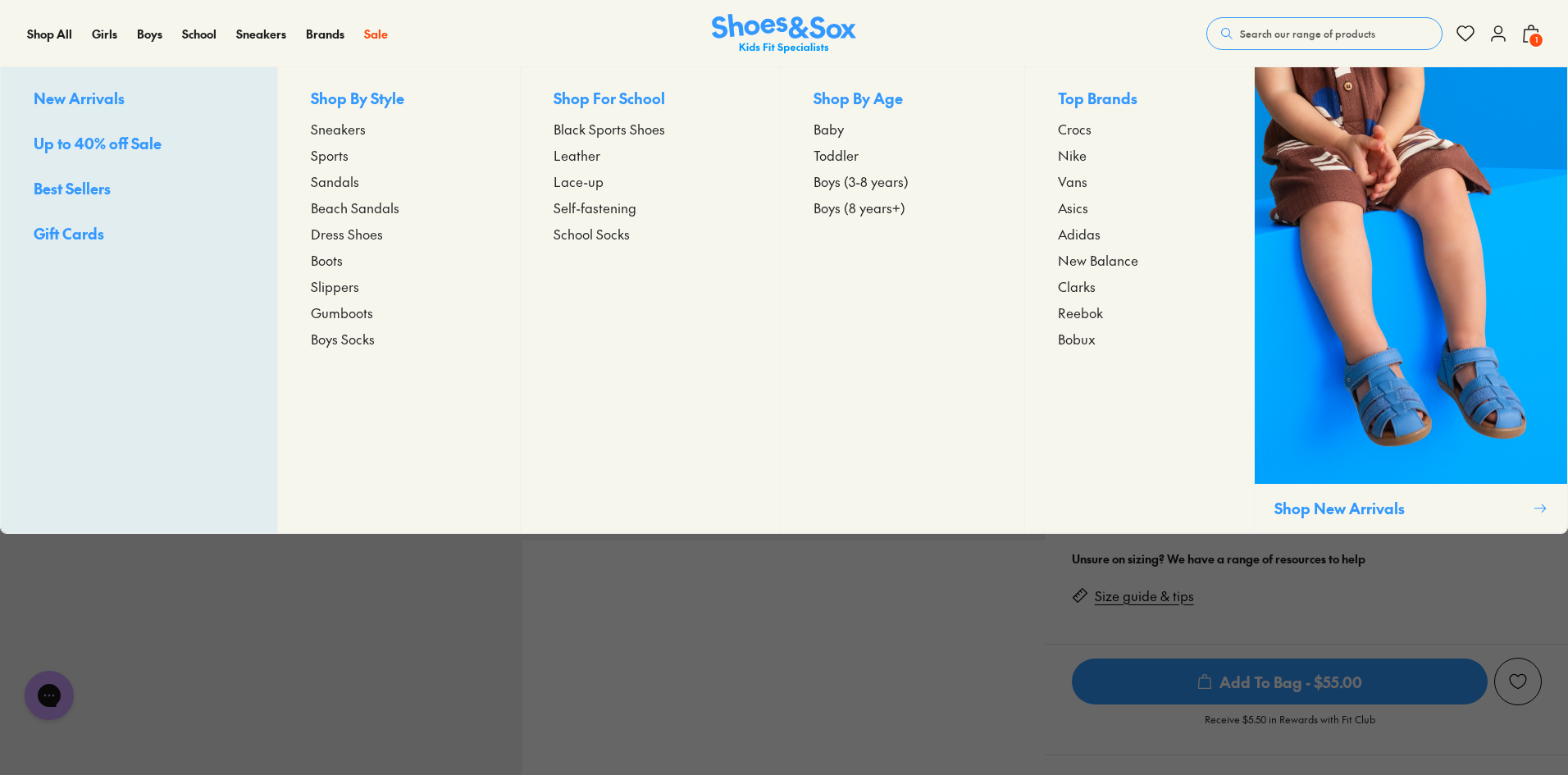
click at [337, 126] on span "Sneakers" at bounding box center [338, 128] width 55 height 20
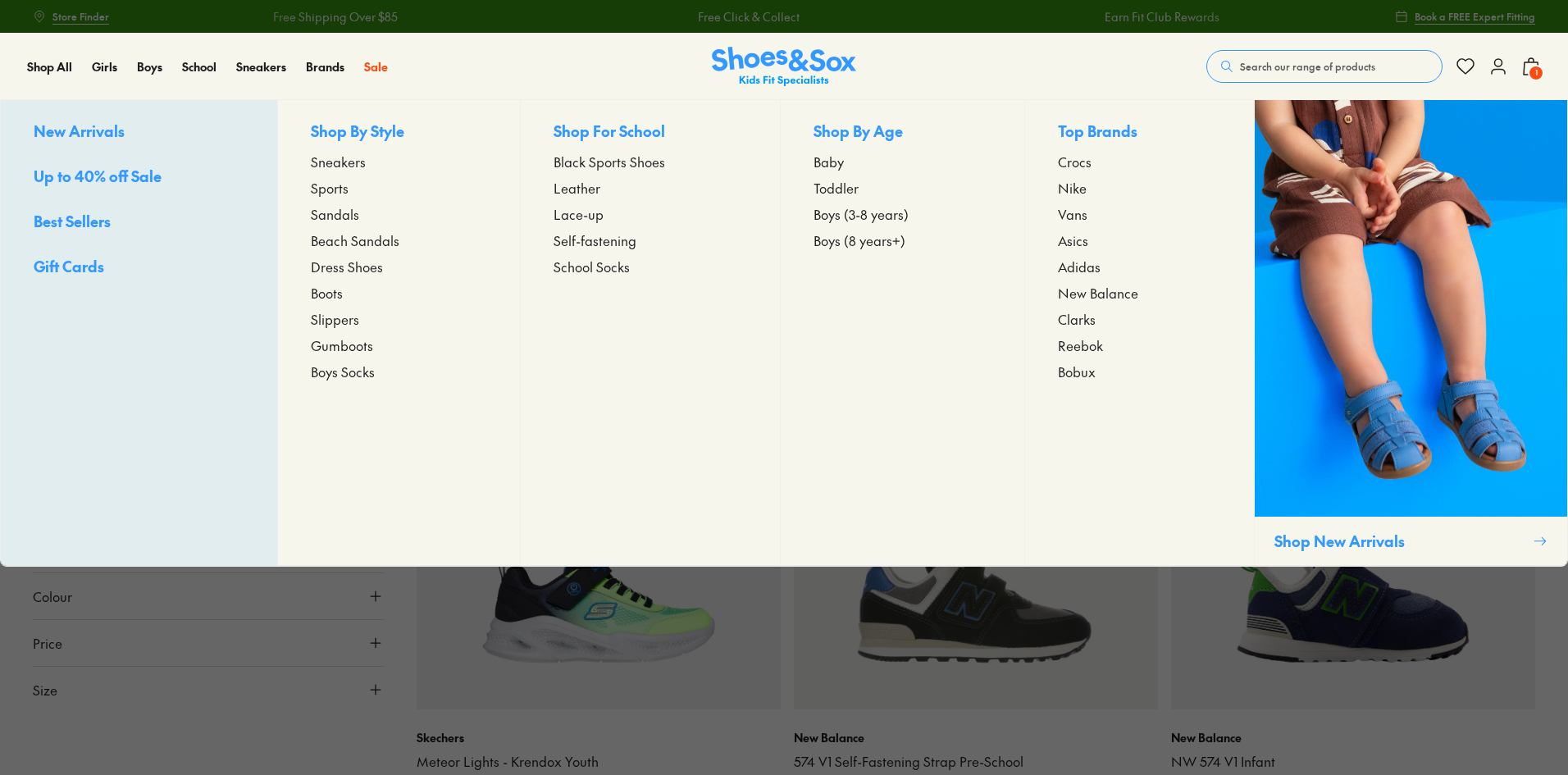
click at [142, 174] on span "Up to 40% off Sale" at bounding box center [97, 176] width 128 height 21
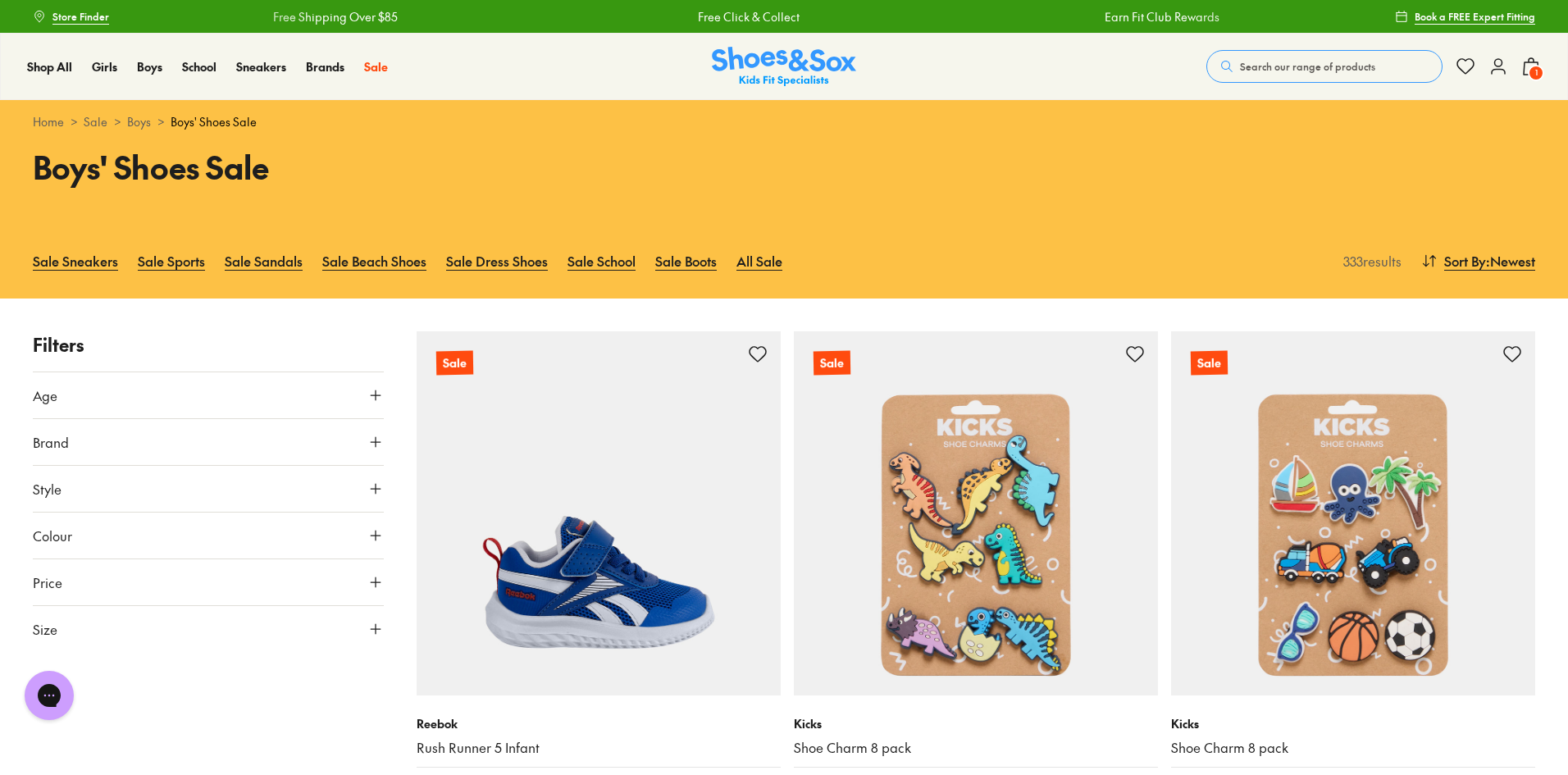
click at [195, 440] on button "Brand" at bounding box center [209, 441] width 351 height 45
click at [196, 441] on button "Brand" at bounding box center [209, 441] width 351 height 45
click at [209, 403] on button "Age" at bounding box center [209, 394] width 351 height 45
click at [102, 434] on label "Infant/Toddler" at bounding box center [91, 434] width 77 height 17
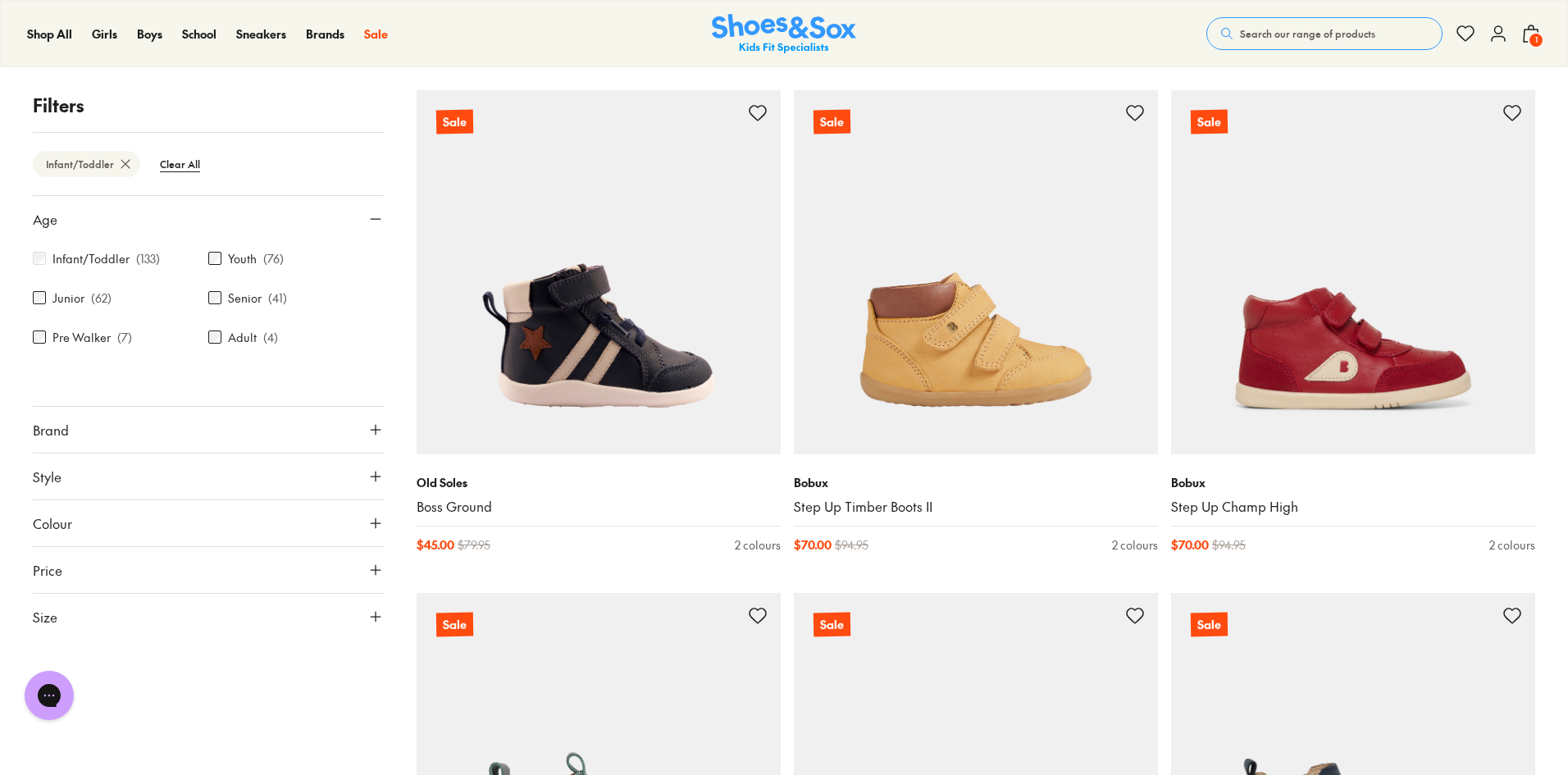
scroll to position [2358, 0]
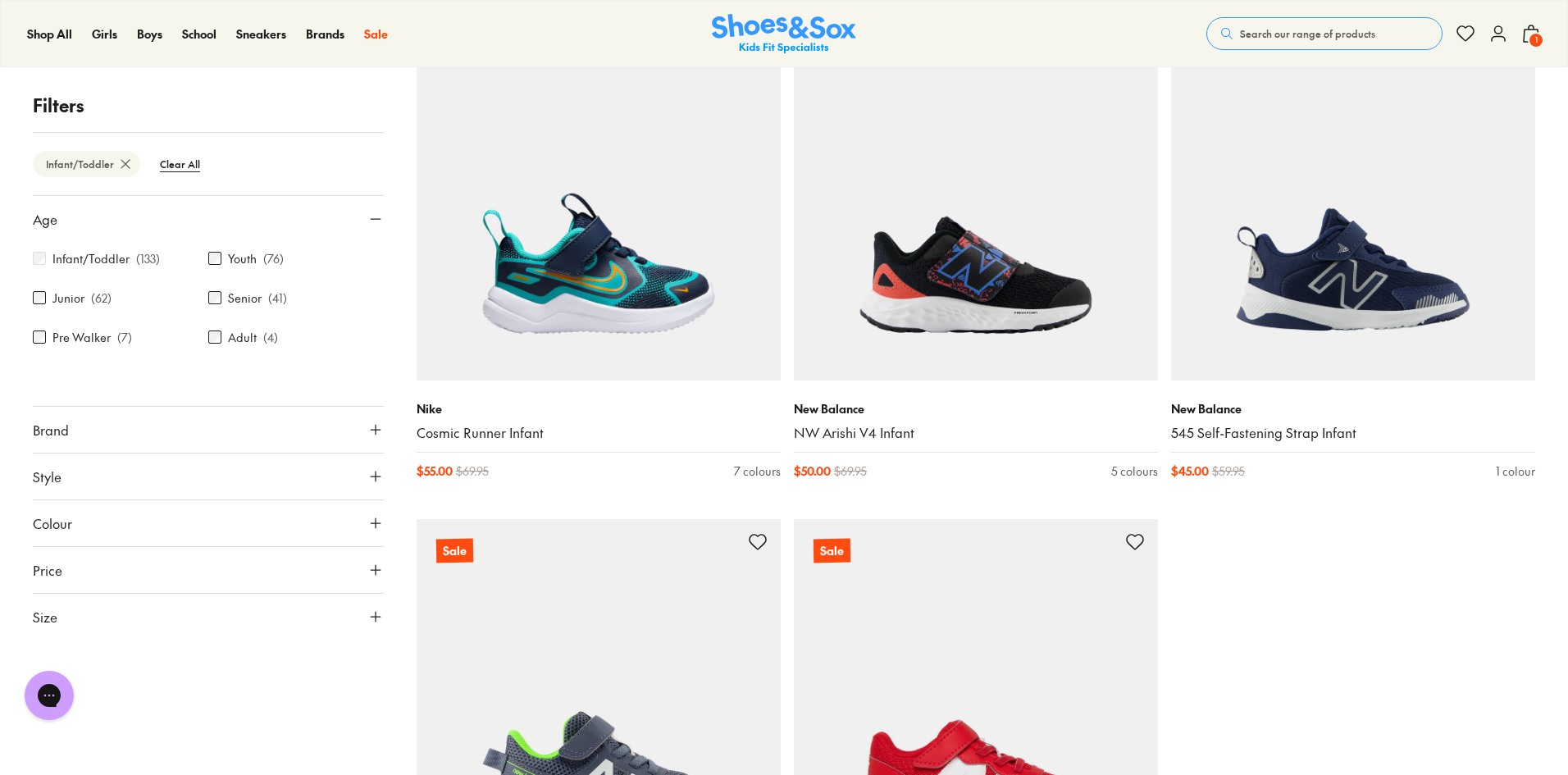
scroll to position [4901, 0]
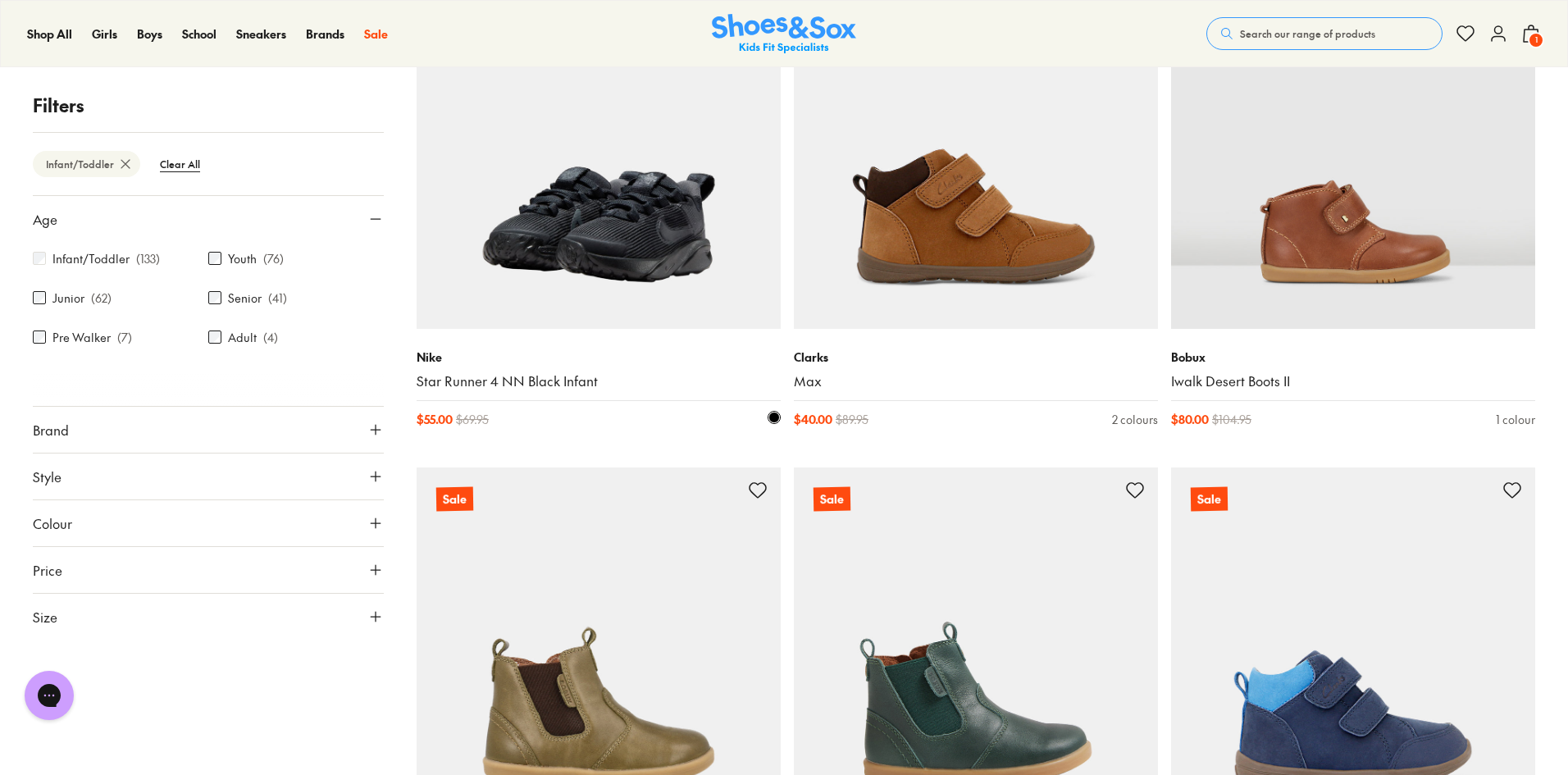
scroll to position [12445, 0]
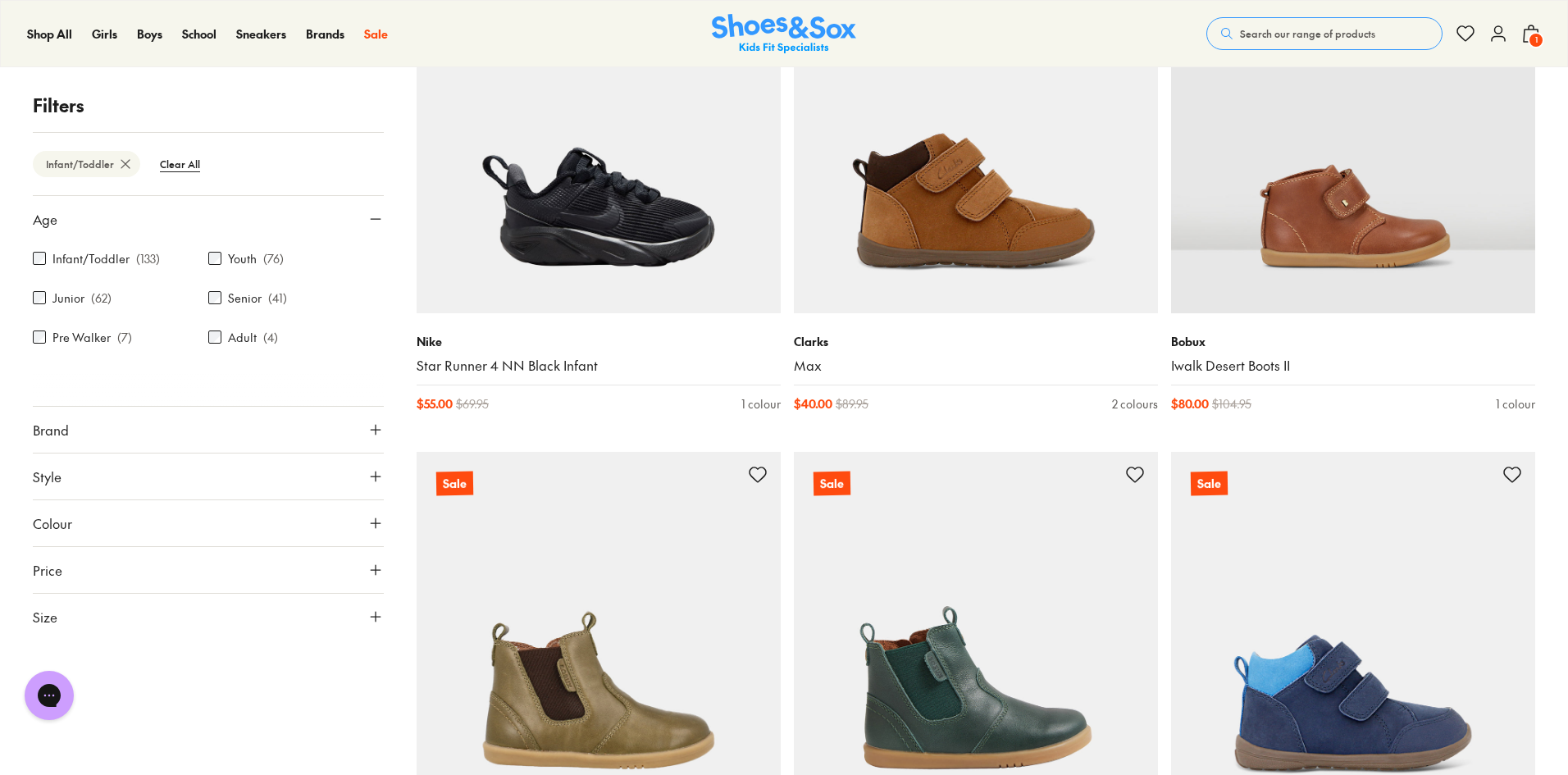
click at [1260, 50] on div "Search our range of products Clear Close Popular Searches asics nike crocs bobu…" at bounding box center [1374, 33] width 334 height 36
click at [1261, 51] on div "Search our range of products Clear Close Popular Searches asics nike crocs bobu…" at bounding box center [1374, 33] width 334 height 36
click at [1266, 45] on button "Search our range of products" at bounding box center [1325, 33] width 236 height 33
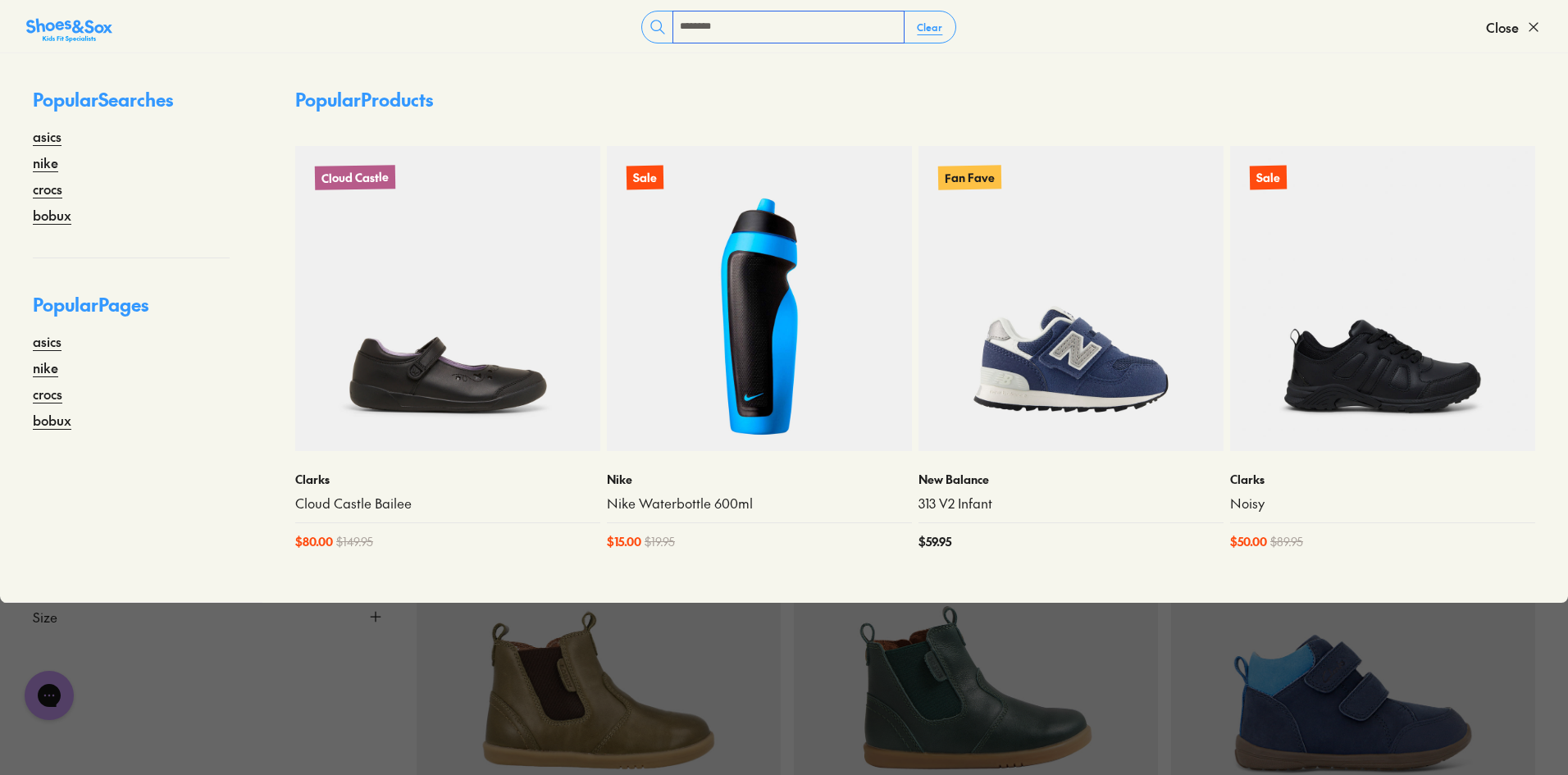
type input "********"
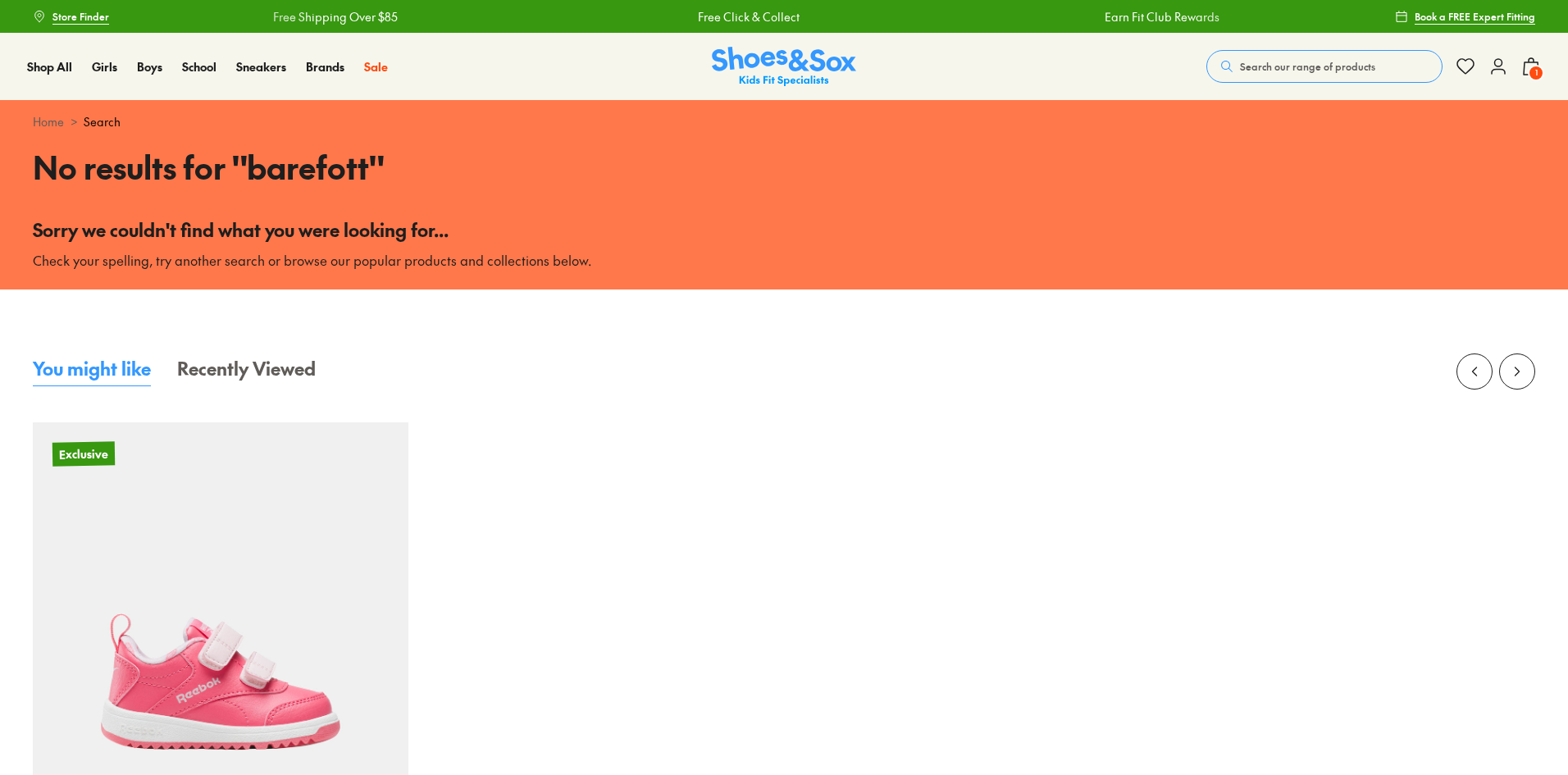
click at [1320, 62] on span "Search our range of products" at bounding box center [1308, 66] width 136 height 15
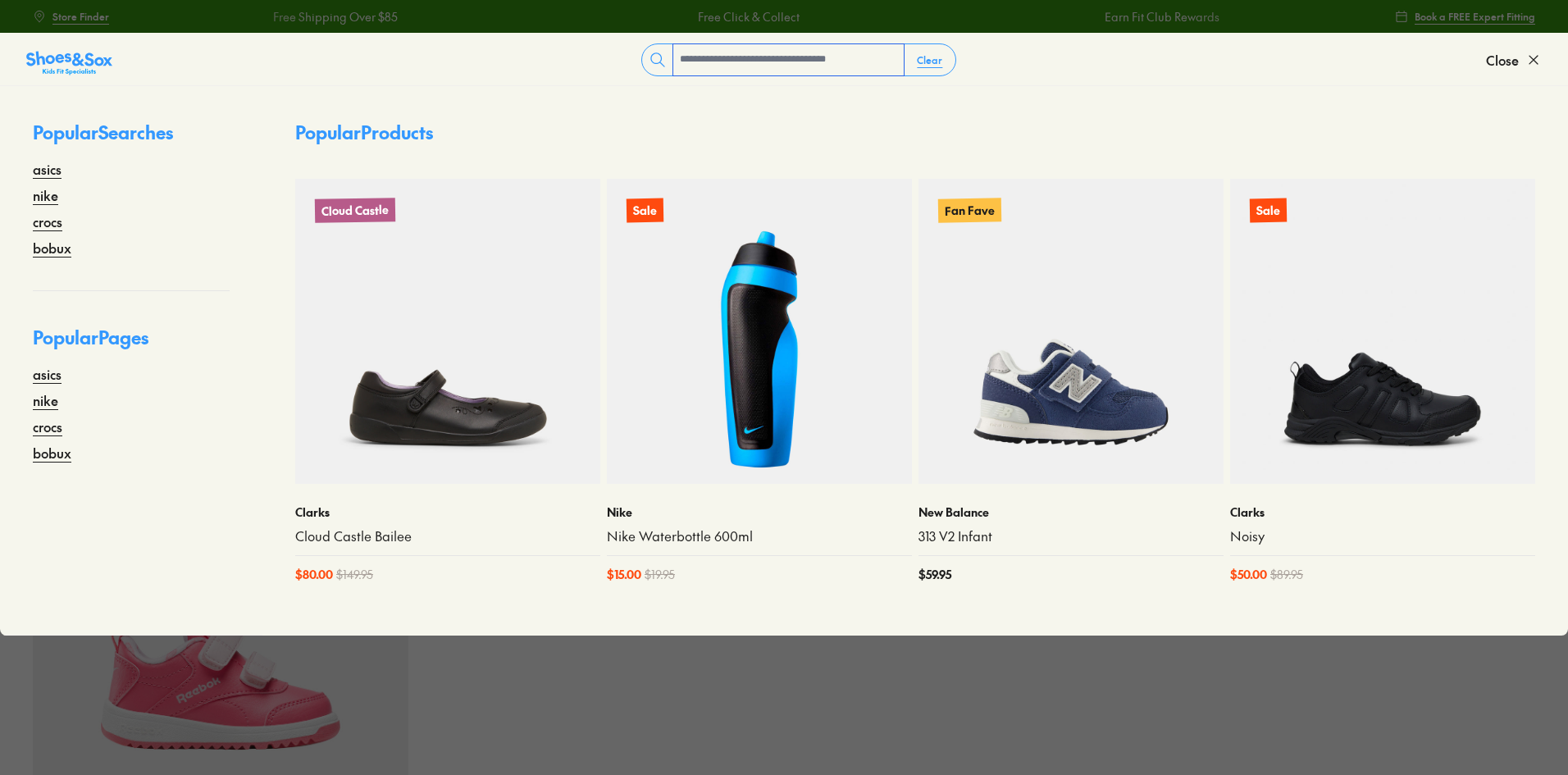
type input "*"
type input "********"
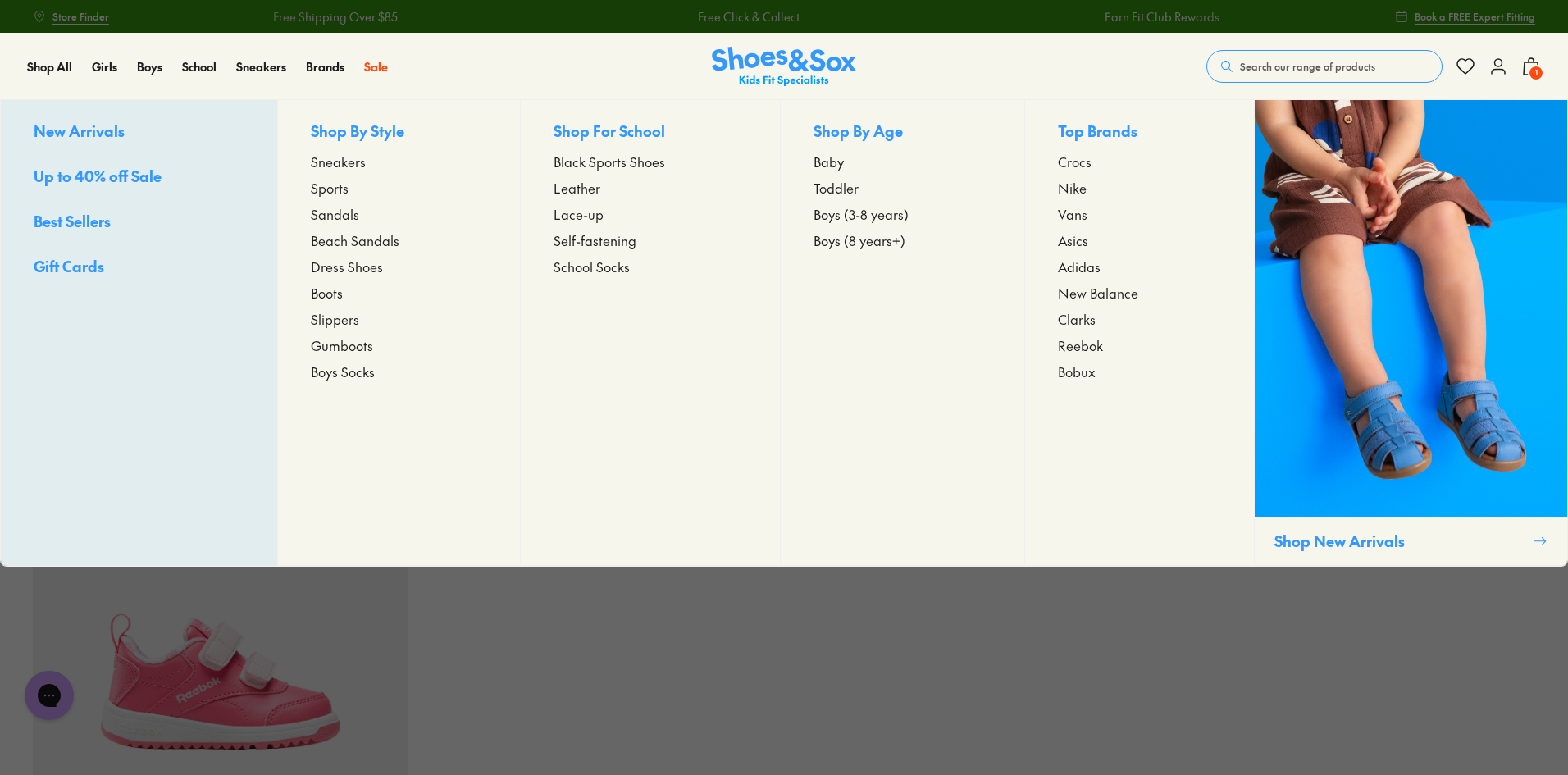
click at [328, 266] on span "Dress Shoes" at bounding box center [346, 267] width 72 height 20
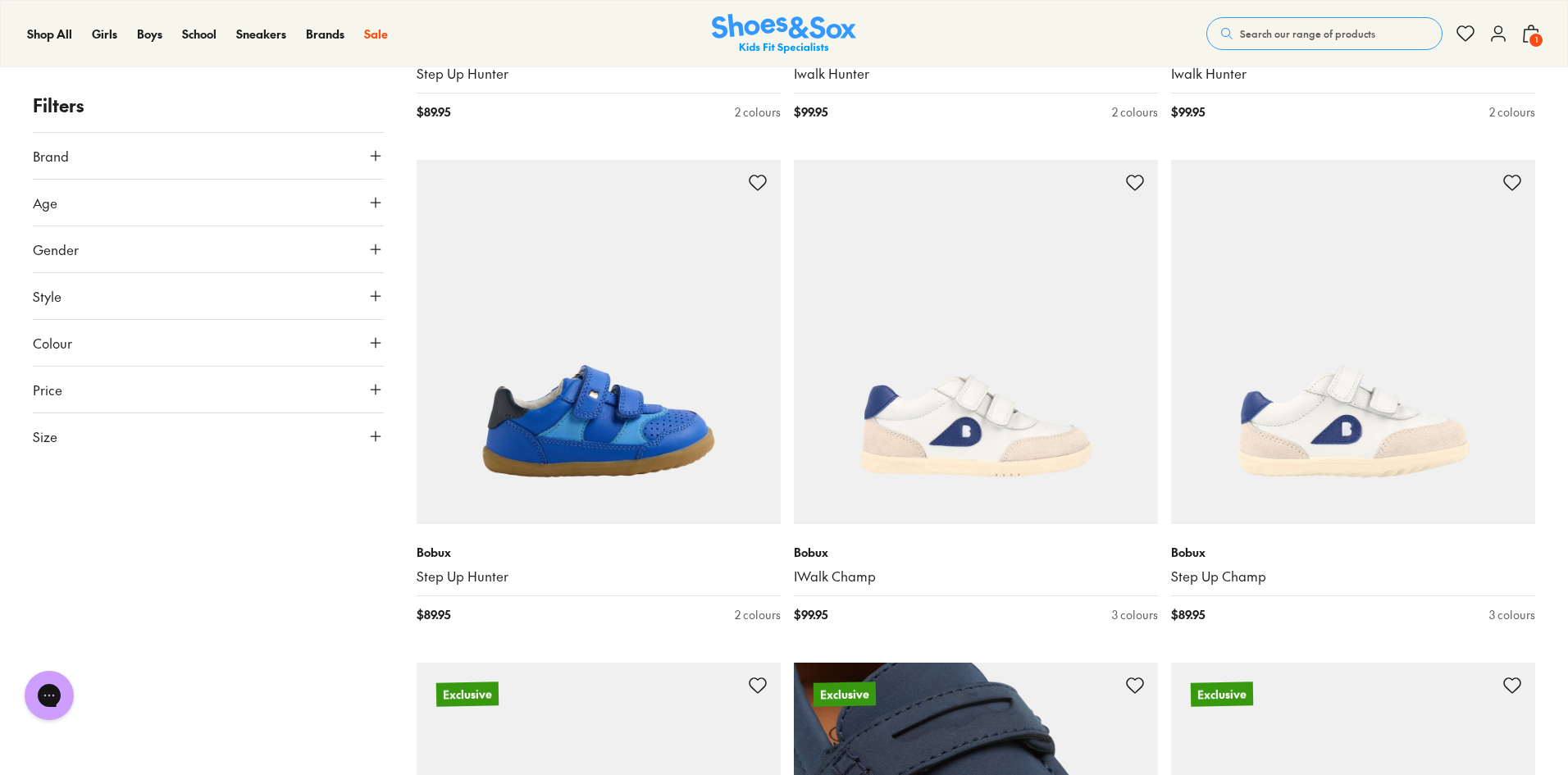
scroll to position [321, 0]
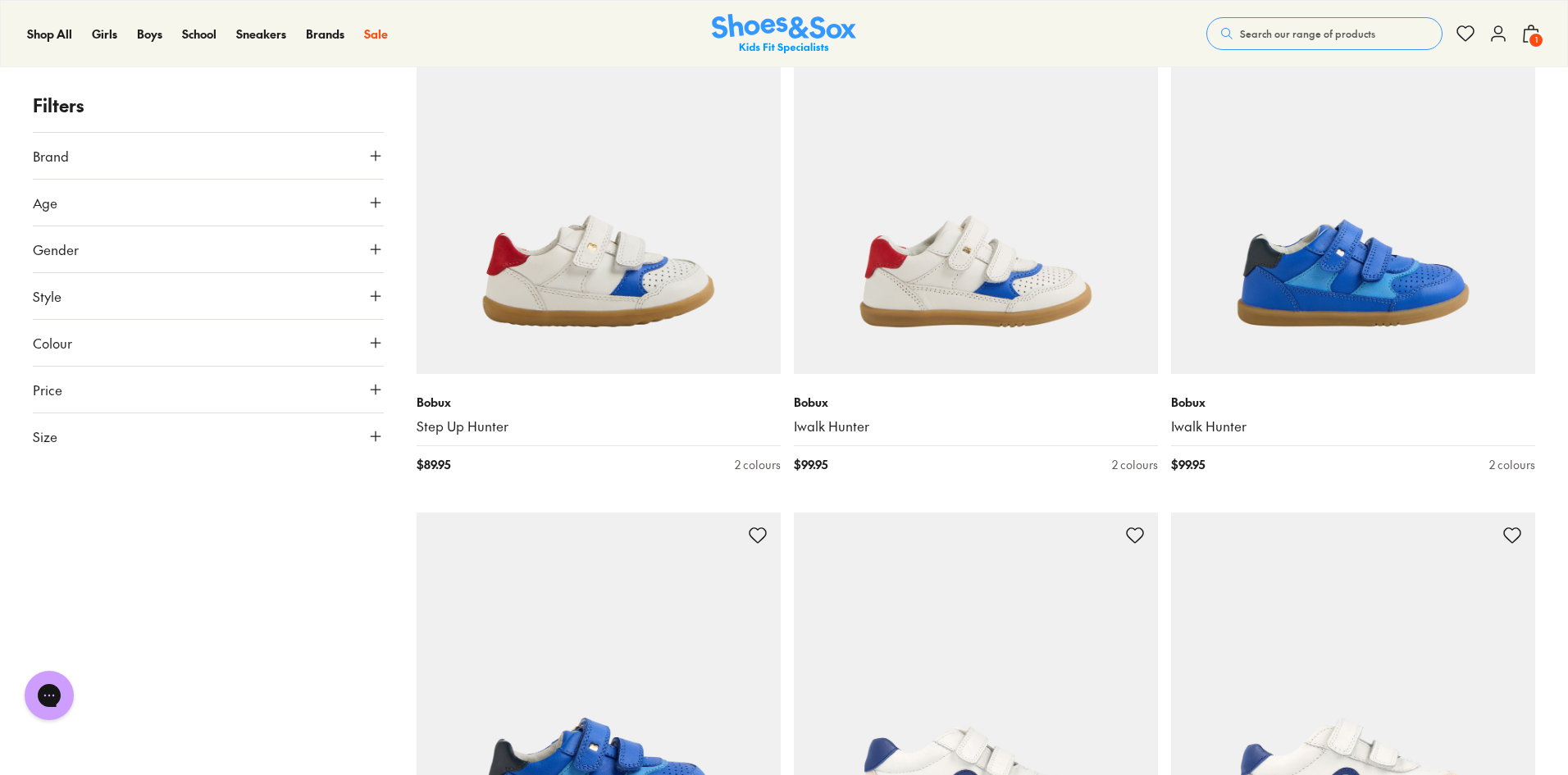
click at [1537, 45] on span "1" at bounding box center [1536, 40] width 16 height 16
